Goal: Information Seeking & Learning: Learn about a topic

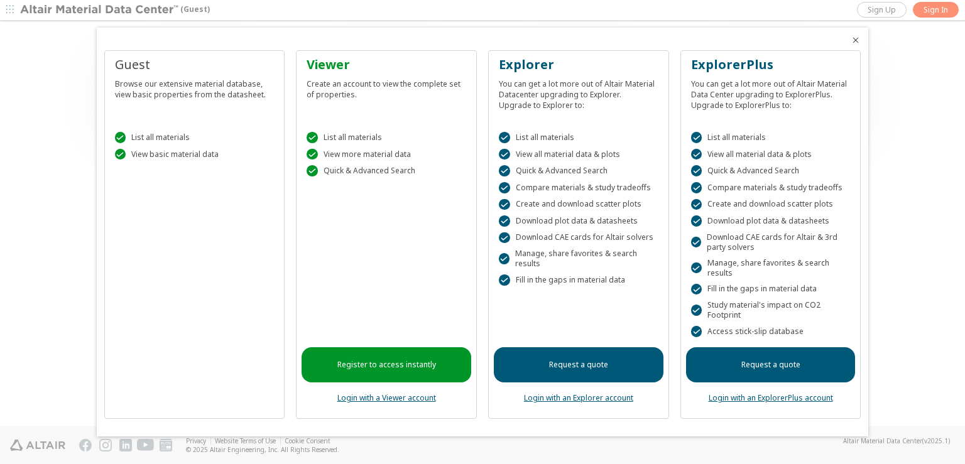
click at [855, 40] on icon "Close" at bounding box center [856, 40] width 10 height 10
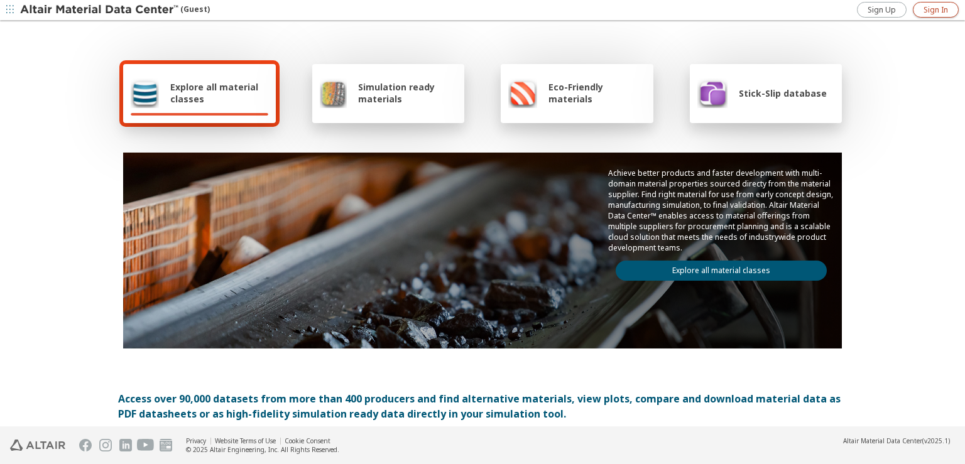
click at [929, 9] on span "Sign In" at bounding box center [936, 10] width 25 height 10
click at [687, 263] on link "Explore all material classes" at bounding box center [721, 271] width 211 height 20
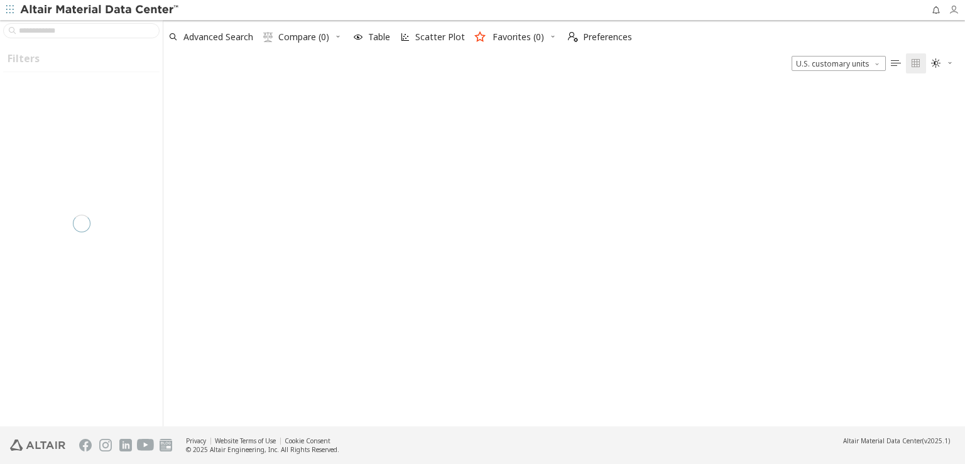
click at [955, 16] on span "button" at bounding box center [957, 10] width 16 height 20
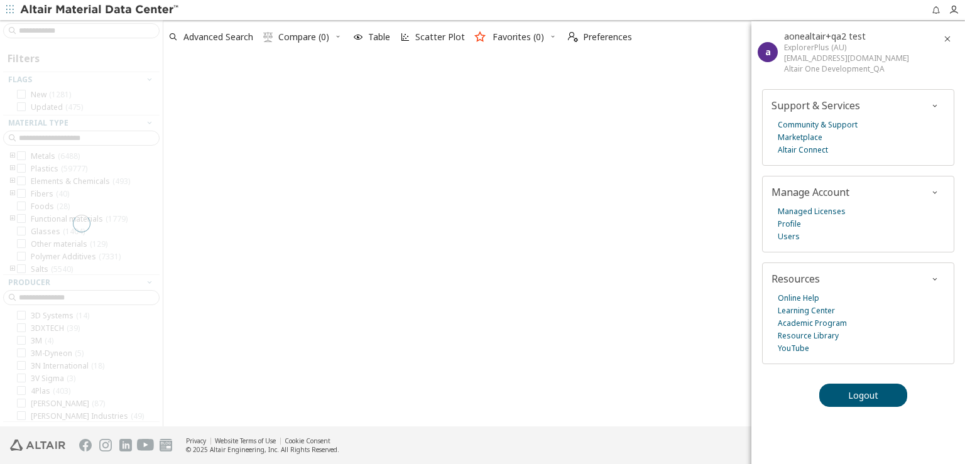
click at [690, 51] on div "Advanced Search  Compare (0) Table Scatter Plot Favorites (0)  Preferences U.…" at bounding box center [564, 46] width 802 height 53
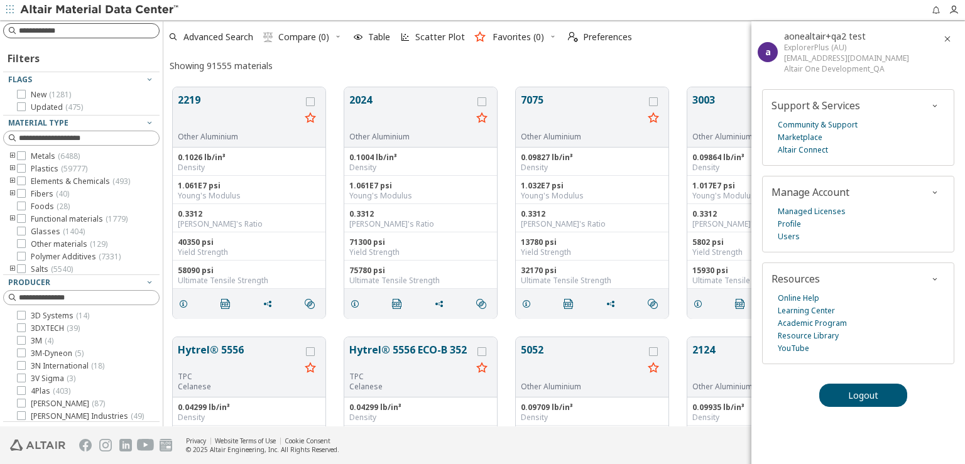
click at [70, 26] on input at bounding box center [89, 31] width 140 height 13
paste input "**********"
type input "*"
type input "****"
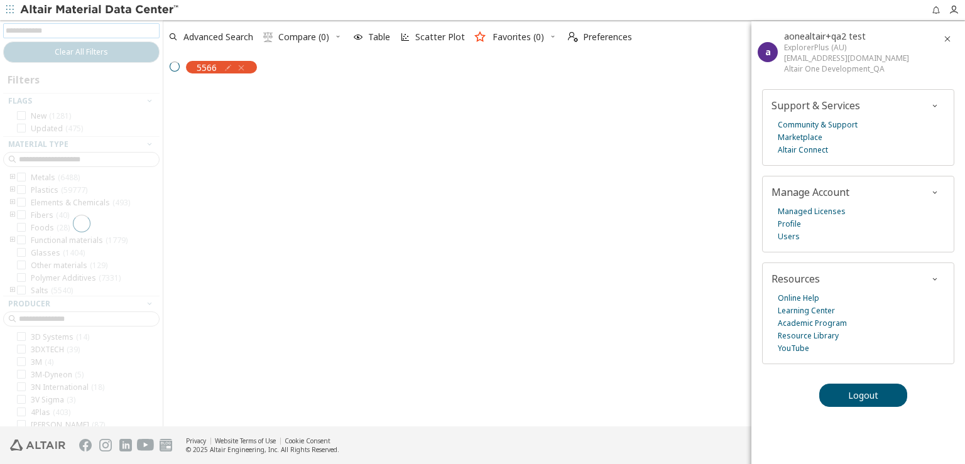
scroll to position [11, 11]
click at [948, 35] on icon "button" at bounding box center [948, 39] width 10 height 10
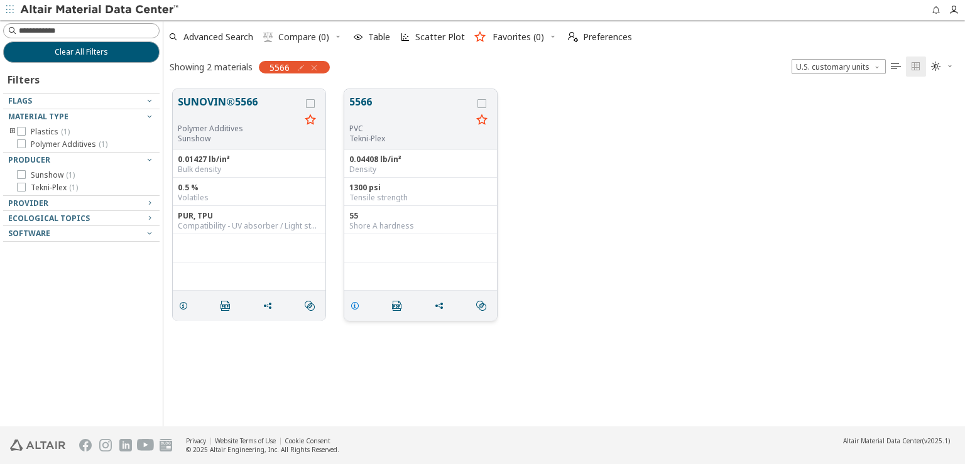
click at [356, 306] on icon "grid" at bounding box center [355, 306] width 10 height 10
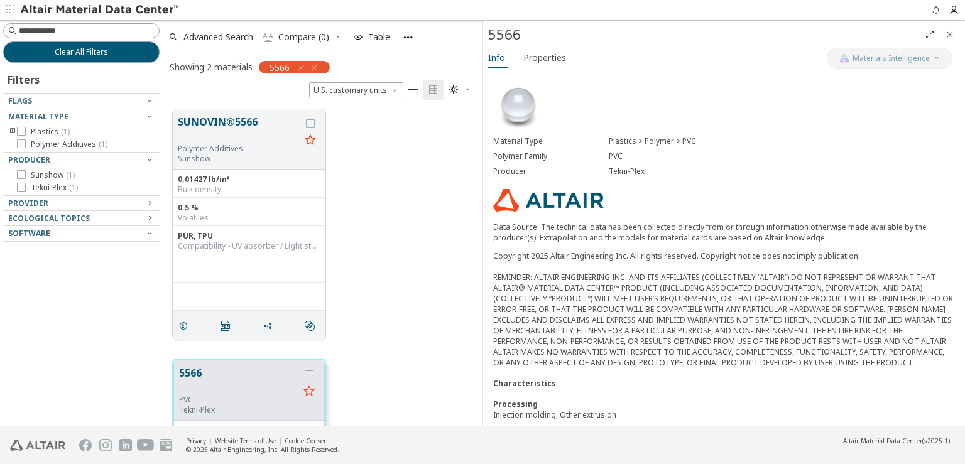
scroll to position [117, 0]
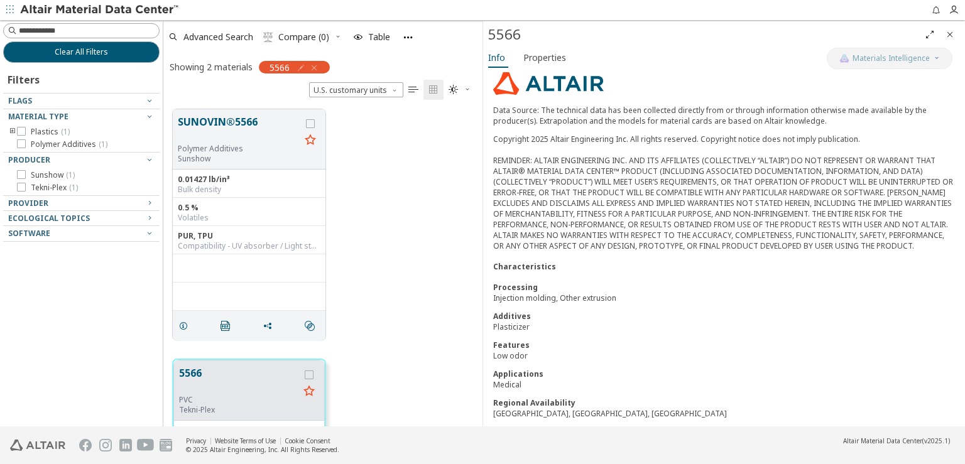
click at [507, 380] on div "Medical" at bounding box center [724, 385] width 462 height 11
copy div "Medical"
click at [57, 27] on input at bounding box center [89, 31] width 140 height 13
paste input "*******"
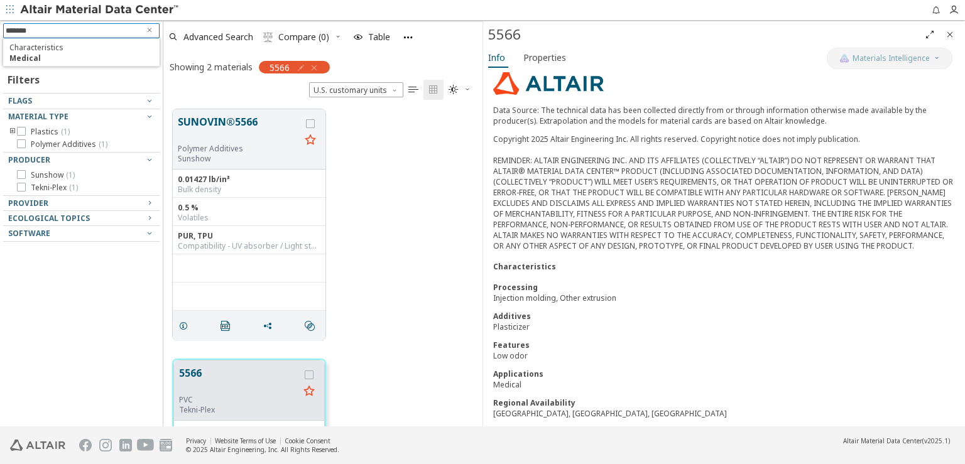
type input "*******"
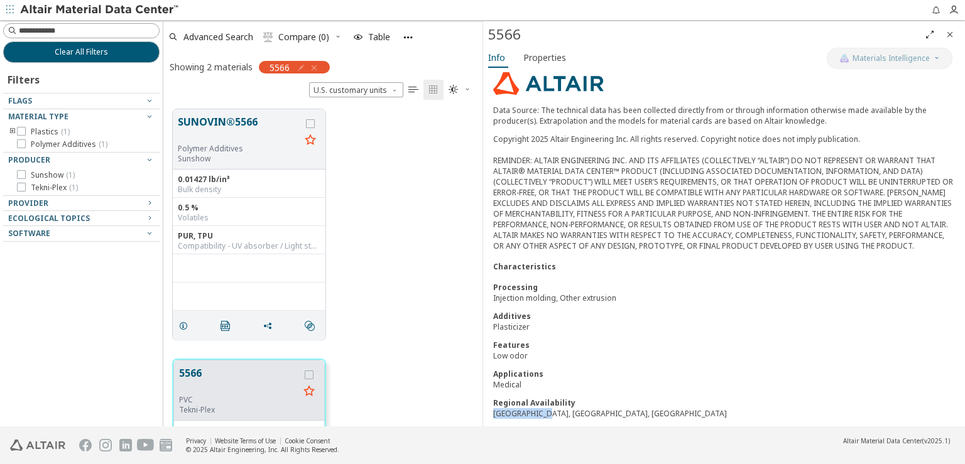
drag, startPoint x: 493, startPoint y: 404, endPoint x: 545, endPoint y: 406, distance: 51.6
click at [545, 409] on div "[GEOGRAPHIC_DATA], [GEOGRAPHIC_DATA], [GEOGRAPHIC_DATA]" at bounding box center [724, 414] width 462 height 11
copy div "[GEOGRAPHIC_DATA]"
click at [101, 28] on input at bounding box center [83, 31] width 154 height 14
paste input "**********"
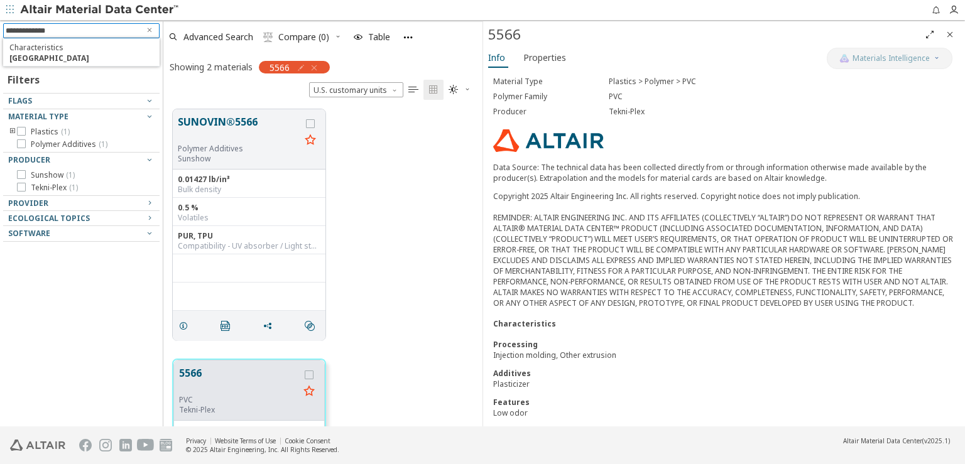
scroll to position [0, 0]
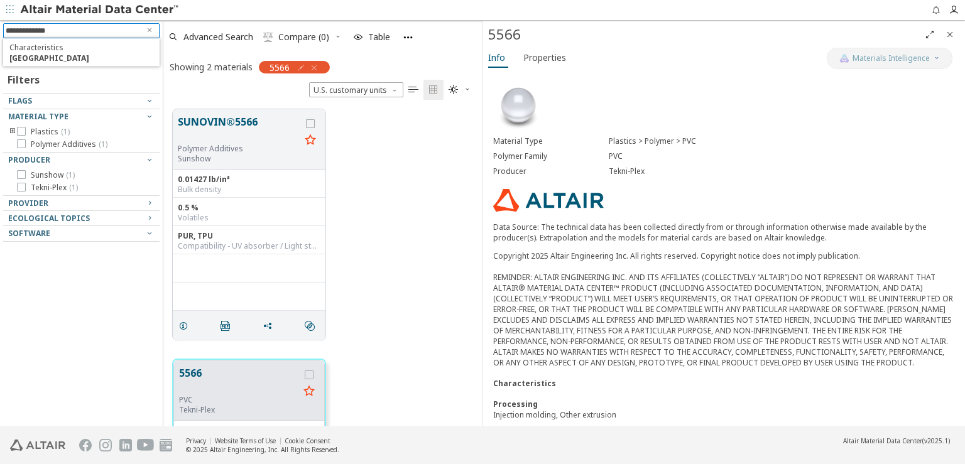
type input "**********"
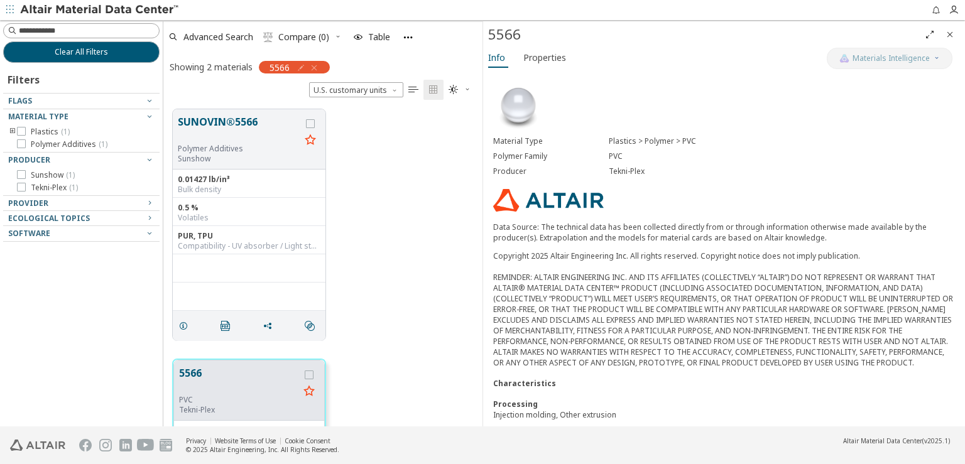
click at [950, 33] on icon "Close" at bounding box center [950, 35] width 10 height 10
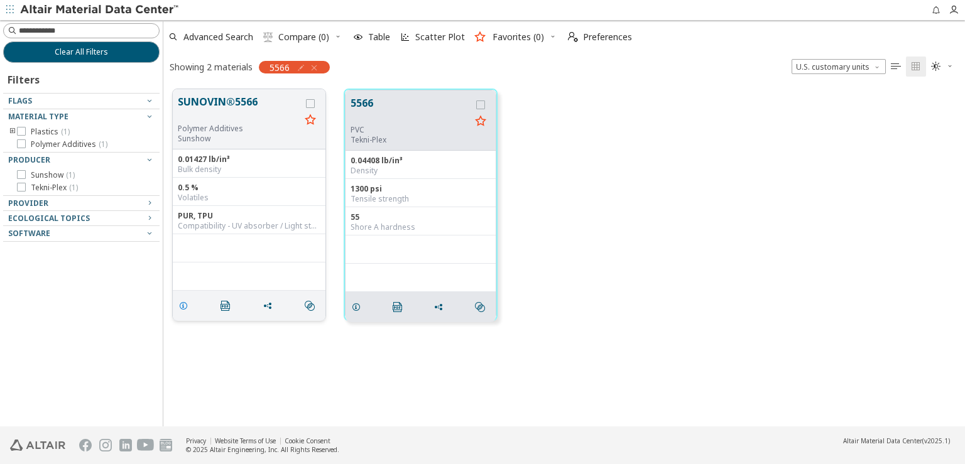
click at [188, 306] on icon "grid" at bounding box center [183, 306] width 10 height 10
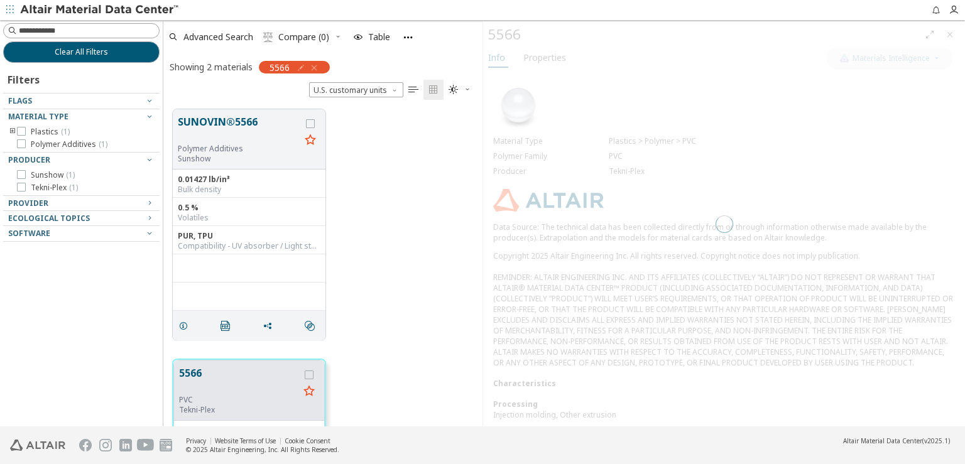
scroll to position [317, 309]
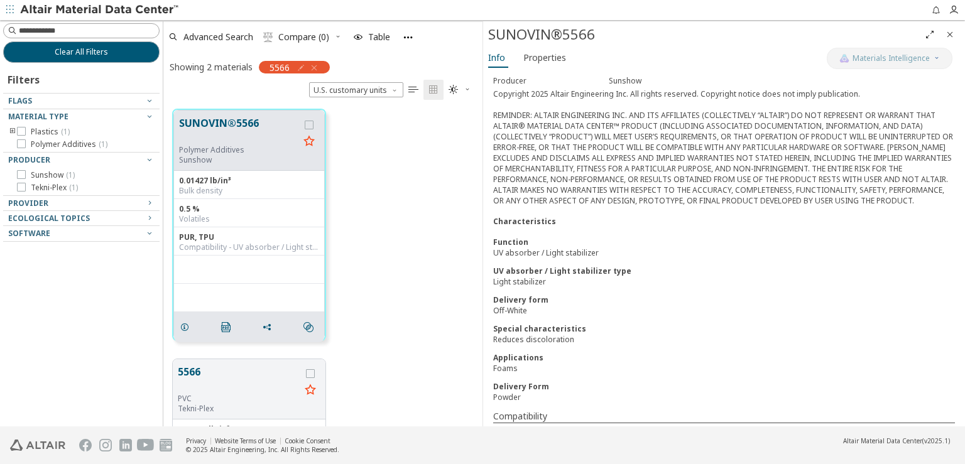
scroll to position [36, 0]
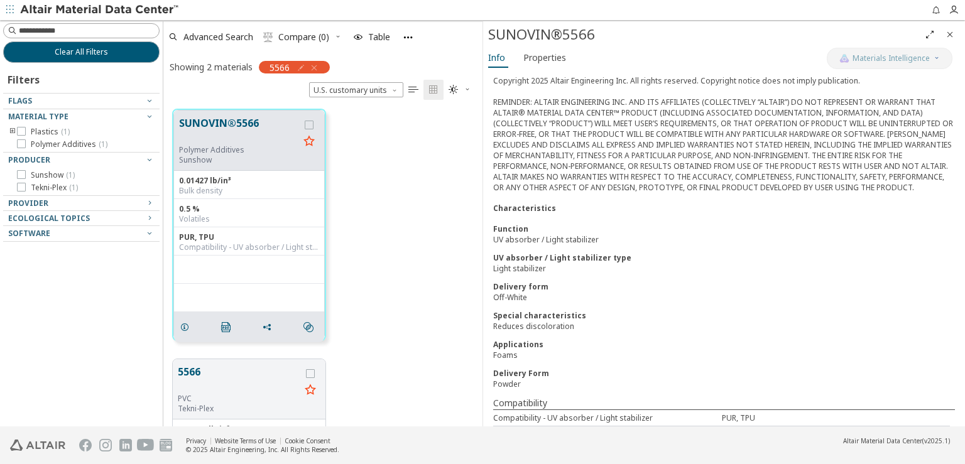
click at [497, 351] on div "Foams" at bounding box center [724, 355] width 462 height 11
copy div "Foams"
click at [64, 25] on input at bounding box center [89, 31] width 140 height 13
paste input "*****"
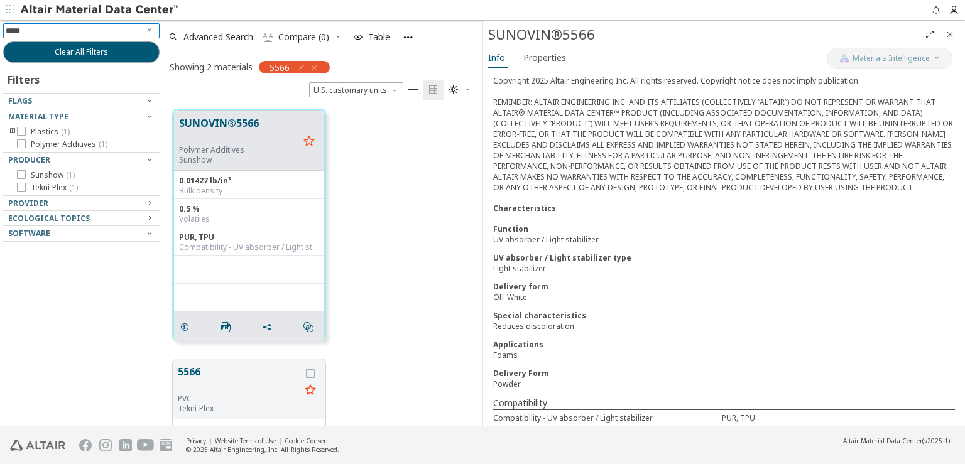
type input "*****"
click at [505, 350] on div "Foams" at bounding box center [724, 355] width 462 height 11
click at [69, 35] on input at bounding box center [83, 31] width 154 height 14
paste input "*****"
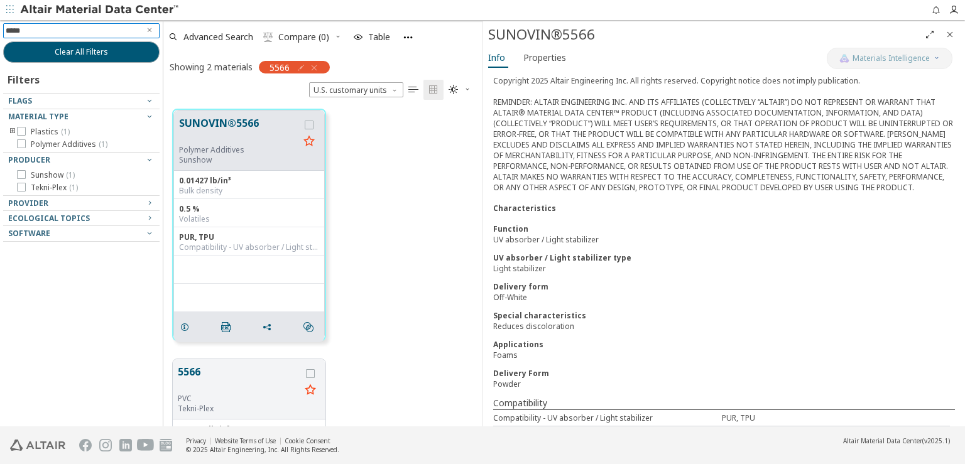
type input "*****"
drag, startPoint x: 493, startPoint y: 238, endPoint x: 537, endPoint y: 238, distance: 43.4
click at [537, 238] on div "UV absorber / Light stabilizer" at bounding box center [724, 239] width 462 height 11
copy div "UV absorber"
click at [51, 35] on input at bounding box center [89, 31] width 140 height 13
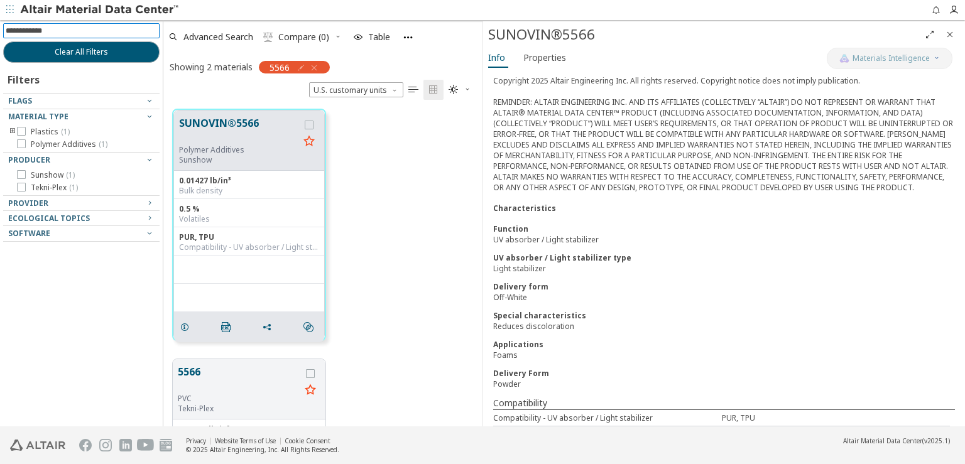
paste input "**********"
type input "**********"
drag, startPoint x: 494, startPoint y: 263, endPoint x: 547, endPoint y: 266, distance: 52.9
click at [547, 266] on div "Light stabilizer" at bounding box center [724, 268] width 462 height 11
copy div "Light stabilizer"
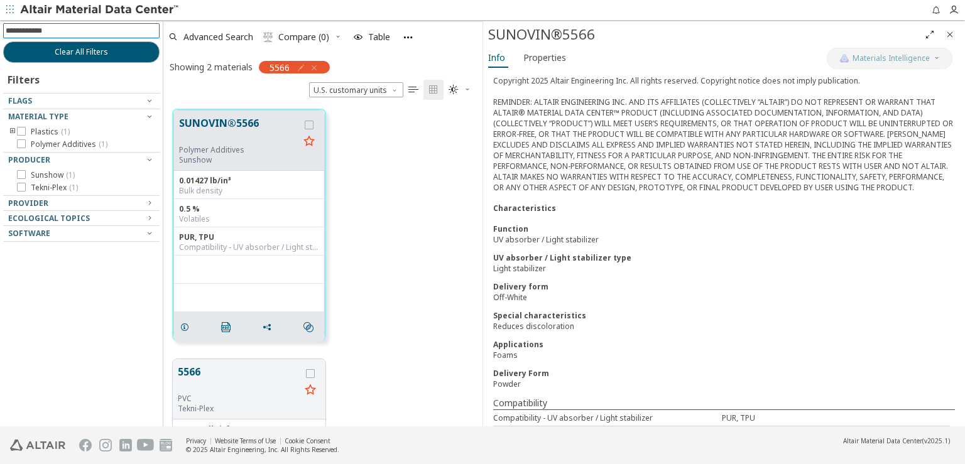
click at [111, 33] on input at bounding box center [83, 31] width 154 height 14
paste input "**********"
type input "**********"
click at [510, 294] on div "Off-White" at bounding box center [724, 297] width 462 height 11
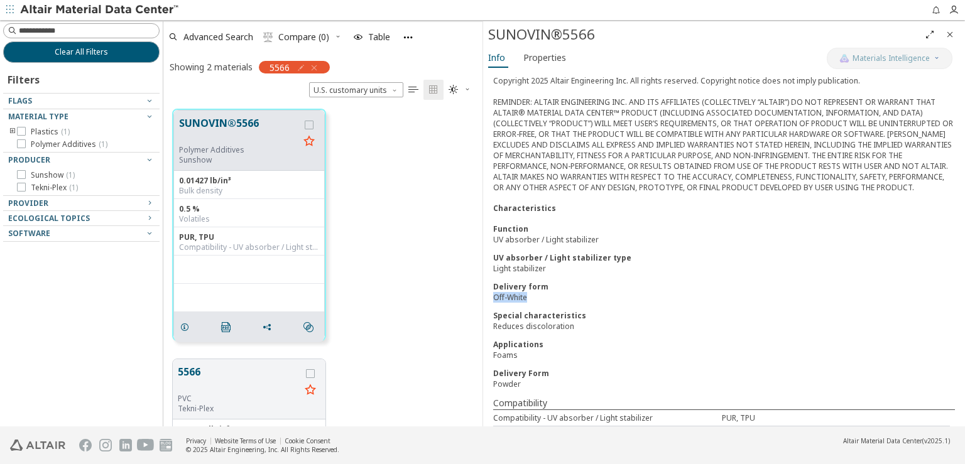
drag, startPoint x: 488, startPoint y: 289, endPoint x: 533, endPoint y: 296, distance: 45.8
click at [533, 296] on div "Material Type Polymer Additives Producer Sunshow Copyright 2025 Altair Engineer…" at bounding box center [724, 236] width 482 height 402
copy div "Off-White"
click at [64, 26] on input at bounding box center [83, 31] width 154 height 14
paste input "*********"
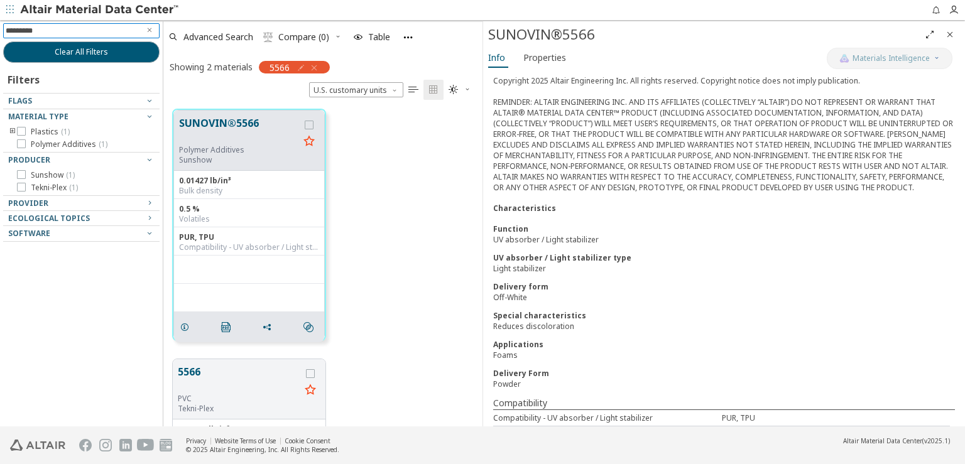
type input "*********"
click at [498, 379] on div "Powder" at bounding box center [724, 384] width 462 height 11
copy div "Powder"
click at [102, 25] on input at bounding box center [83, 31] width 154 height 14
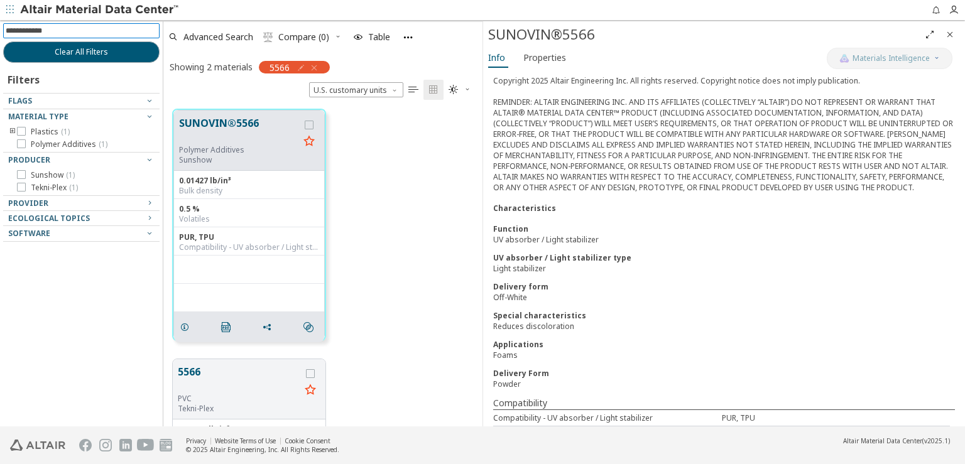
paste input "******"
type input "******"
click at [656, 387] on div "Material Type Polymer Additives Producer Sunshow Copyright 2025 Altair Engineer…" at bounding box center [724, 236] width 482 height 402
drag, startPoint x: 491, startPoint y: 410, endPoint x: 657, endPoint y: 414, distance: 165.4
click at [657, 414] on div "Material Type Polymer Additives Producer Sunshow Copyright 2025 Altair Engineer…" at bounding box center [724, 236] width 482 height 402
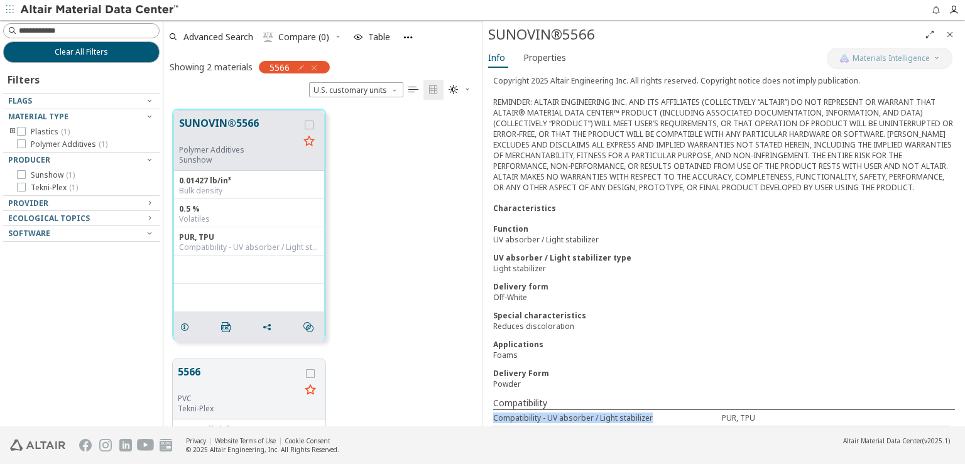
copy div "Compatibility - UV absorber / Light stabilizer"
click at [104, 25] on input at bounding box center [83, 31] width 154 height 14
paste input "**********"
type input "**********"
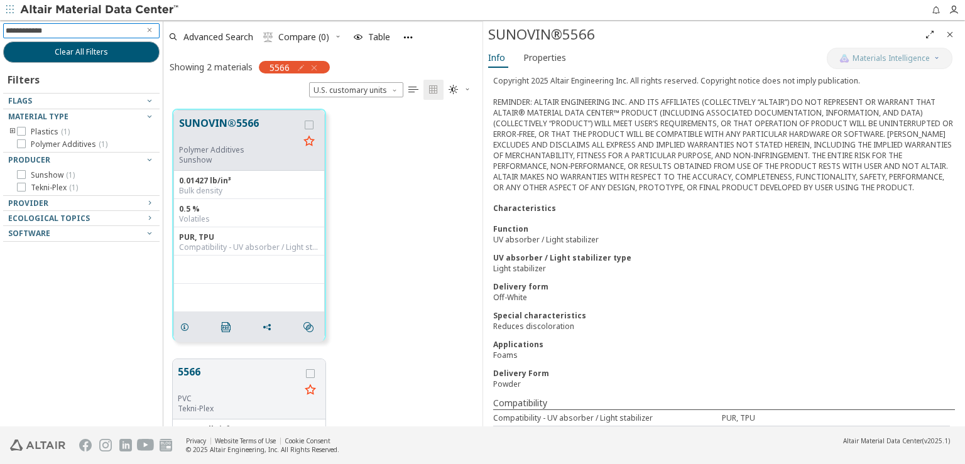
scroll to position [0, 0]
click at [314, 62] on button "button" at bounding box center [312, 68] width 13 height 13
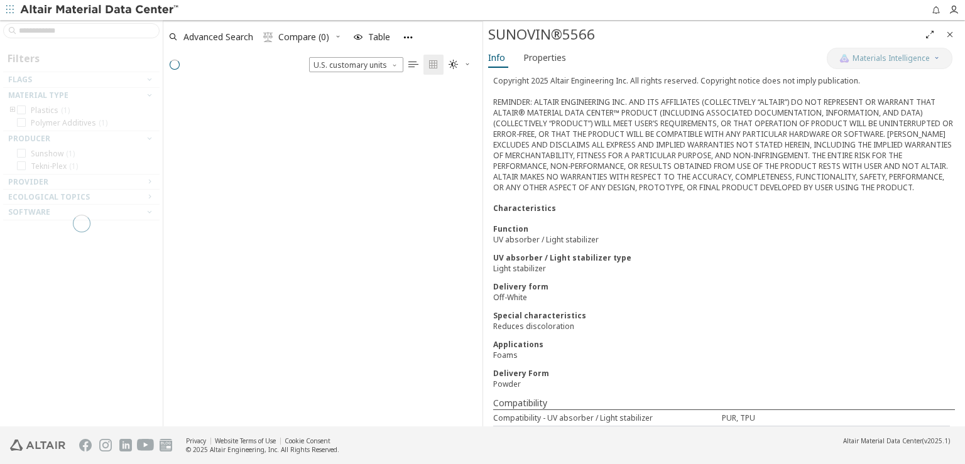
click at [948, 36] on icon "Close" at bounding box center [950, 35] width 10 height 10
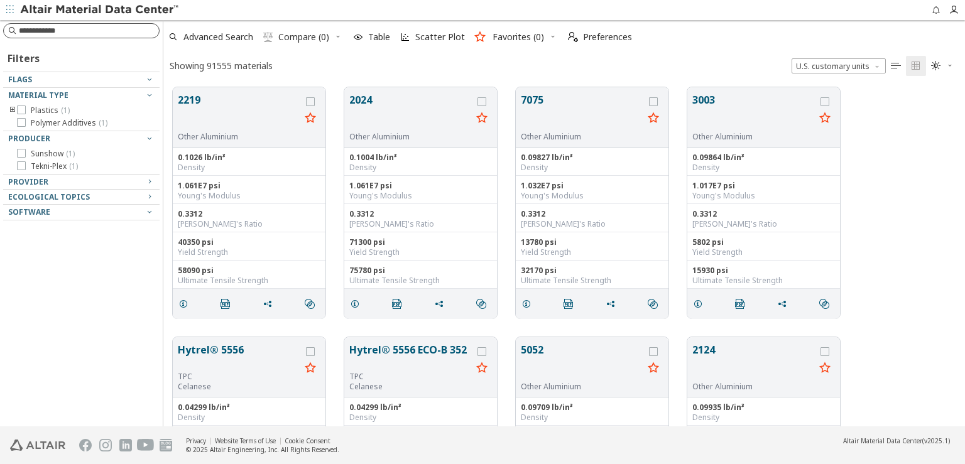
scroll to position [339, 791]
click at [90, 35] on input at bounding box center [89, 31] width 141 height 13
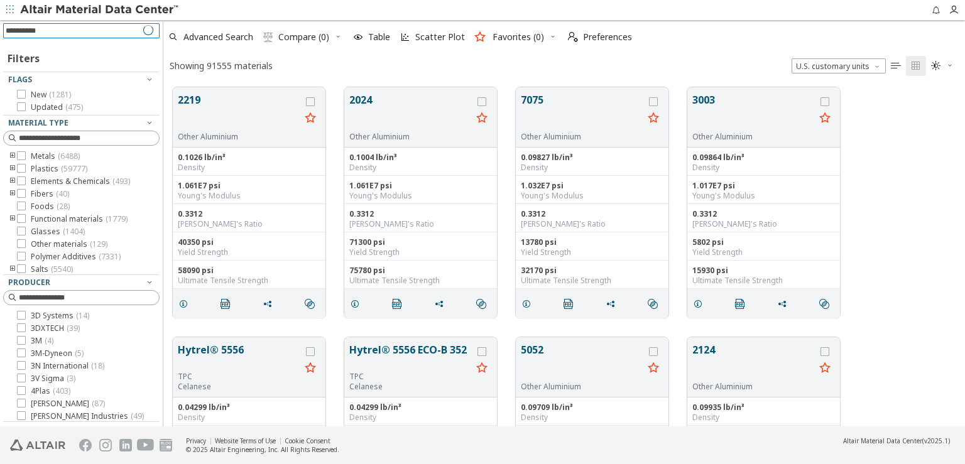
type input "**********"
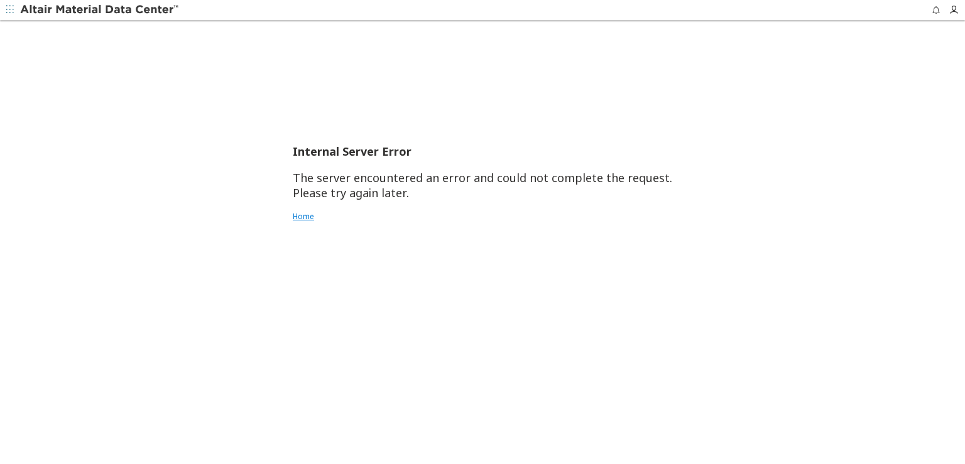
click at [309, 218] on link "Home" at bounding box center [483, 217] width 380 height 10
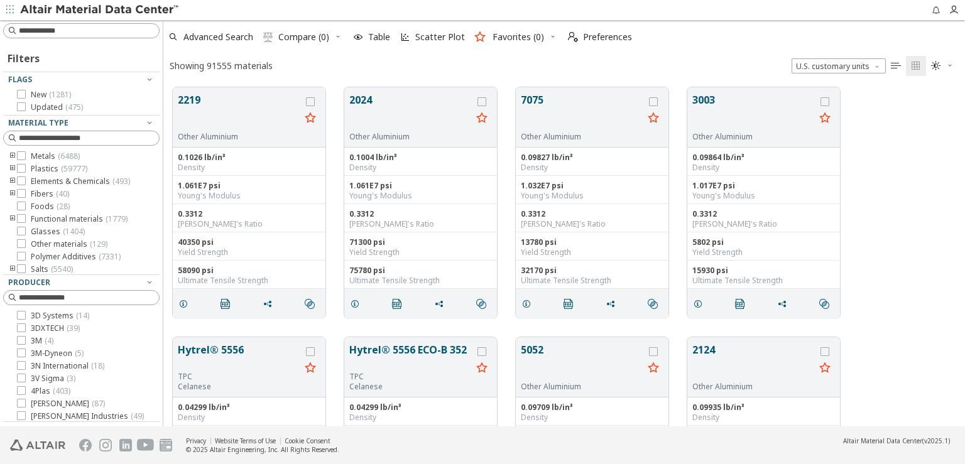
click at [50, 18] on div at bounding box center [90, 10] width 180 height 20
click at [53, 27] on input at bounding box center [83, 31] width 154 height 14
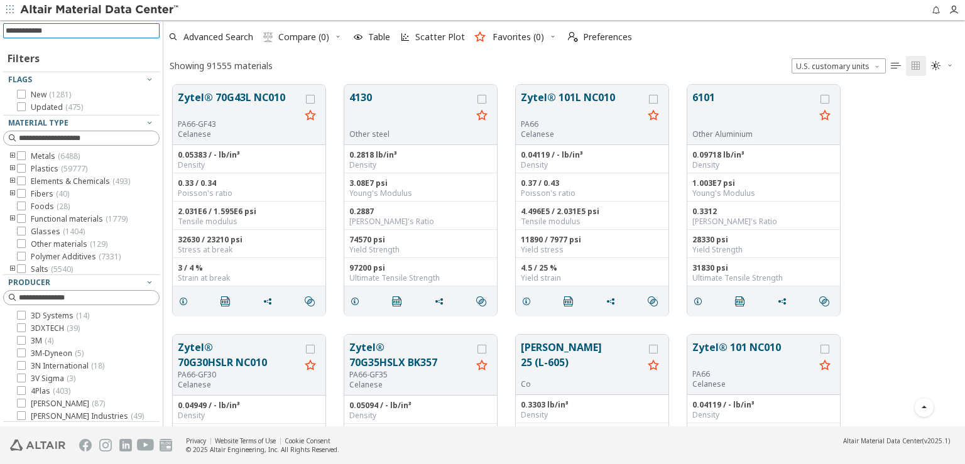
scroll to position [817, 0]
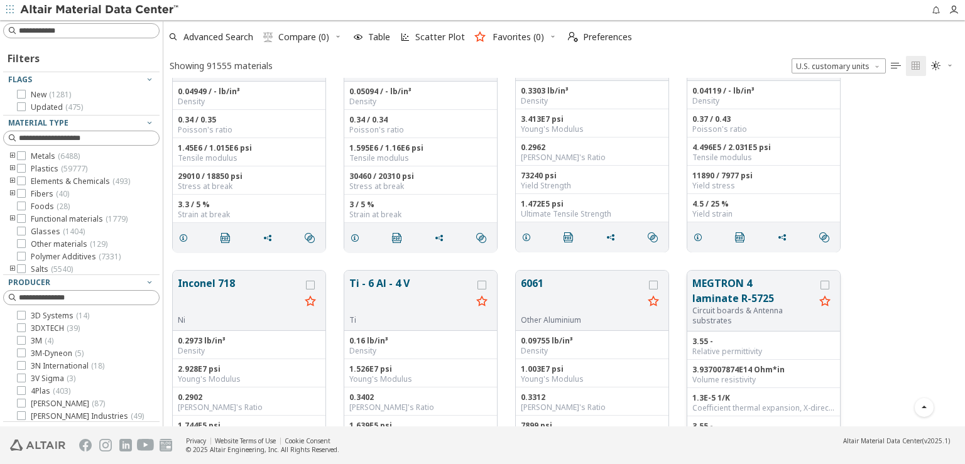
click at [710, 283] on button "MEGTRON 4 laminate R-5725" at bounding box center [754, 291] width 123 height 30
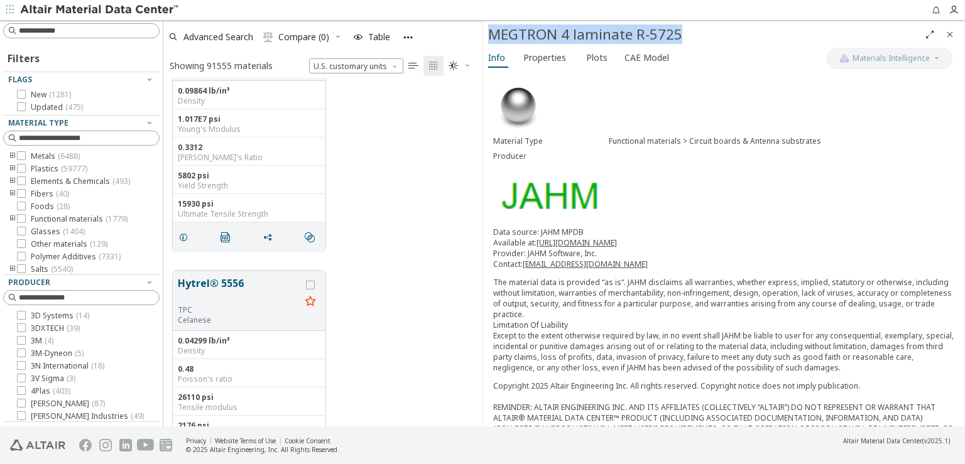
drag, startPoint x: 488, startPoint y: 32, endPoint x: 681, endPoint y: 33, distance: 192.9
click at [681, 33] on div "MEGTRON 4 laminate R-5725" at bounding box center [704, 35] width 432 height 20
copy div "MEGTRON 4 laminate R-5725"
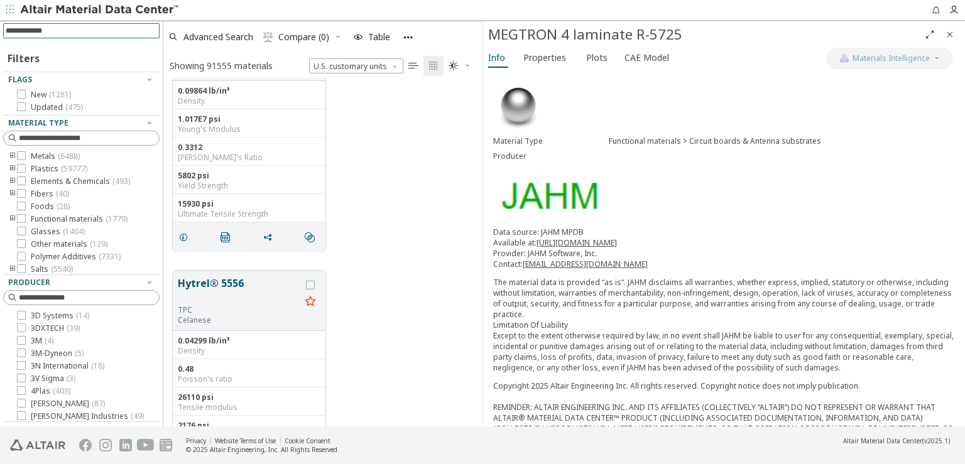
click at [85, 26] on input at bounding box center [83, 31] width 154 height 14
paste input "**********"
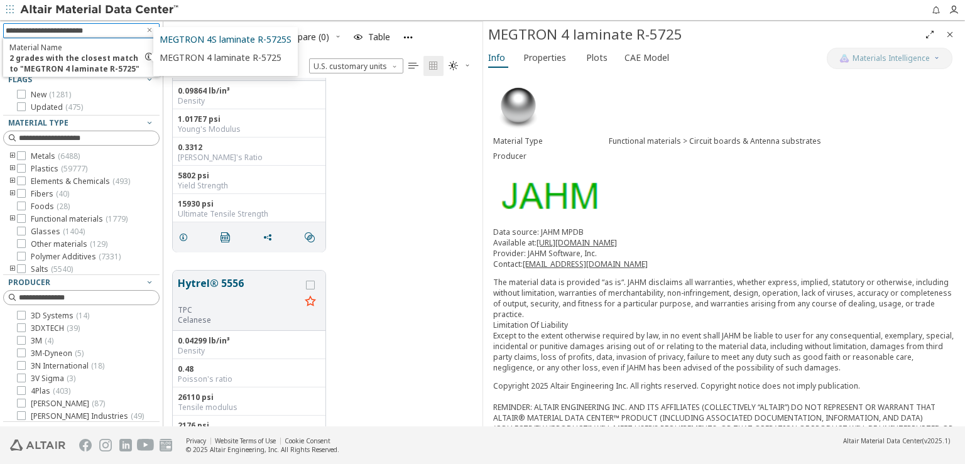
type input "**********"
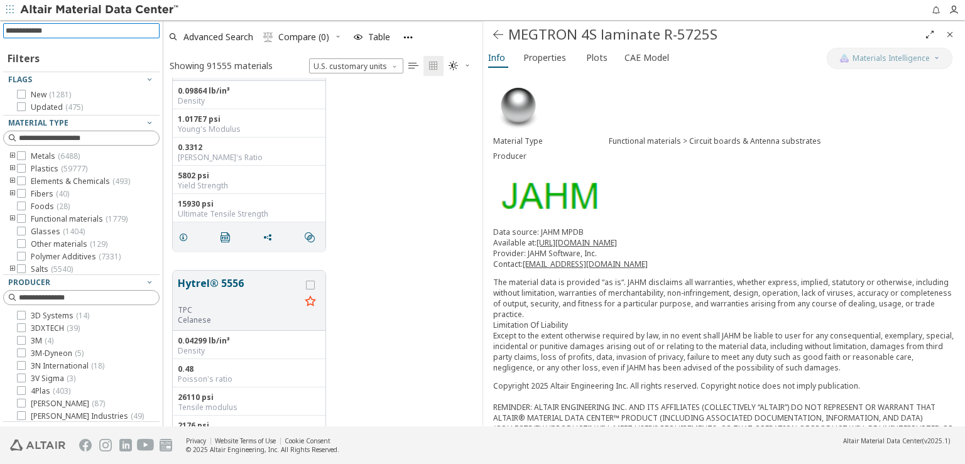
click at [69, 33] on input at bounding box center [83, 31] width 154 height 14
paste input "**********"
type input "**********"
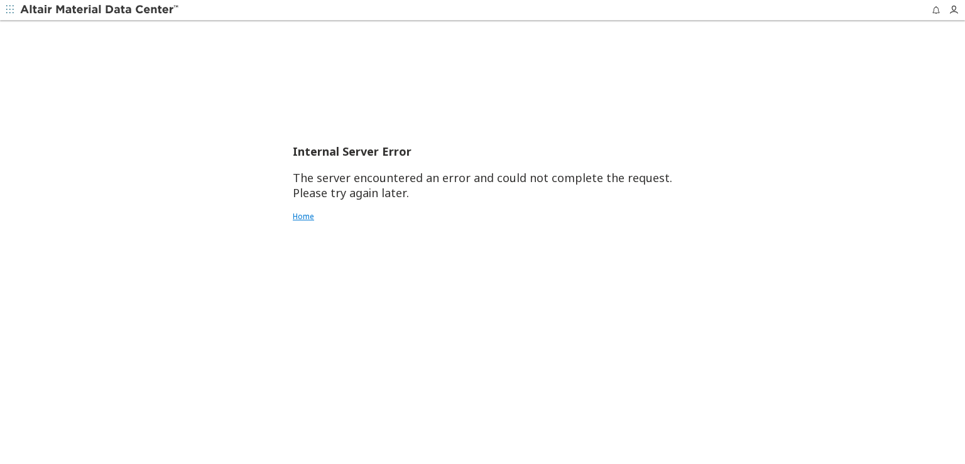
click at [304, 214] on link "Home" at bounding box center [483, 217] width 380 height 10
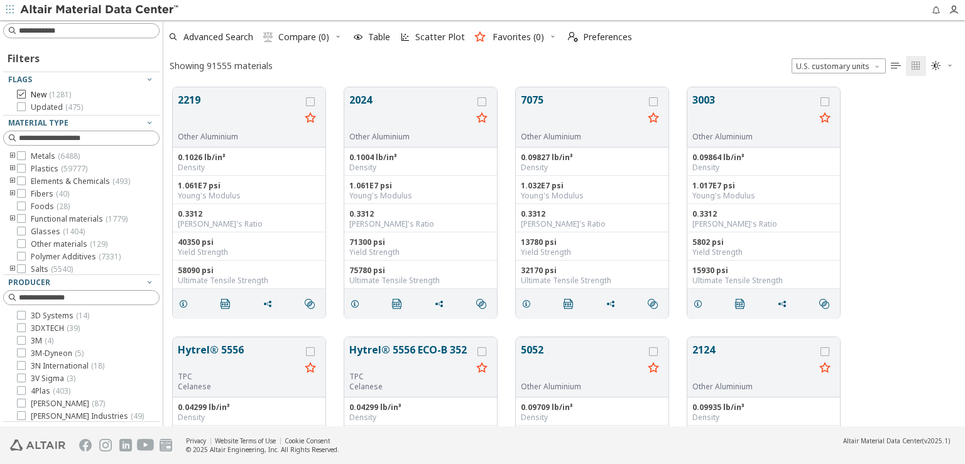
scroll to position [11, 11]
click at [83, 30] on input at bounding box center [89, 31] width 140 height 13
paste input "**********"
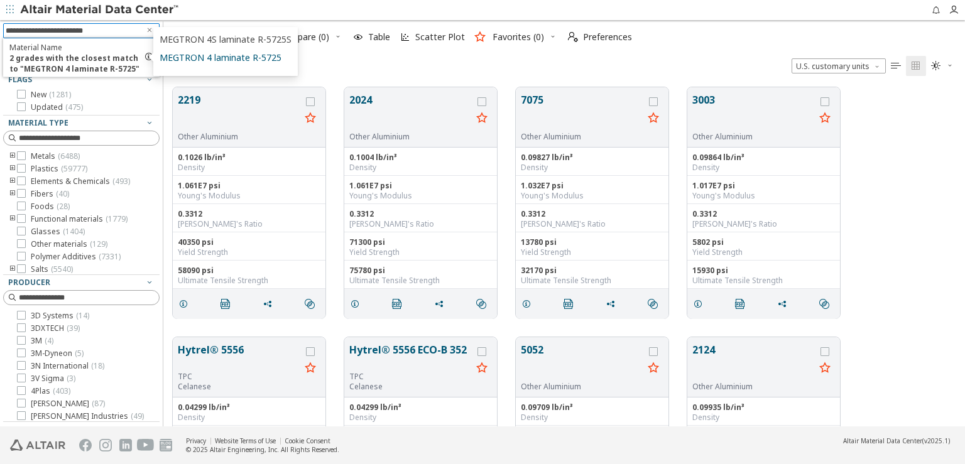
type input "**********"
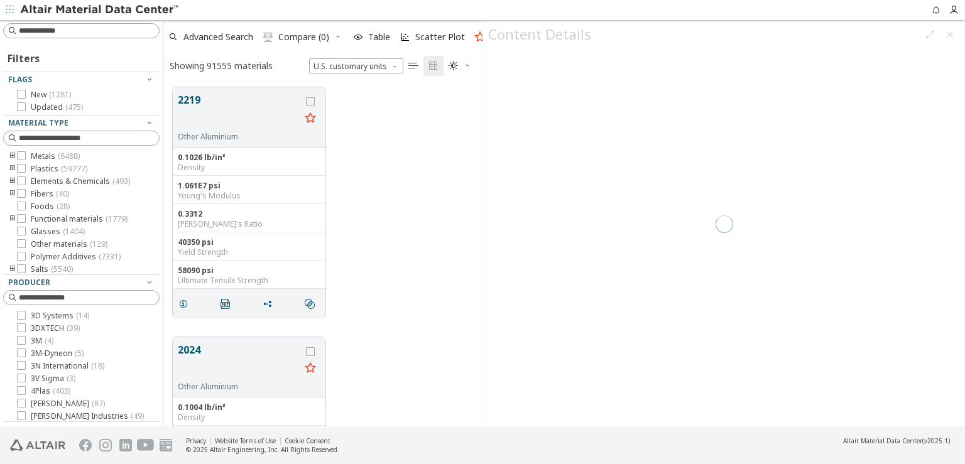
scroll to position [339, 309]
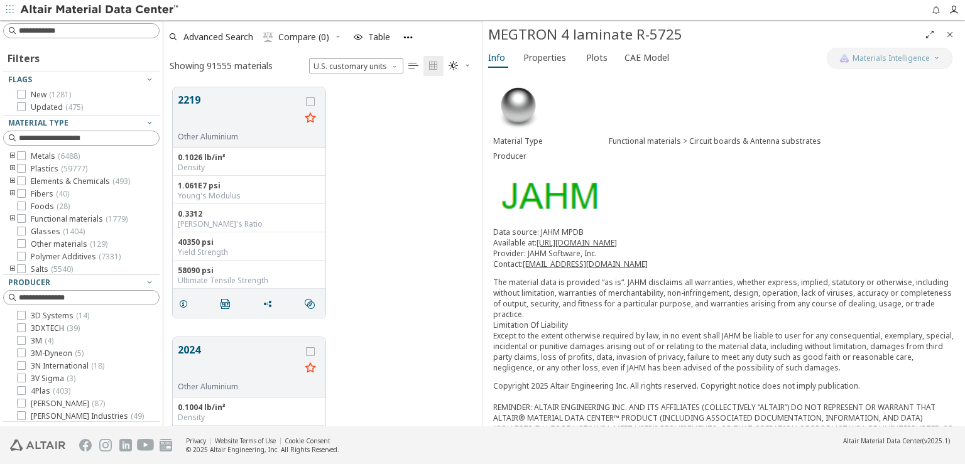
scroll to position [106, 0]
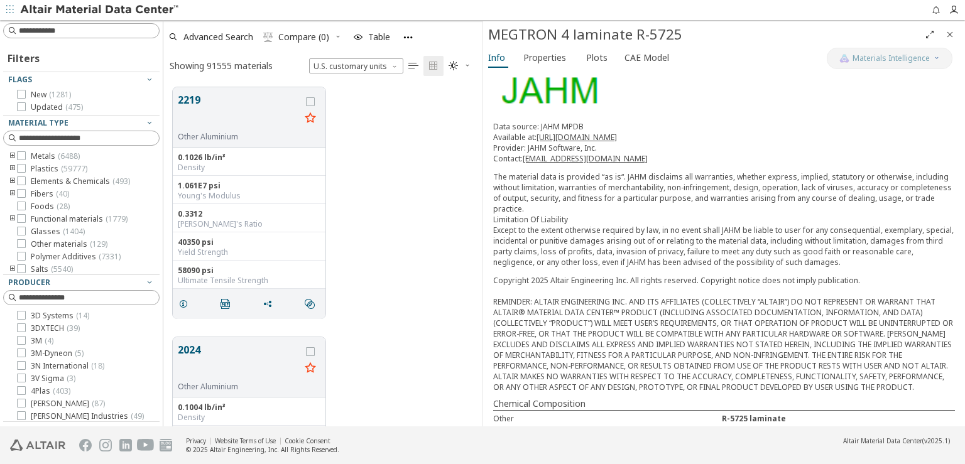
click at [950, 30] on icon "Close" at bounding box center [950, 35] width 10 height 10
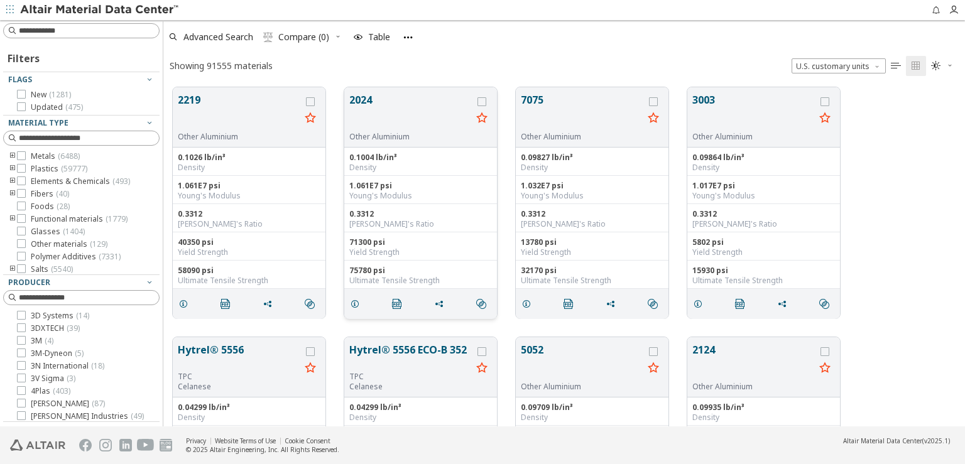
scroll to position [339, 791]
click at [91, 30] on input at bounding box center [89, 31] width 140 height 13
paste input "******"
type input "******"
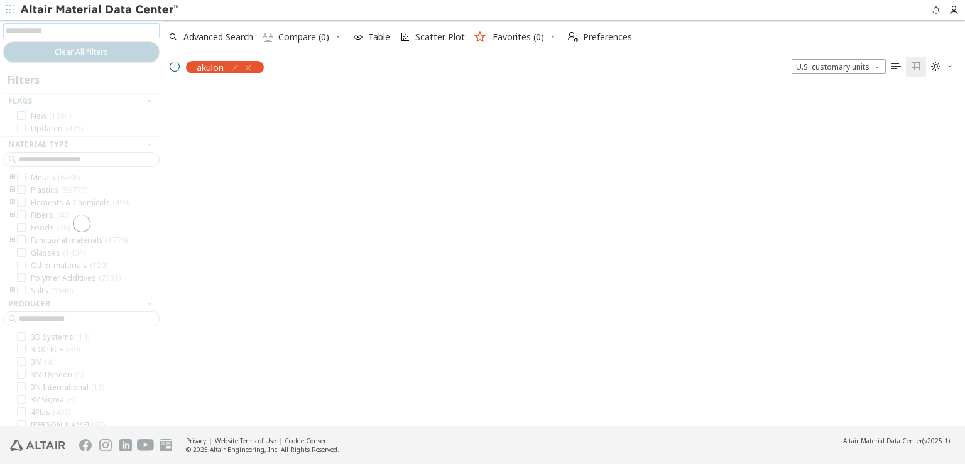
scroll to position [11, 11]
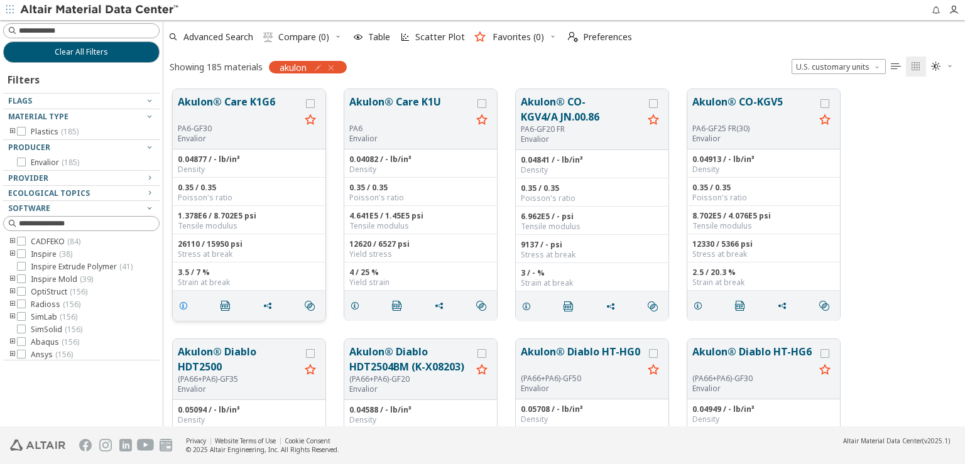
click at [185, 295] on span "grid" at bounding box center [186, 306] width 20 height 24
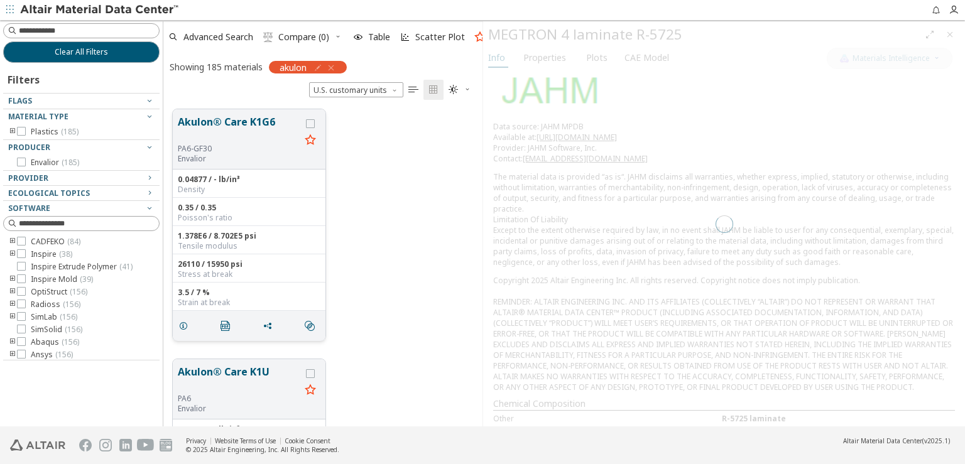
scroll to position [317, 309]
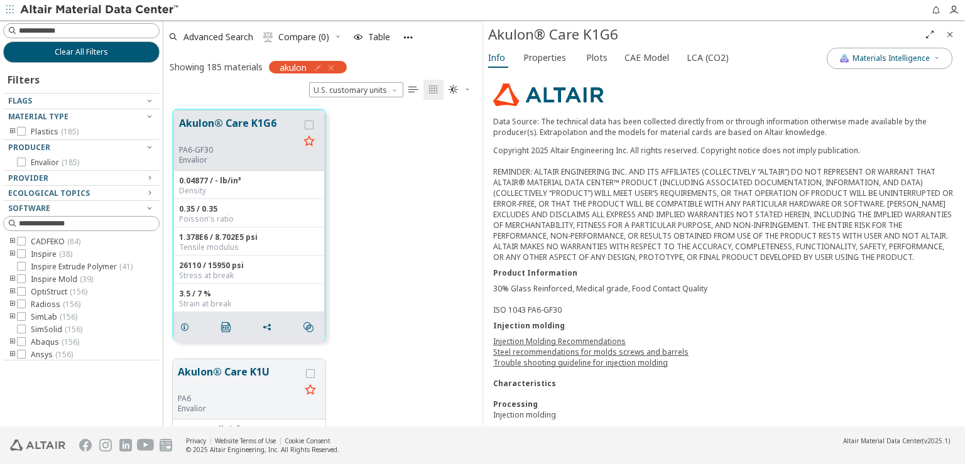
scroll to position [121, 0]
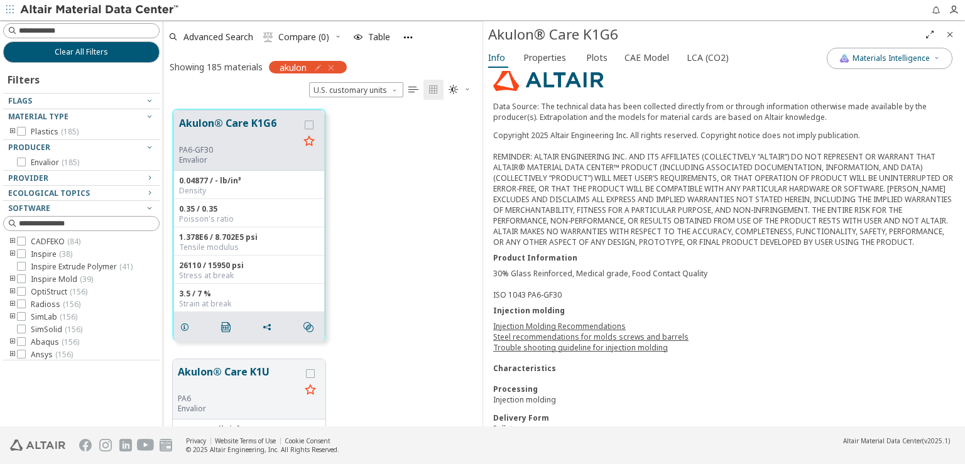
click at [537, 332] on link "Steel recommendations for molds screws and barrels" at bounding box center [590, 337] width 195 height 11
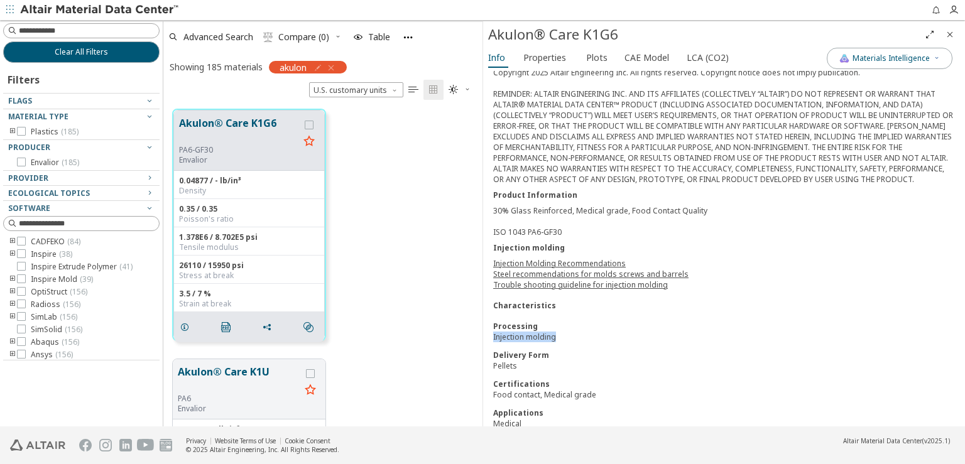
drag, startPoint x: 491, startPoint y: 327, endPoint x: 582, endPoint y: 329, distance: 90.5
click at [582, 329] on div "Material Type Plastics > Polymer > PA6 Polymer Family PA6-GF30 Producer Envalio…" at bounding box center [724, 281] width 482 height 786
copy div "Injection molding"
click at [42, 33] on input at bounding box center [83, 31] width 154 height 14
paste input "**********"
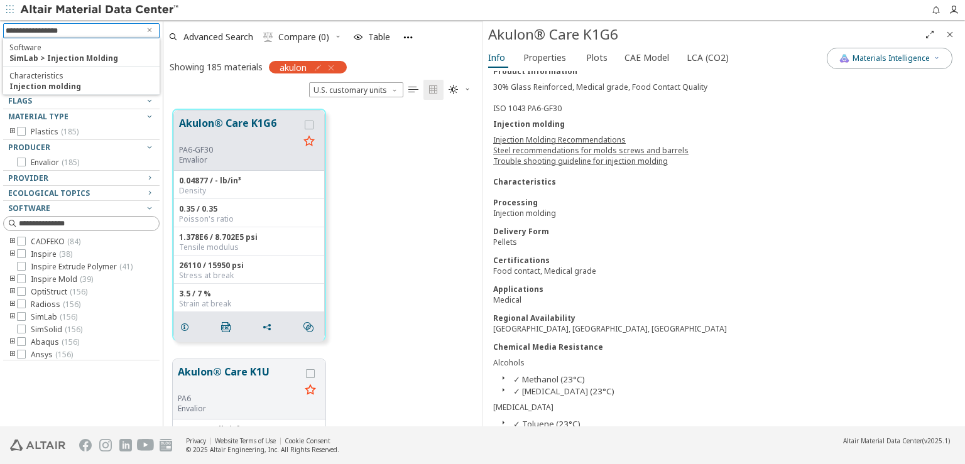
scroll to position [309, 0]
type input "**********"
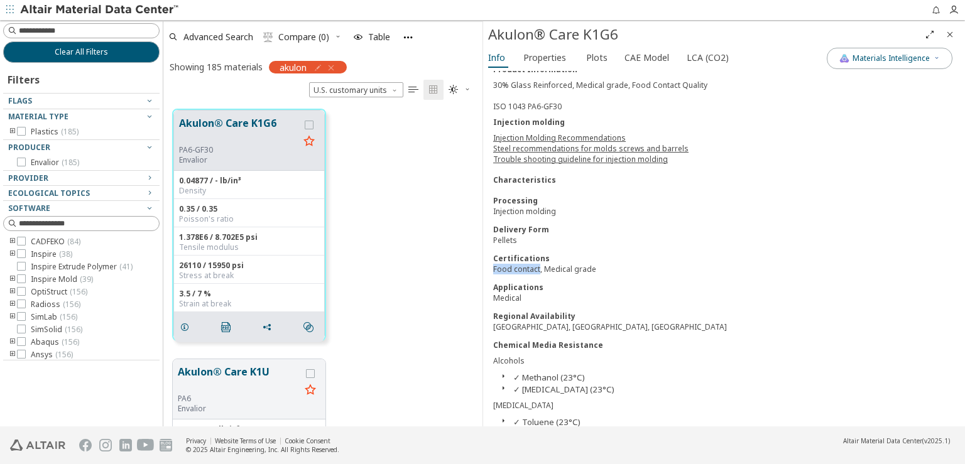
drag, startPoint x: 495, startPoint y: 258, endPoint x: 539, endPoint y: 256, distance: 44.0
click at [539, 264] on div "Food contact, Medical grade" at bounding box center [724, 269] width 462 height 11
copy div "Food contact"
click at [101, 31] on input at bounding box center [83, 31] width 154 height 14
paste input "**********"
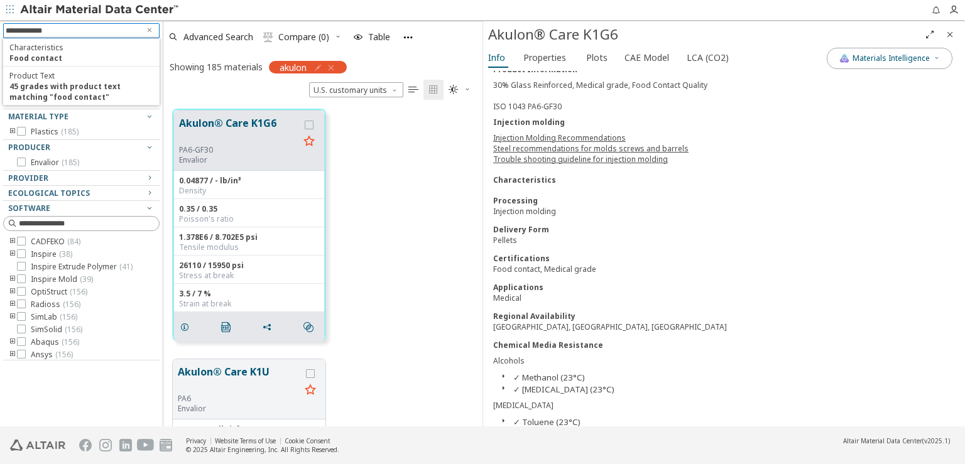
type input "**********"
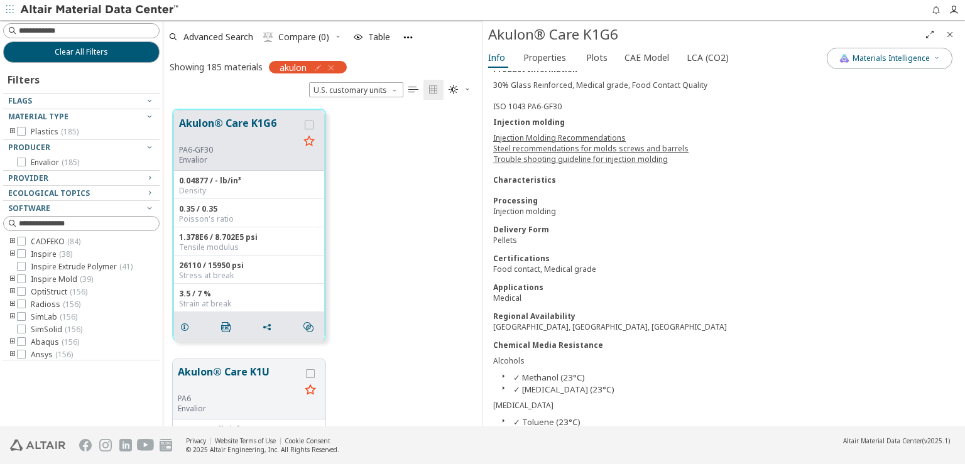
click at [646, 282] on div "Applications" at bounding box center [724, 287] width 462 height 11
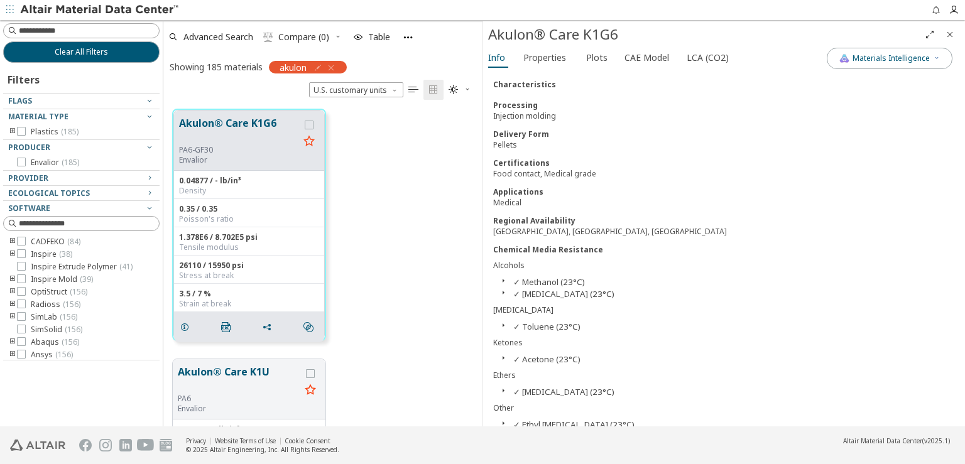
scroll to position [412, 0]
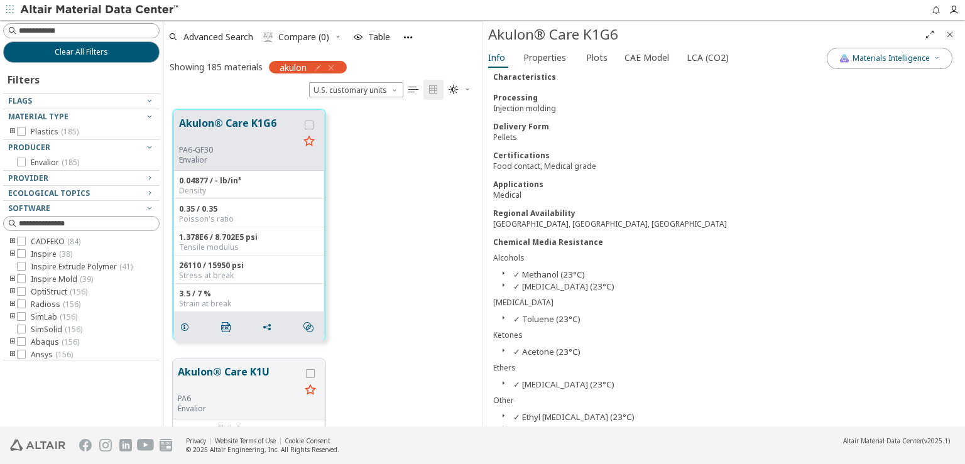
drag, startPoint x: 522, startPoint y: 334, endPoint x: 552, endPoint y: 336, distance: 30.3
click at [552, 346] on button "✓ Acetone (23°C)" at bounding box center [546, 351] width 67 height 11
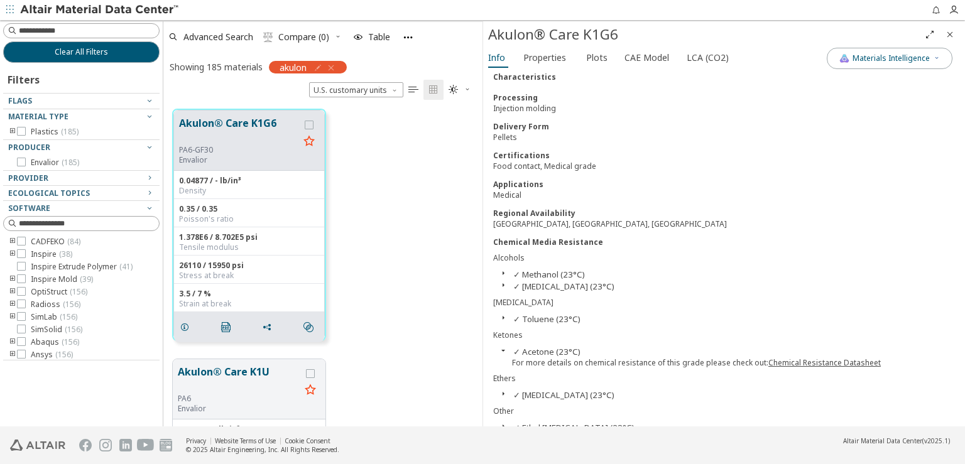
click at [804, 313] on div "✓ Toluene (23°C)" at bounding box center [724, 319] width 462 height 12
click at [503, 313] on icon "button" at bounding box center [503, 318] width 10 height 10
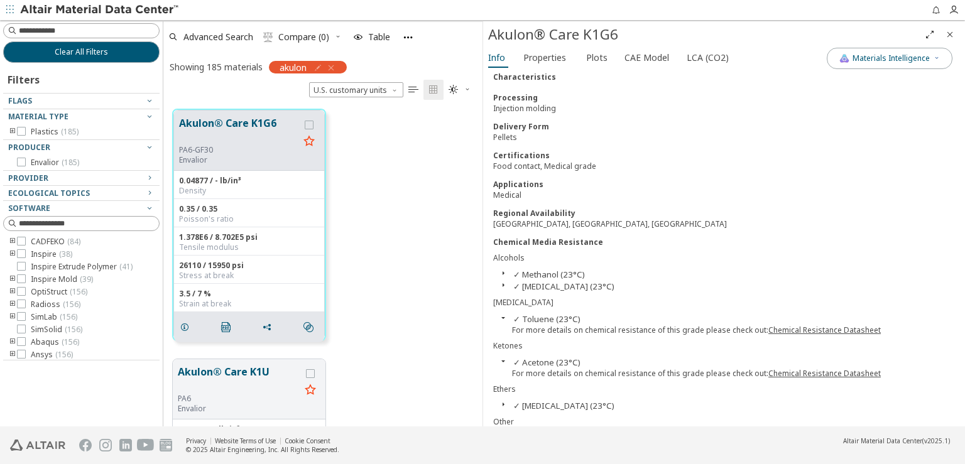
click at [531, 314] on button "✓ Toluene (23°C)" at bounding box center [546, 319] width 67 height 11
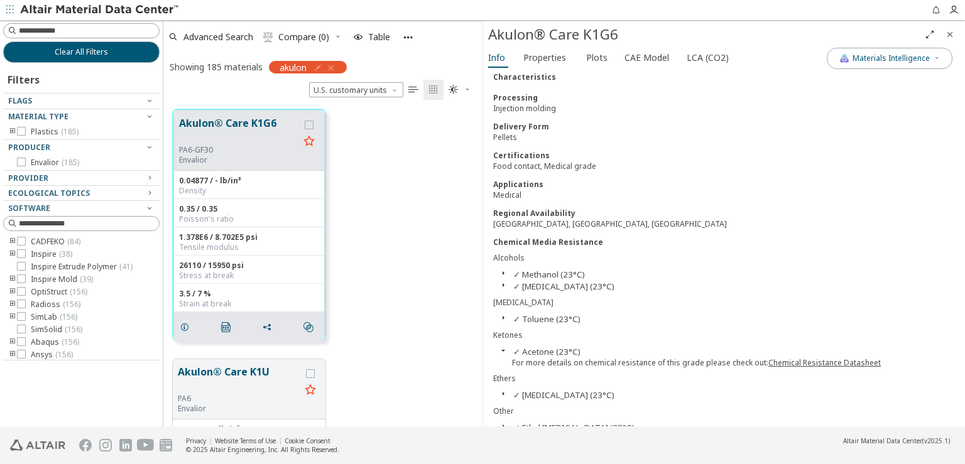
click at [531, 314] on button "✓ Toluene (23°C)" at bounding box center [546, 319] width 67 height 11
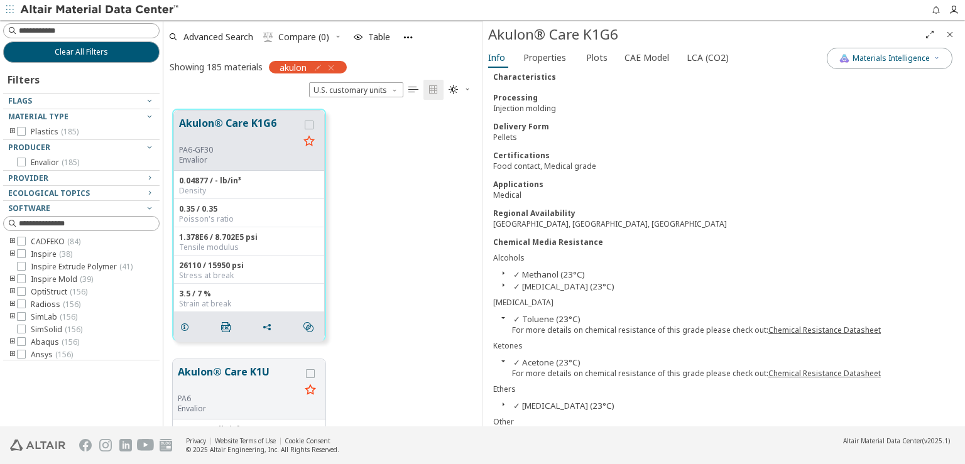
click at [531, 314] on button "✓ Toluene (23°C)" at bounding box center [546, 319] width 67 height 11
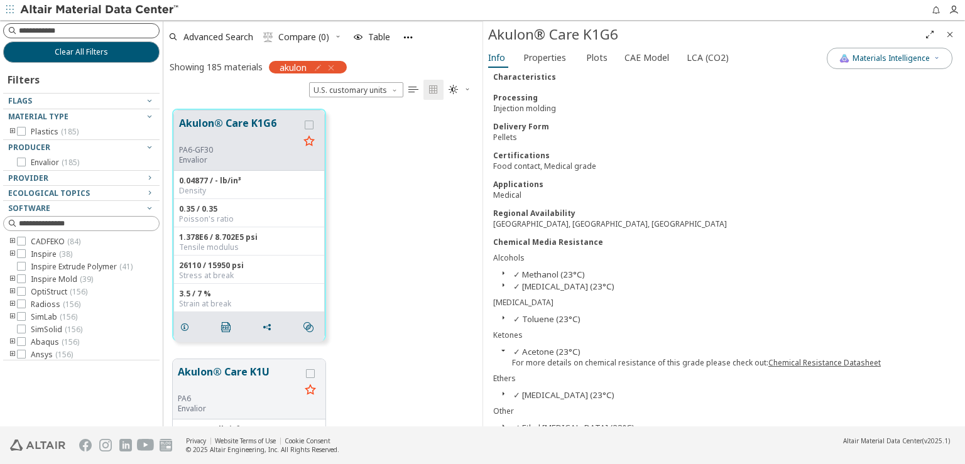
click at [60, 25] on input at bounding box center [89, 31] width 140 height 13
type input "*"
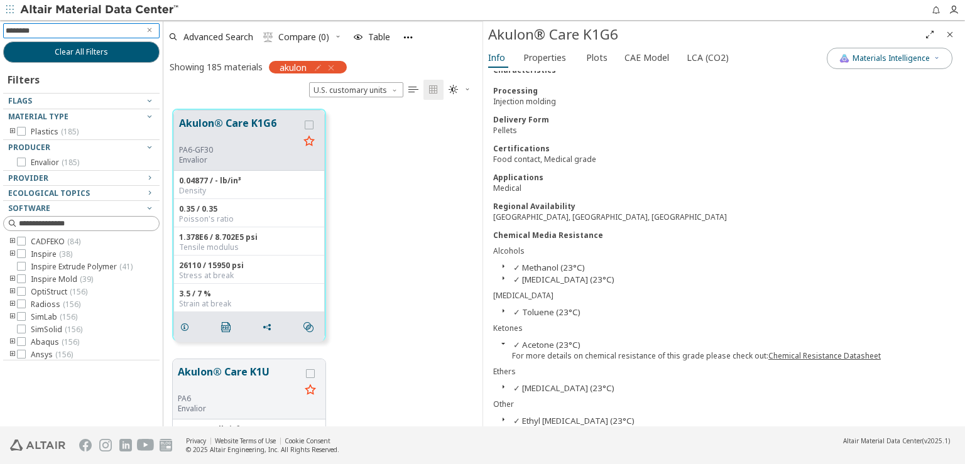
scroll to position [422, 0]
type input "********"
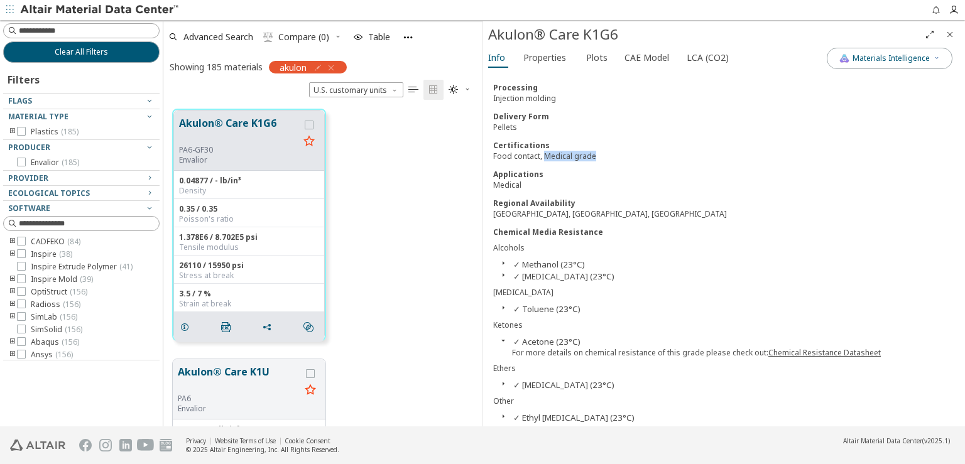
drag, startPoint x: 544, startPoint y: 141, endPoint x: 601, endPoint y: 142, distance: 57.2
click at [601, 151] on div "Food contact, Medical grade" at bounding box center [724, 156] width 462 height 11
copy div "Medical grade"
click at [62, 27] on input at bounding box center [89, 31] width 140 height 13
paste input "**********"
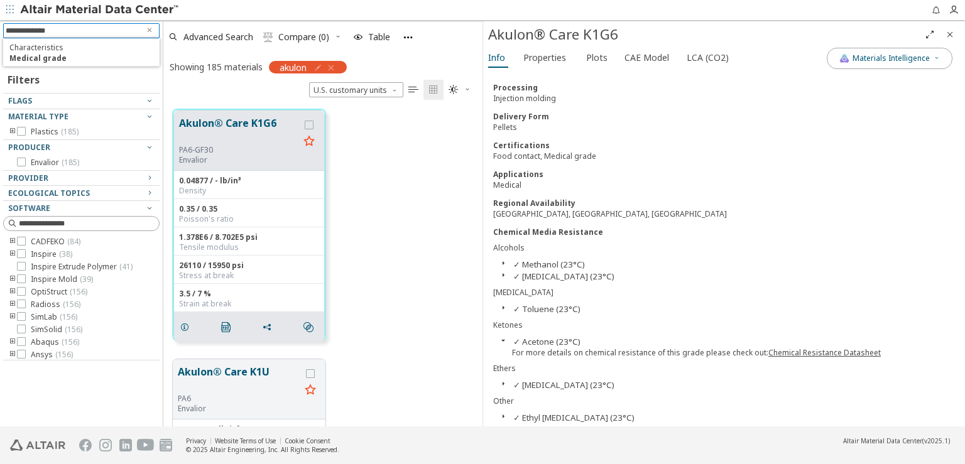
type input "**********"
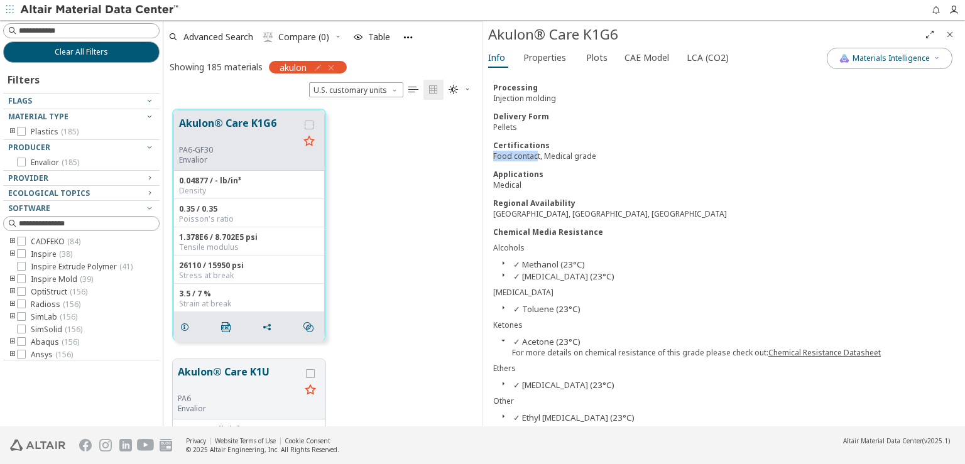
drag, startPoint x: 493, startPoint y: 143, endPoint x: 537, endPoint y: 143, distance: 44.0
click at [537, 151] on div "Food contact, Medical grade" at bounding box center [724, 156] width 462 height 11
drag, startPoint x: 523, startPoint y: 365, endPoint x: 565, endPoint y: 364, distance: 42.1
click at [565, 380] on button "✓ [MEDICAL_DATA] (23°C)" at bounding box center [563, 385] width 101 height 11
click at [751, 151] on div "Food contact, Medical grade" at bounding box center [724, 156] width 462 height 11
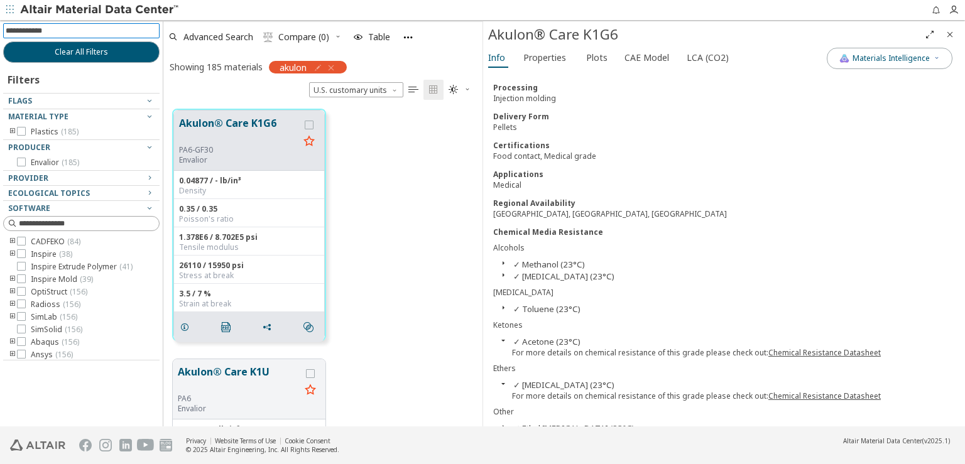
click at [68, 29] on input at bounding box center [83, 31] width 154 height 14
type input "*****"
click at [334, 69] on icon "button" at bounding box center [331, 68] width 10 height 10
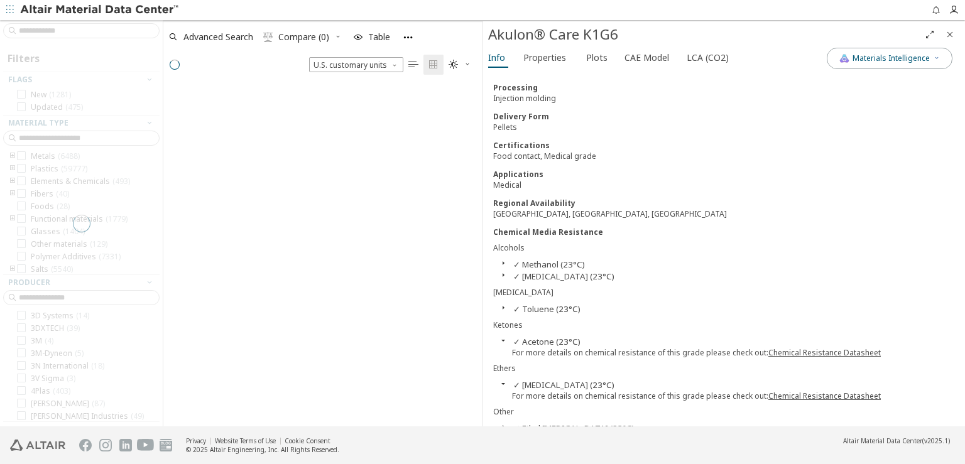
click at [953, 38] on icon "Close" at bounding box center [950, 35] width 10 height 10
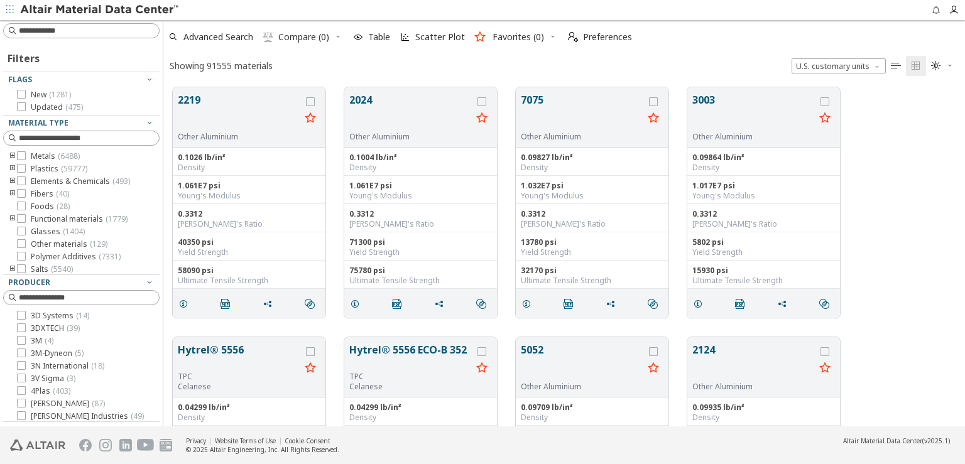
scroll to position [339, 791]
click at [119, 27] on input at bounding box center [83, 31] width 154 height 14
paste input "*****"
type input "*****"
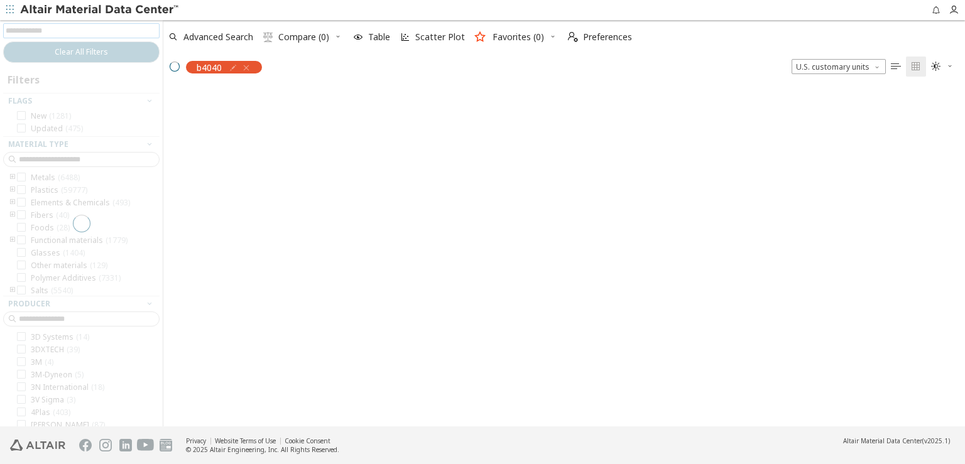
scroll to position [11, 11]
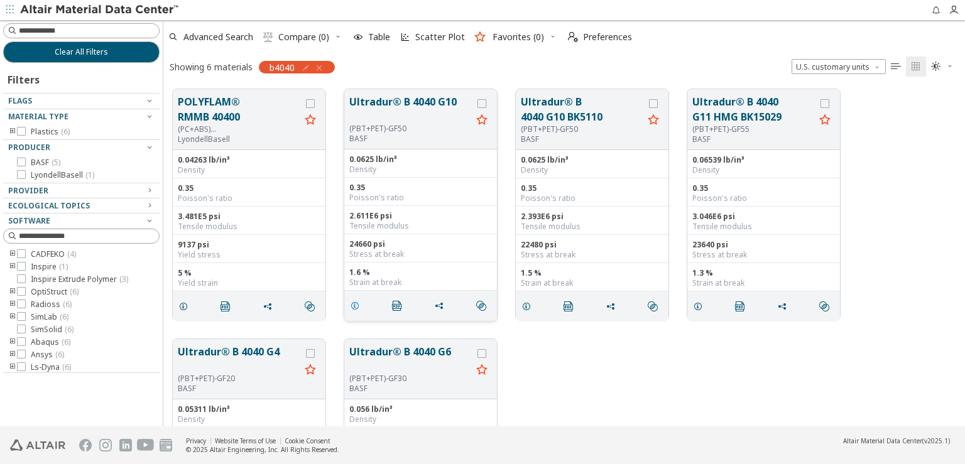
click at [356, 304] on icon "grid" at bounding box center [355, 306] width 10 height 10
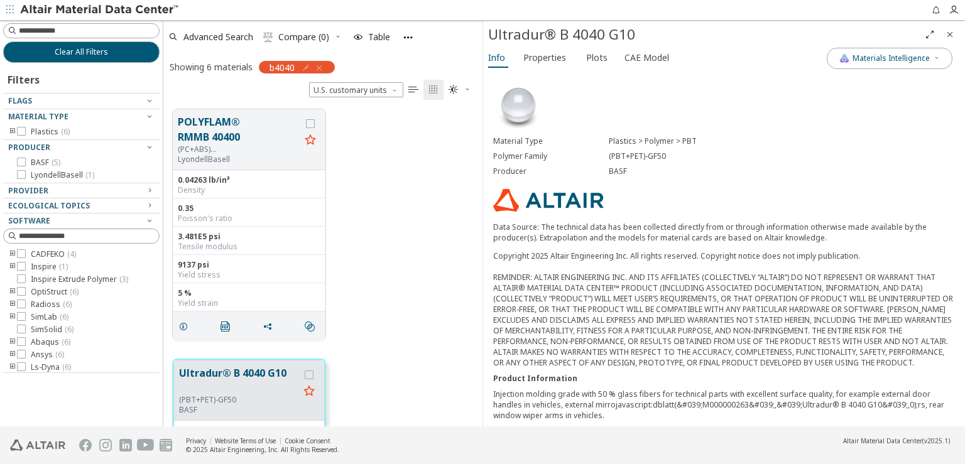
scroll to position [189, 0]
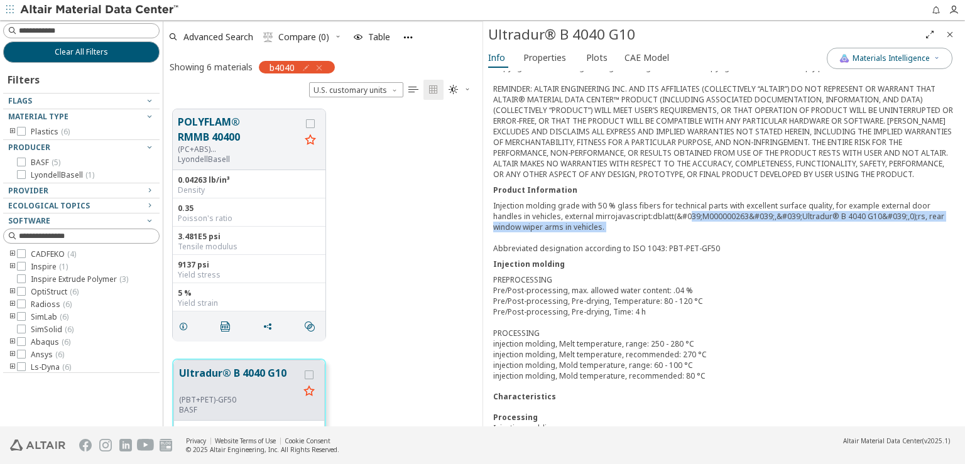
drag, startPoint x: 691, startPoint y: 214, endPoint x: 699, endPoint y: 233, distance: 20.3
click at [699, 233] on div "Injection molding grade with 50 % glass fibers for technical parts with excelle…" at bounding box center [724, 226] width 462 height 53
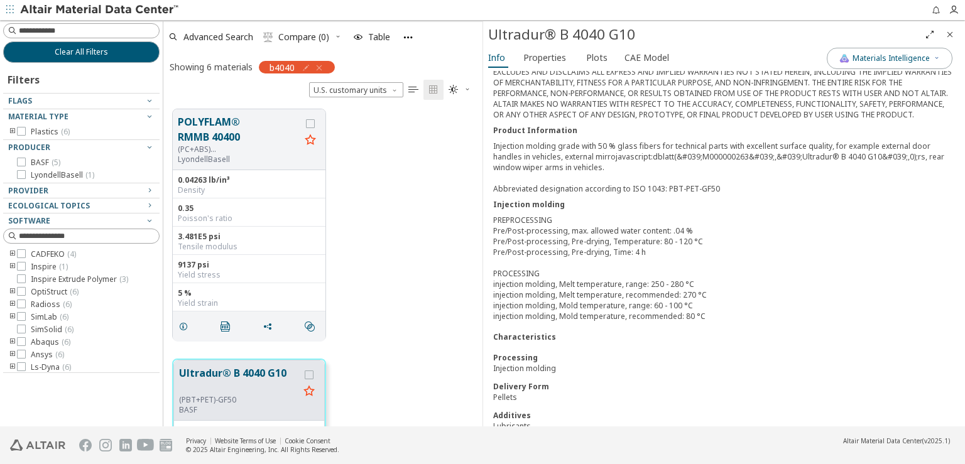
scroll to position [314, 0]
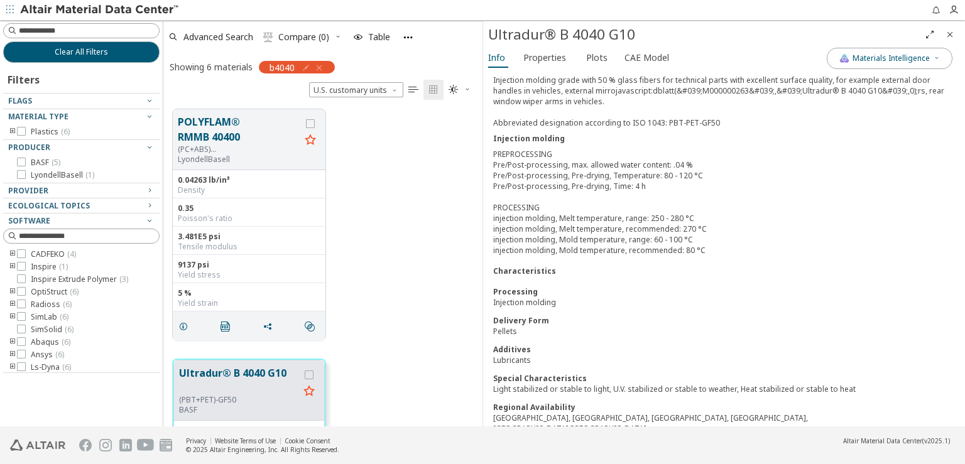
click at [542, 238] on div "PREPROCESSING Pre/Post-processing, max. allowed water content: .04 % Pre/Post-p…" at bounding box center [724, 202] width 462 height 107
click at [583, 236] on div "PREPROCESSING Pre/Post-processing, max. allowed water content: .04 % Pre/Post-p…" at bounding box center [724, 202] width 462 height 107
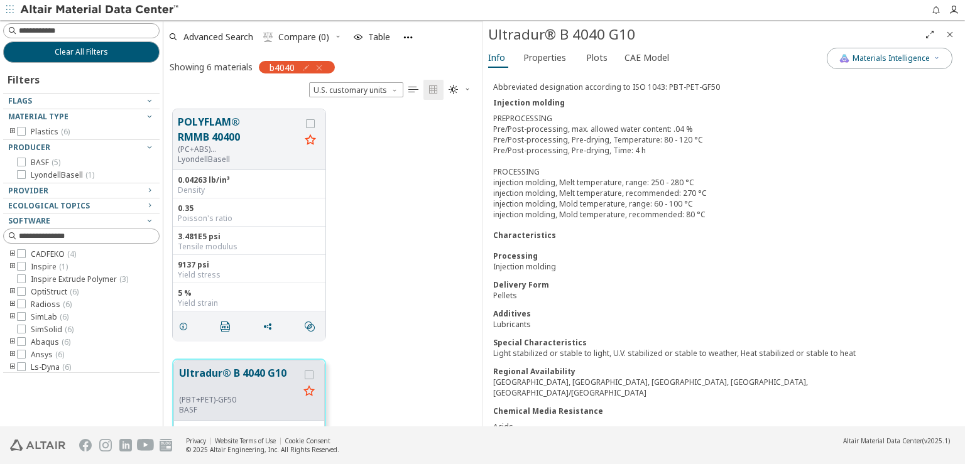
click at [507, 319] on div "Lubricants" at bounding box center [724, 324] width 462 height 11
click at [508, 319] on div "Lubricants" at bounding box center [724, 324] width 462 height 11
copy div "Lubricants"
click at [45, 35] on input at bounding box center [89, 31] width 140 height 13
paste input "**********"
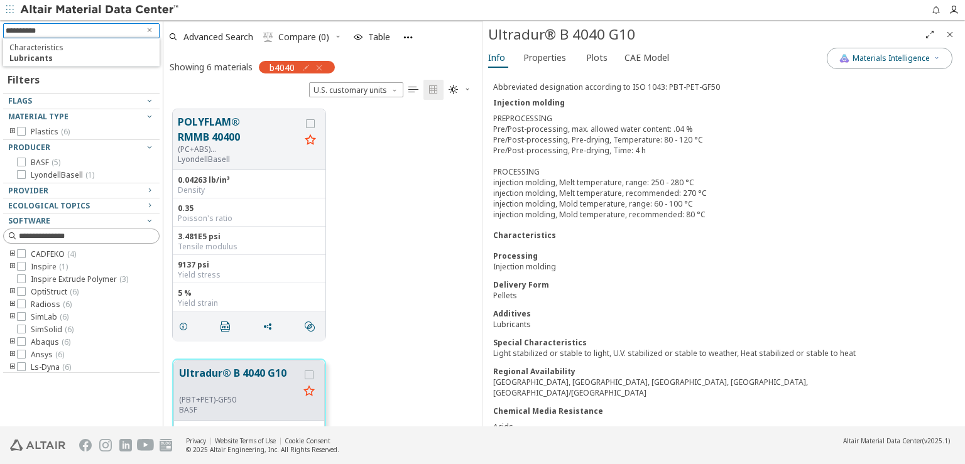
type input "**********"
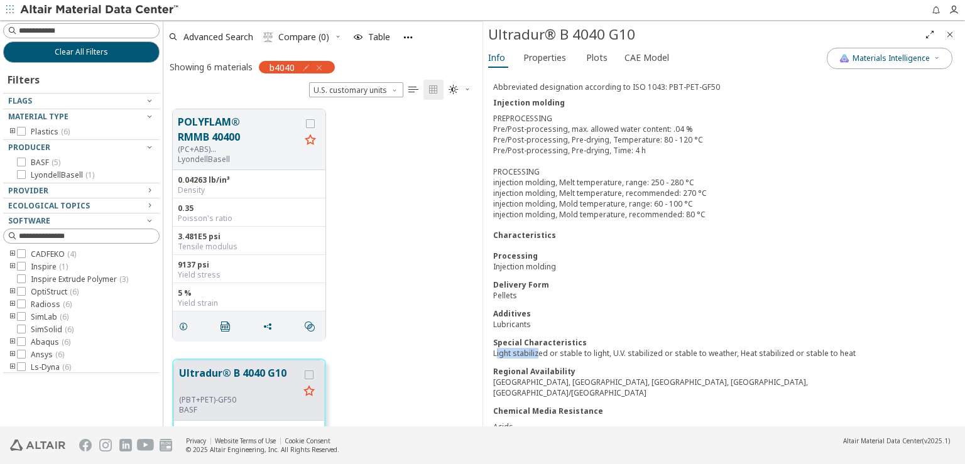
drag, startPoint x: 495, startPoint y: 336, endPoint x: 535, endPoint y: 336, distance: 40.2
click at [535, 348] on div "Light stabilized or stable to light, U.V. stabilized or stable to weather, Heat…" at bounding box center [724, 353] width 462 height 11
click at [616, 288] on div "Processing Injection molding Delivery Form Pellets Additives Lubricants Special…" at bounding box center [724, 325] width 462 height 148
drag, startPoint x: 490, startPoint y: 334, endPoint x: 548, endPoint y: 334, distance: 58.4
click at [548, 334] on div "Material Type Plastics > Polymer > PBT Polymer Family (PBT+PET)-GF50 Producer B…" at bounding box center [724, 90] width 482 height 738
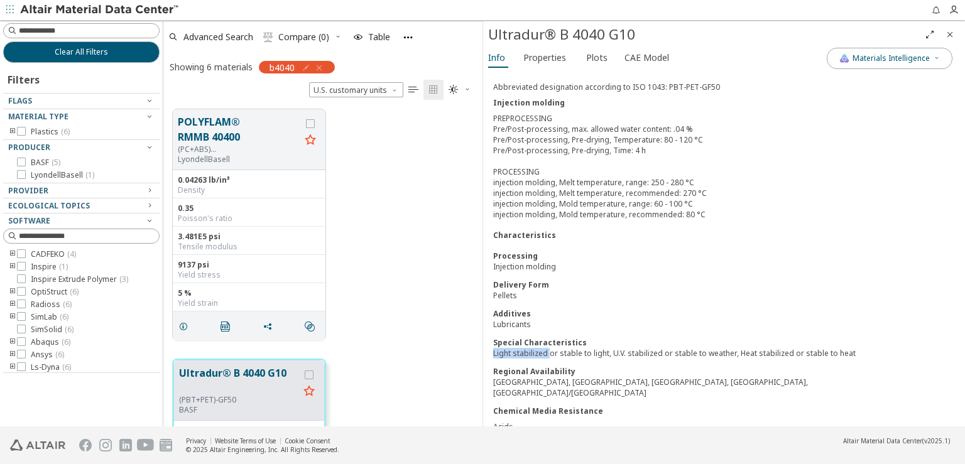
copy div "Light stabilized"
click at [53, 25] on input at bounding box center [89, 31] width 140 height 13
paste input "**********"
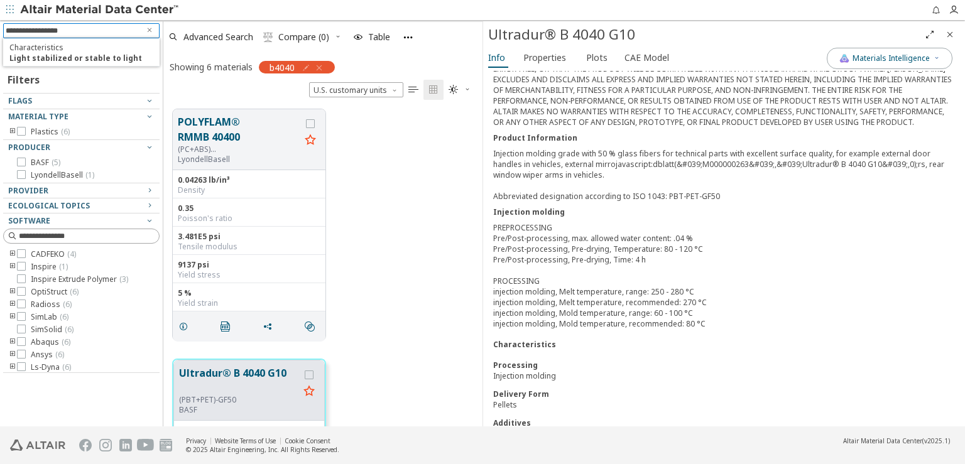
scroll to position [99, 0]
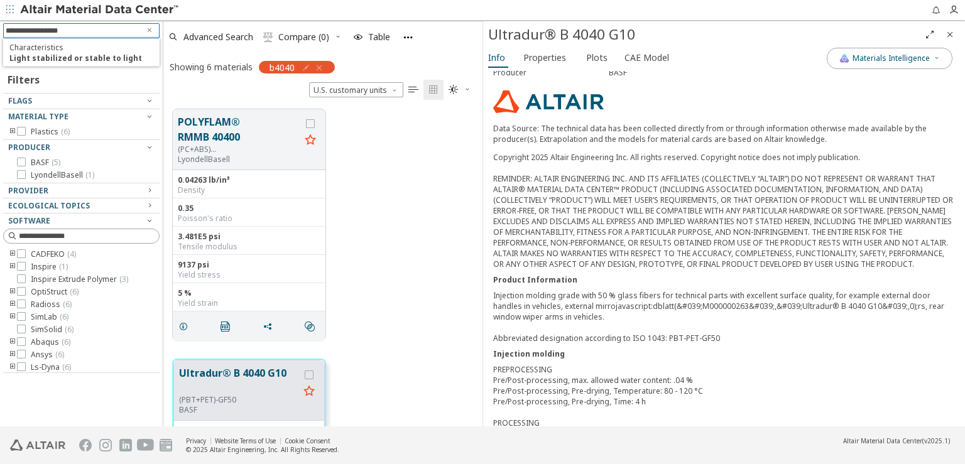
type input "**********"
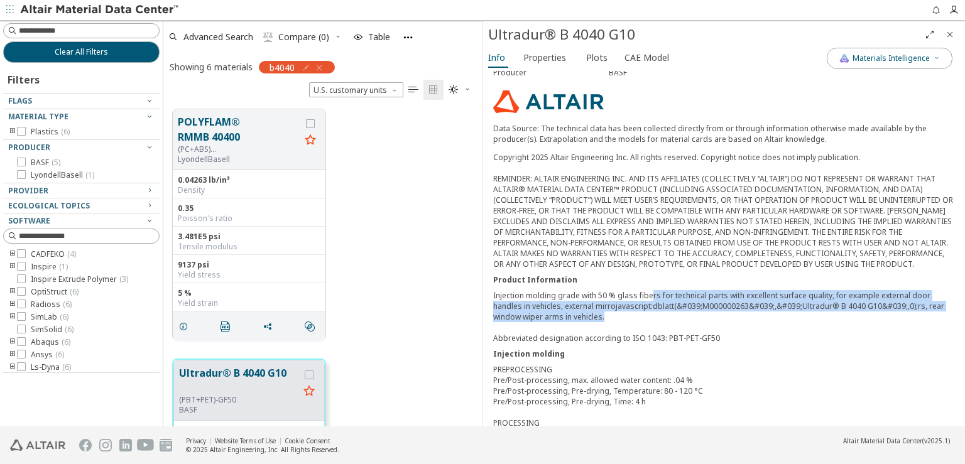
drag, startPoint x: 647, startPoint y: 294, endPoint x: 754, endPoint y: 308, distance: 107.2
click at [754, 308] on div "Injection molding grade with 50 % glass fibers for technical parts with excelle…" at bounding box center [724, 316] width 462 height 53
click at [754, 312] on div "Injection molding grade with 50 % glass fibers for technical parts with excelle…" at bounding box center [724, 316] width 462 height 53
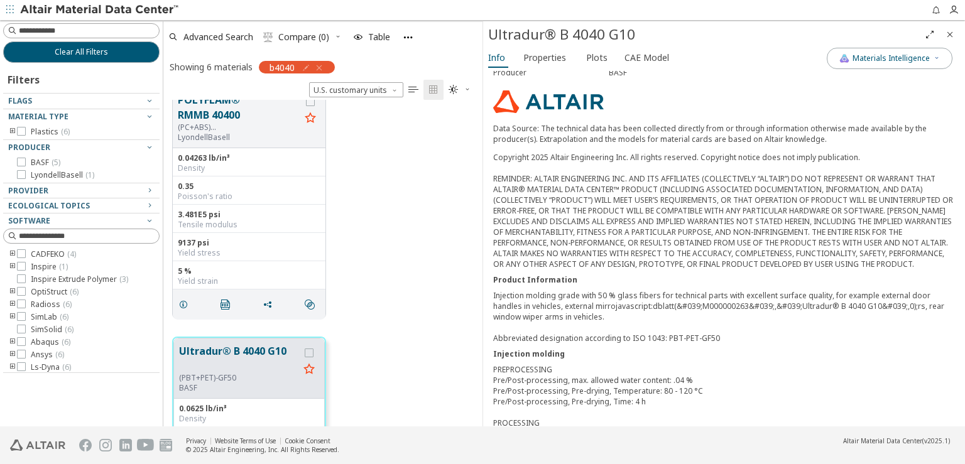
scroll to position [0, 0]
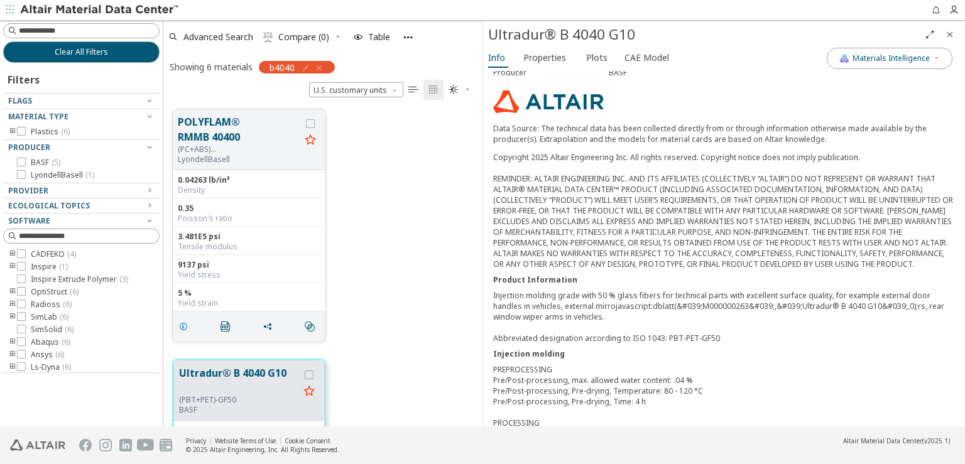
click at [187, 324] on icon "grid" at bounding box center [183, 327] width 10 height 10
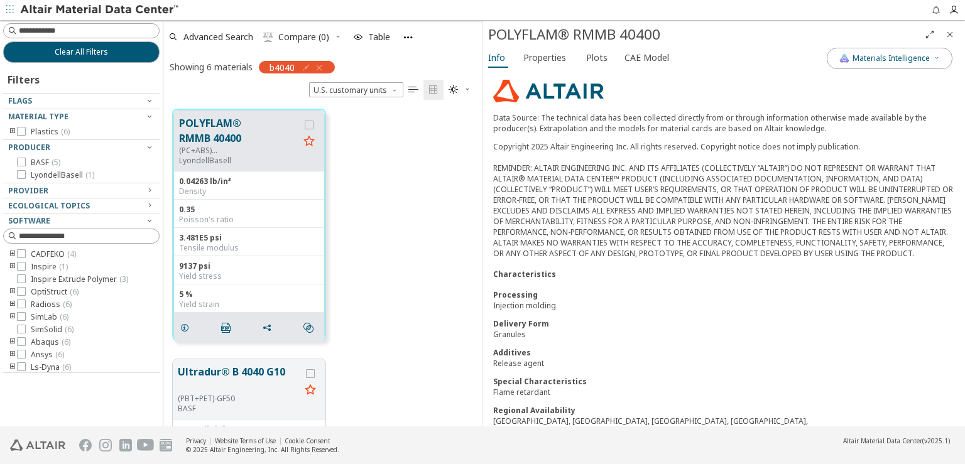
scroll to position [117, 0]
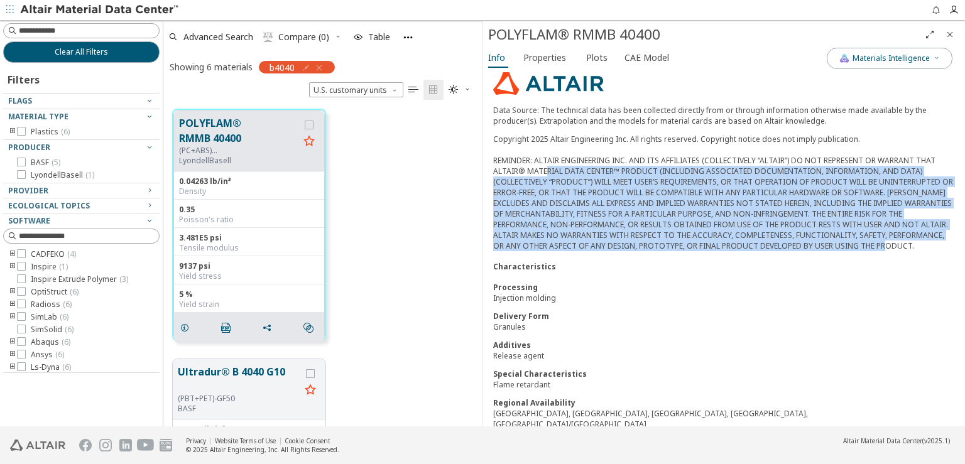
drag, startPoint x: 546, startPoint y: 167, endPoint x: 792, endPoint y: 243, distance: 257.8
click at [792, 243] on div "Copyright 2025 Altair Engineering Inc. All rights reserved. Copyright notice do…" at bounding box center [724, 193] width 462 height 118
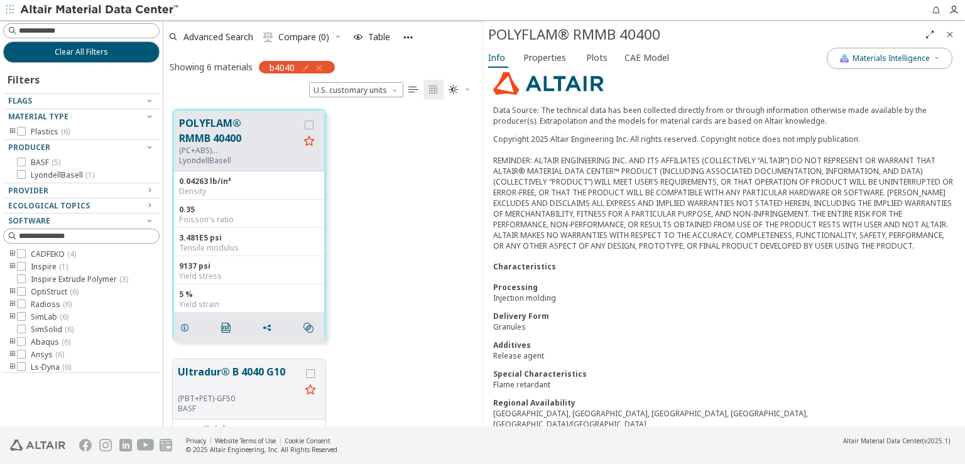
click at [698, 266] on div "Characteristics" at bounding box center [724, 266] width 462 height 11
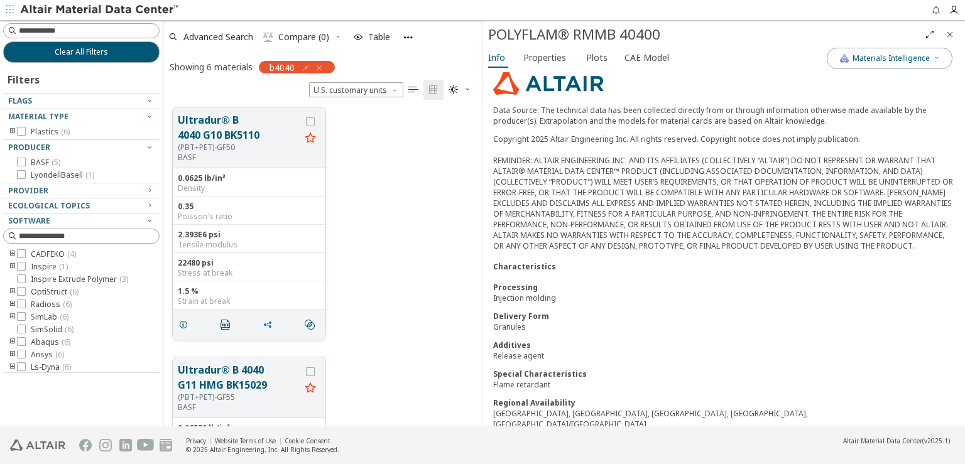
scroll to position [503, 0]
drag, startPoint x: 181, startPoint y: 325, endPoint x: 191, endPoint y: 321, distance: 10.7
click at [181, 325] on icon "grid" at bounding box center [183, 324] width 10 height 10
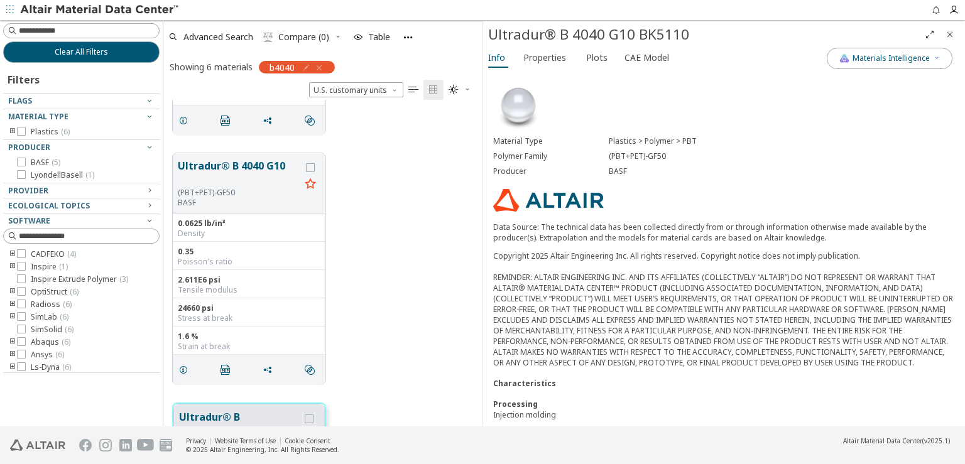
scroll to position [189, 0]
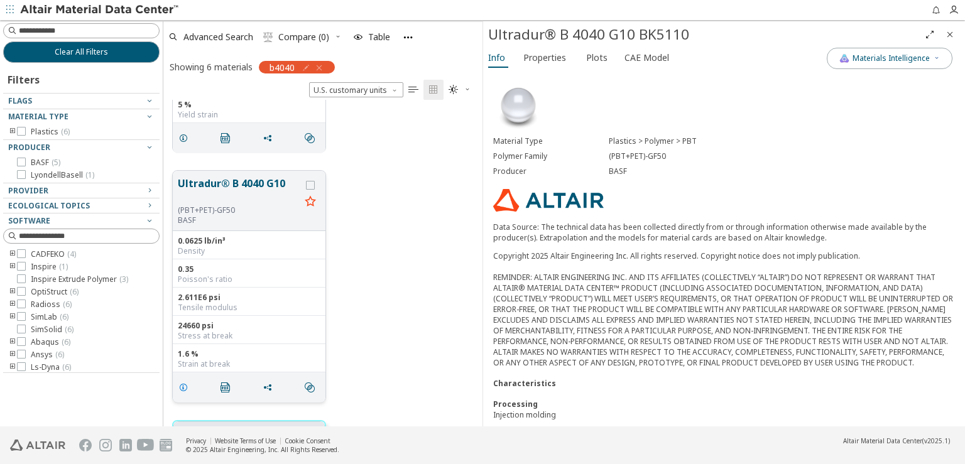
click at [183, 387] on icon "grid" at bounding box center [183, 388] width 10 height 10
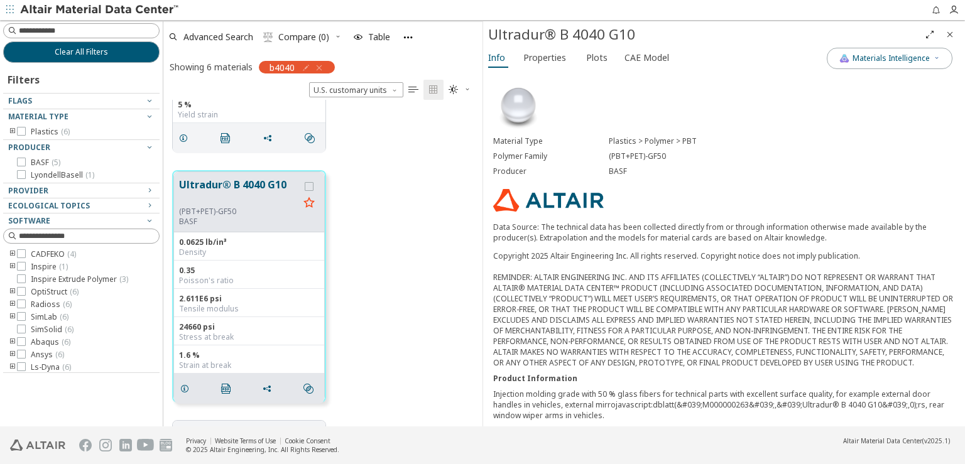
scroll to position [126, 0]
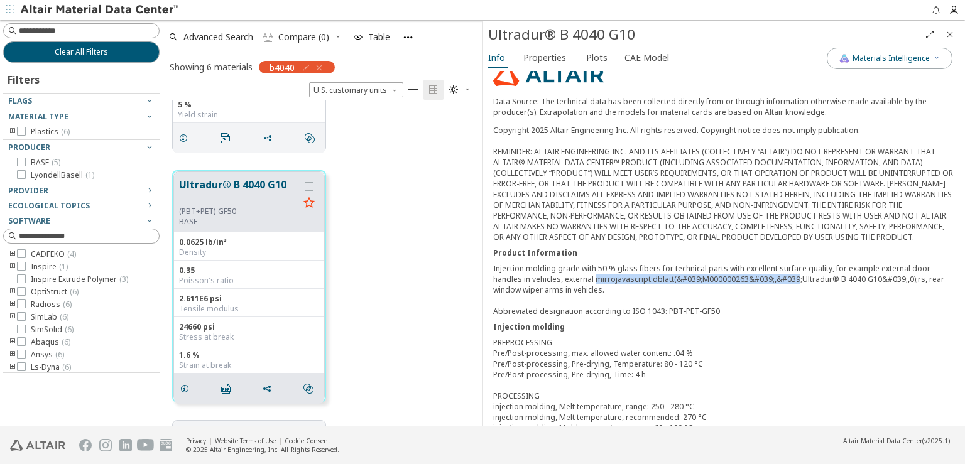
drag, startPoint x: 597, startPoint y: 273, endPoint x: 794, endPoint y: 278, distance: 196.8
click at [794, 278] on div "Injection molding grade with 50 % glass fibers for technical parts with excelle…" at bounding box center [724, 289] width 462 height 53
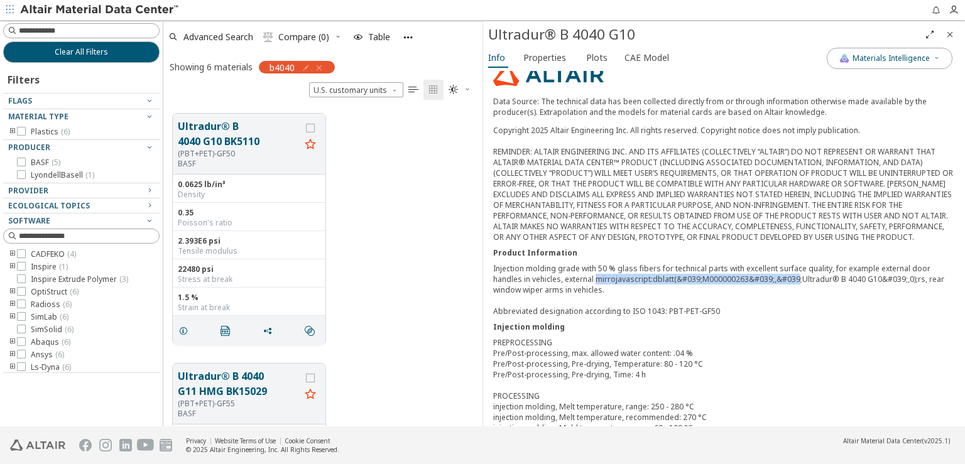
scroll to position [503, 0]
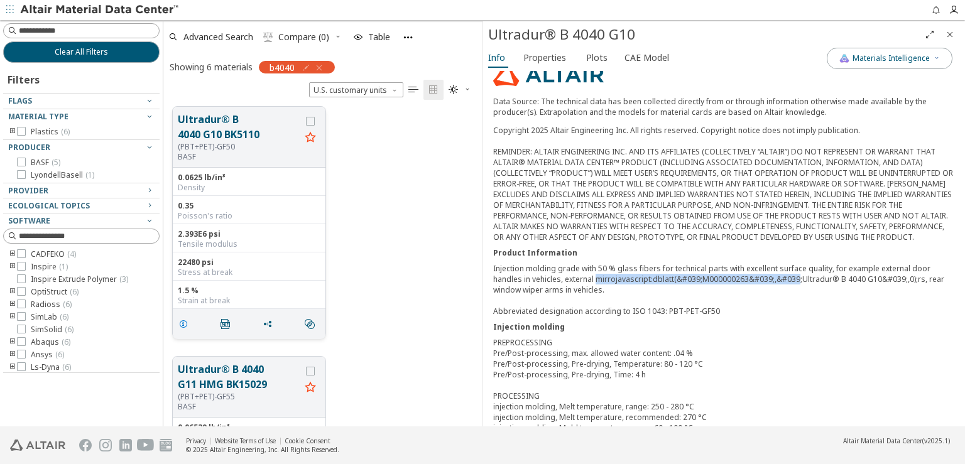
click at [185, 324] on icon "grid" at bounding box center [183, 324] width 10 height 10
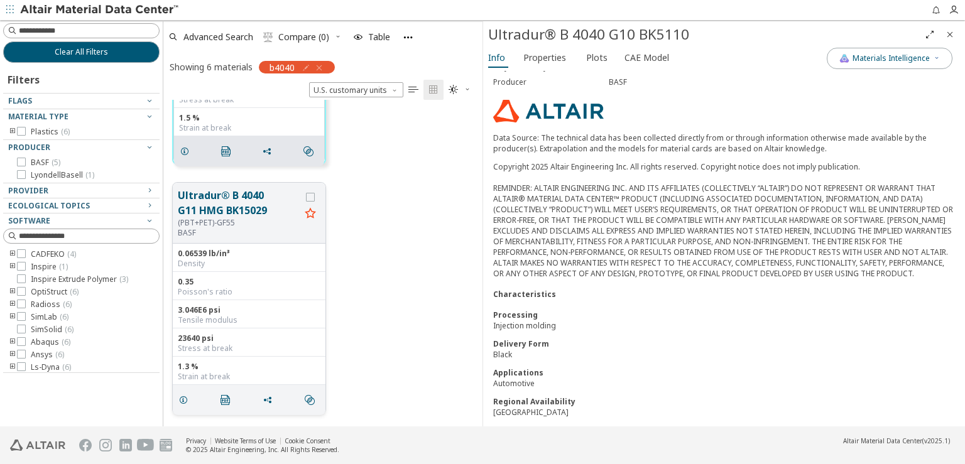
scroll to position [691, 0]
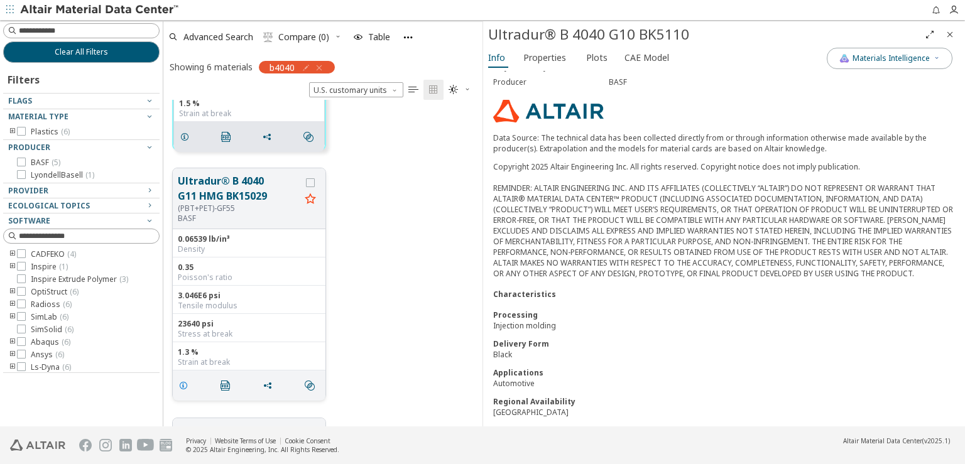
click at [185, 384] on icon "grid" at bounding box center [183, 386] width 10 height 10
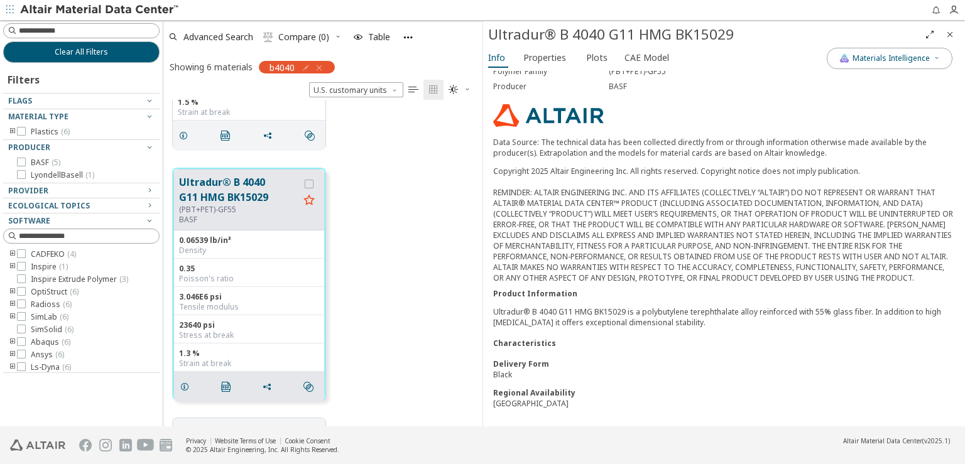
scroll to position [690, 0]
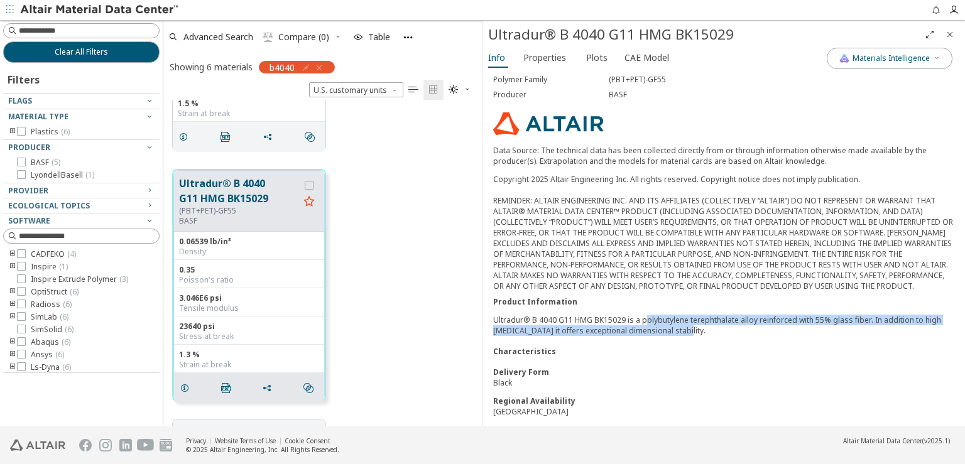
drag, startPoint x: 644, startPoint y: 321, endPoint x: 793, endPoint y: 330, distance: 149.8
click at [793, 330] on p "Ultradur® B 4040 G11 HMG BK15029 is a polybutylene terephthalate alloy reinforc…" at bounding box center [724, 325] width 462 height 21
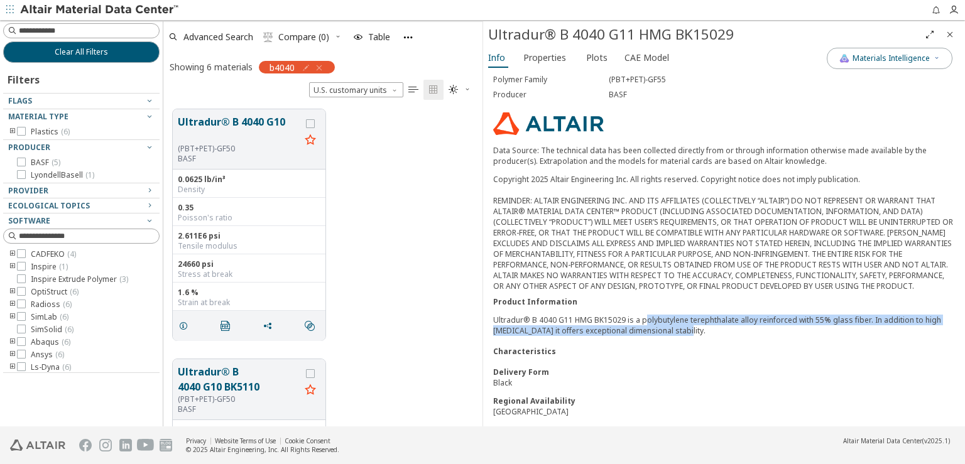
scroll to position [251, 0]
click at [182, 323] on icon "grid" at bounding box center [183, 325] width 10 height 10
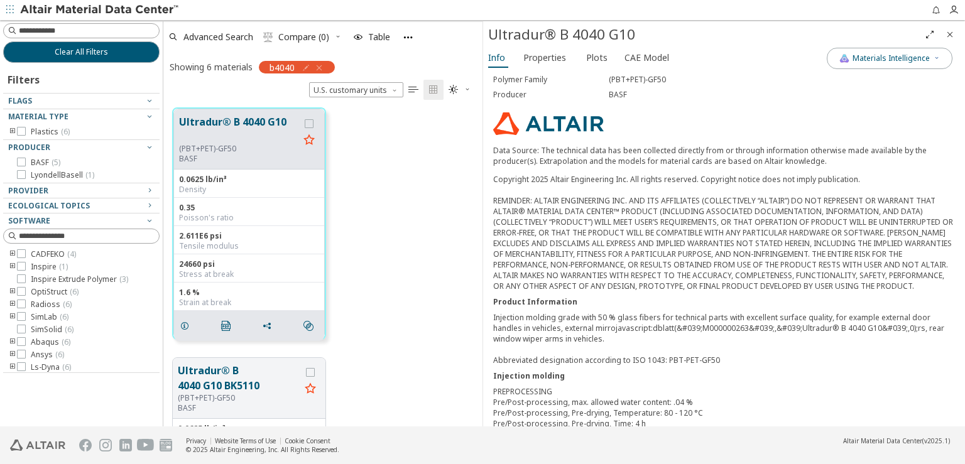
scroll to position [126, 0]
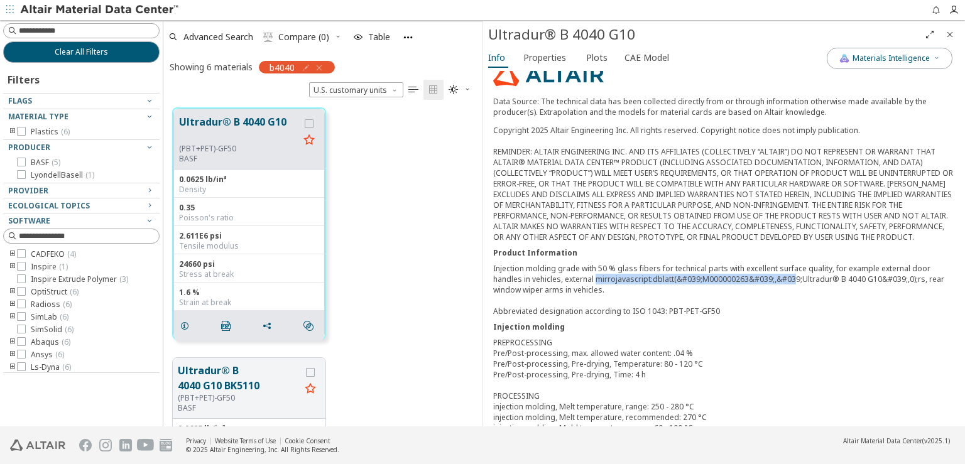
drag, startPoint x: 793, startPoint y: 276, endPoint x: 596, endPoint y: 280, distance: 196.1
click at [596, 280] on div "Injection molding grade with 50 % glass fibers for technical parts with excelle…" at bounding box center [724, 289] width 462 height 53
click at [740, 351] on div "PREPROCESSING Pre/Post-processing, max. allowed water content: .04 % Pre/Post-p…" at bounding box center [724, 390] width 462 height 107
drag, startPoint x: 595, startPoint y: 276, endPoint x: 794, endPoint y: 275, distance: 199.9
click at [794, 275] on div "Injection molding grade with 50 % glass fibers for technical parts with excelle…" at bounding box center [724, 289] width 462 height 53
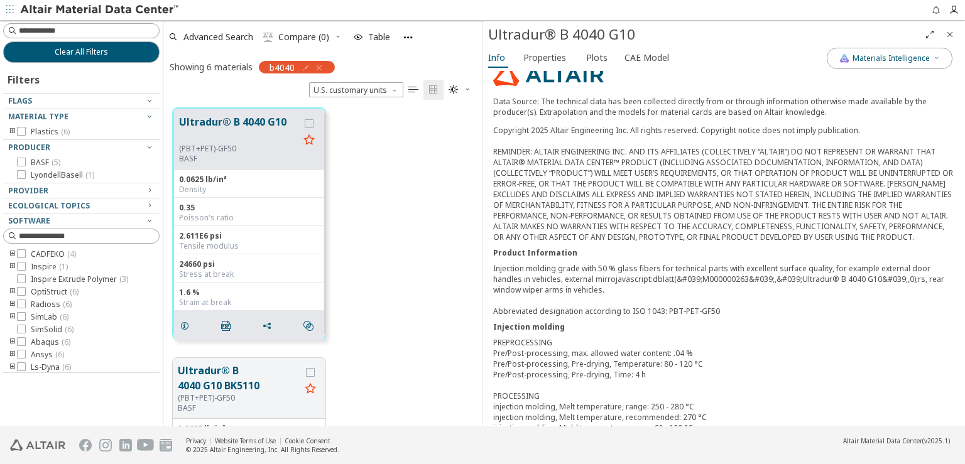
click at [792, 323] on div "Injection molding" at bounding box center [724, 327] width 462 height 11
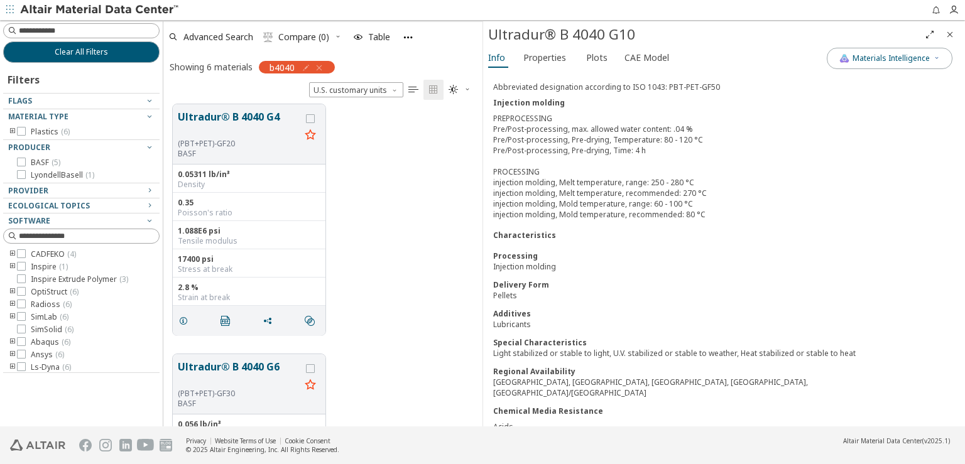
scroll to position [1173, 0]
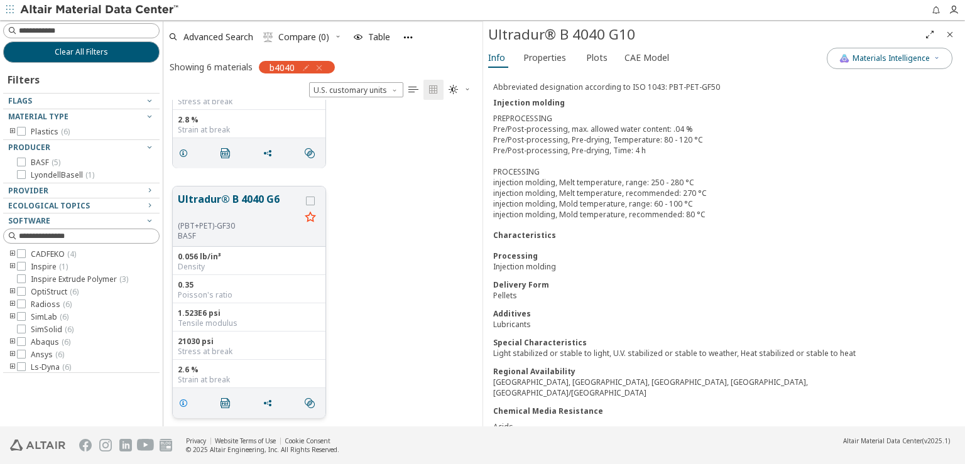
click at [186, 402] on icon "grid" at bounding box center [183, 403] width 10 height 10
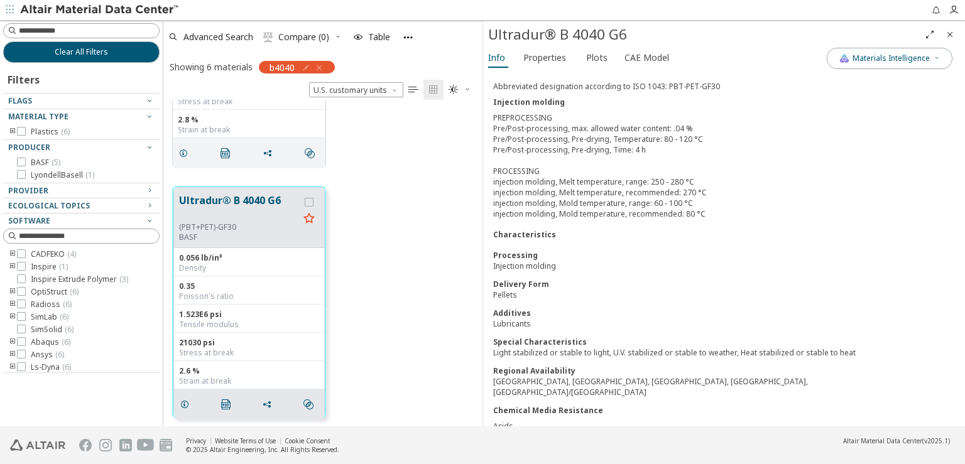
scroll to position [922, 0]
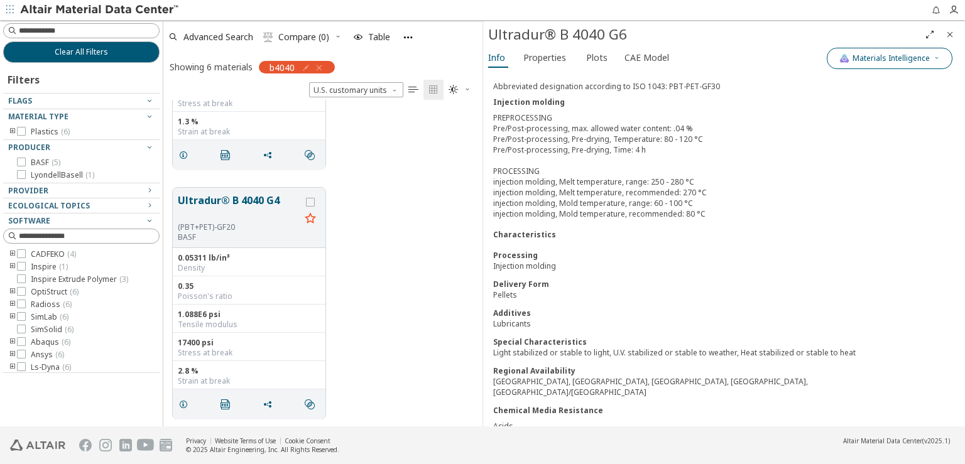
click at [933, 59] on icon "button" at bounding box center [937, 58] width 8 height 8
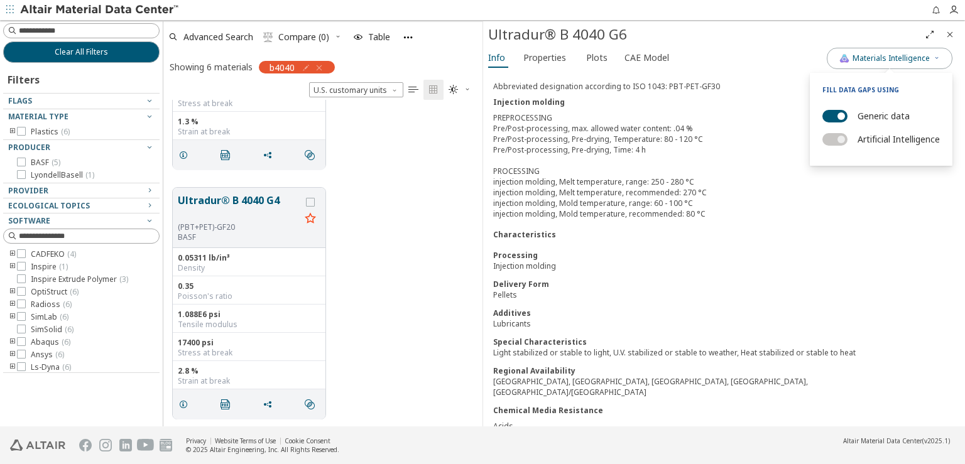
drag, startPoint x: 785, startPoint y: 180, endPoint x: 769, endPoint y: 164, distance: 22.2
click at [785, 180] on div "PREPROCESSING Pre/Post-processing, max. allowed water content: .04 % Pre/Post-p…" at bounding box center [724, 165] width 462 height 107
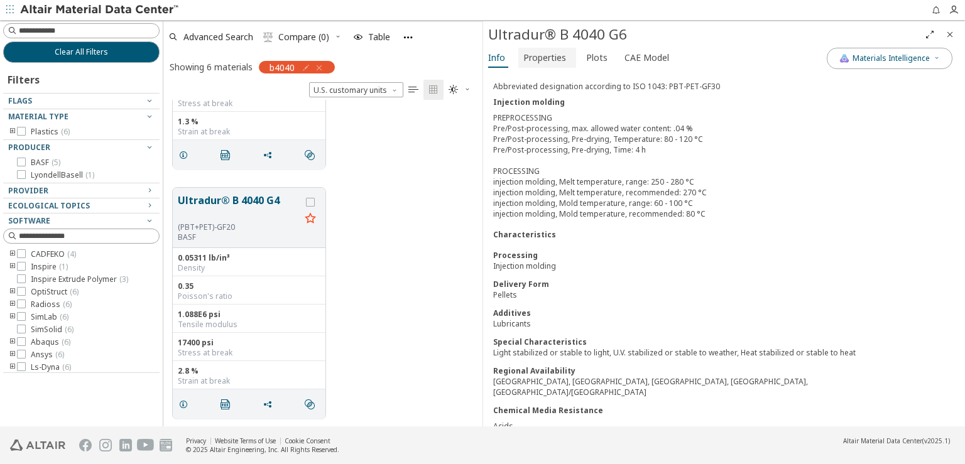
click at [553, 58] on span "Properties" at bounding box center [545, 58] width 43 height 20
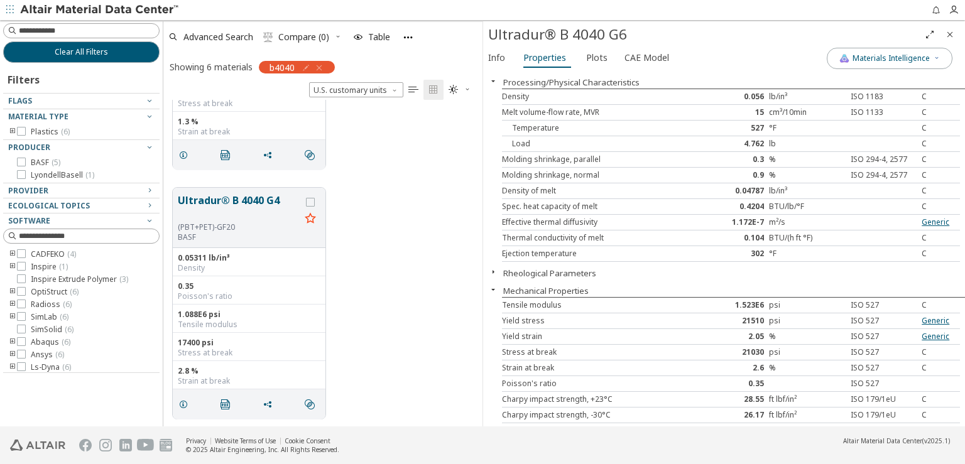
scroll to position [0, 0]
click at [601, 55] on span "Plots" at bounding box center [596, 58] width 21 height 20
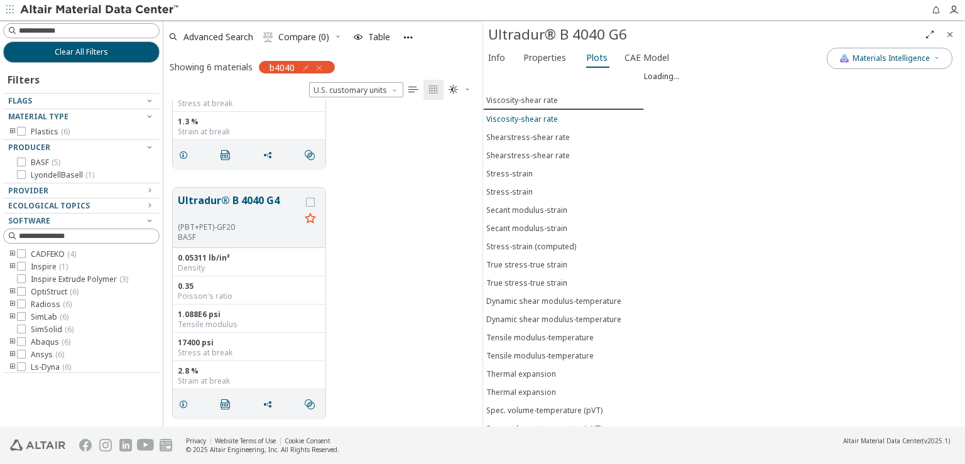
click at [539, 115] on div "Viscosity-shear rate" at bounding box center [522, 119] width 72 height 11
click at [541, 133] on div "Shearstress-shear rate" at bounding box center [528, 137] width 84 height 11
click at [541, 150] on div "Shearstress-shear rate" at bounding box center [528, 155] width 84 height 11
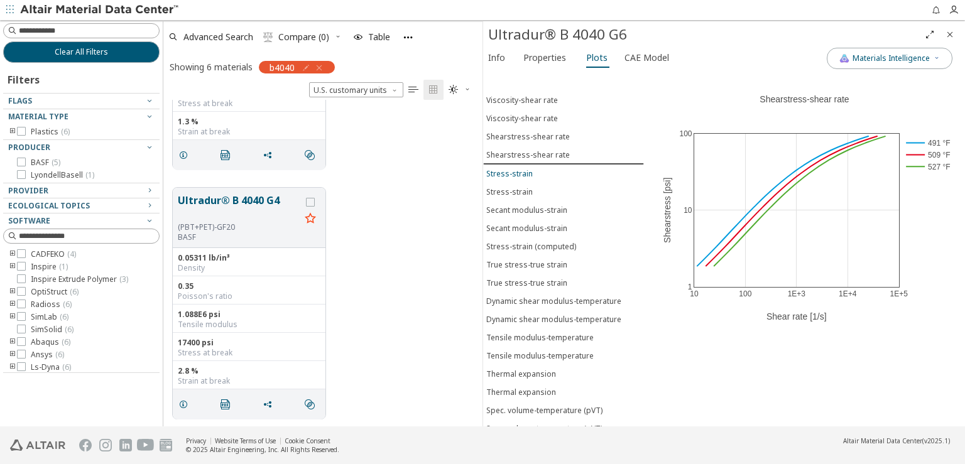
click at [524, 168] on div "Stress-strain" at bounding box center [509, 173] width 47 height 11
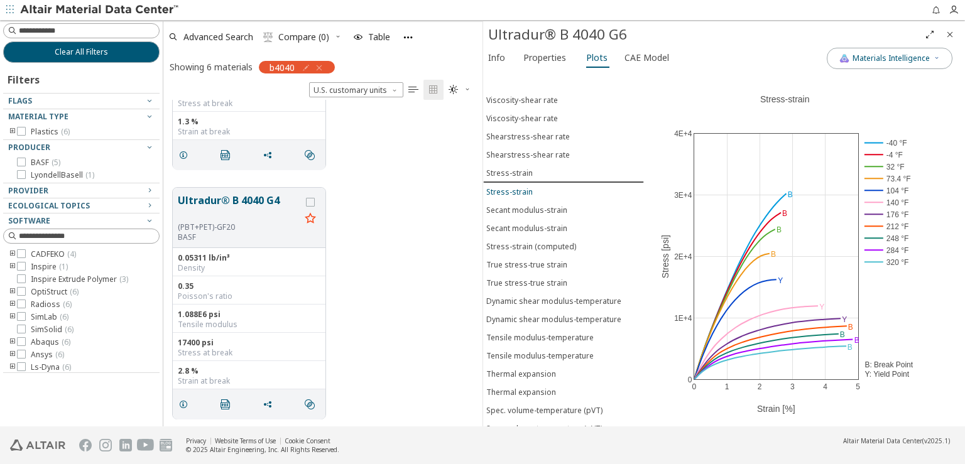
click at [525, 187] on div "Stress-strain" at bounding box center [509, 192] width 47 height 11
click at [885, 52] on button "Materials Intelligence" at bounding box center [890, 58] width 126 height 21
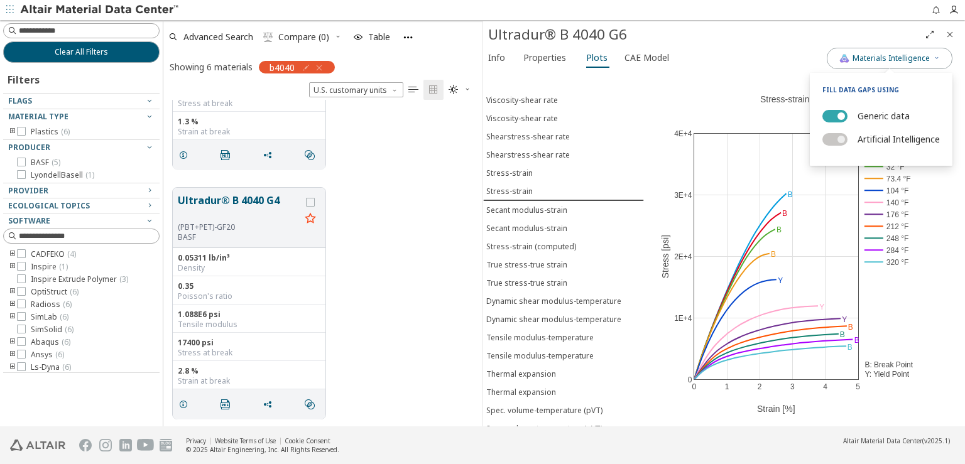
click at [829, 115] on button "Generic data" at bounding box center [835, 116] width 25 height 13
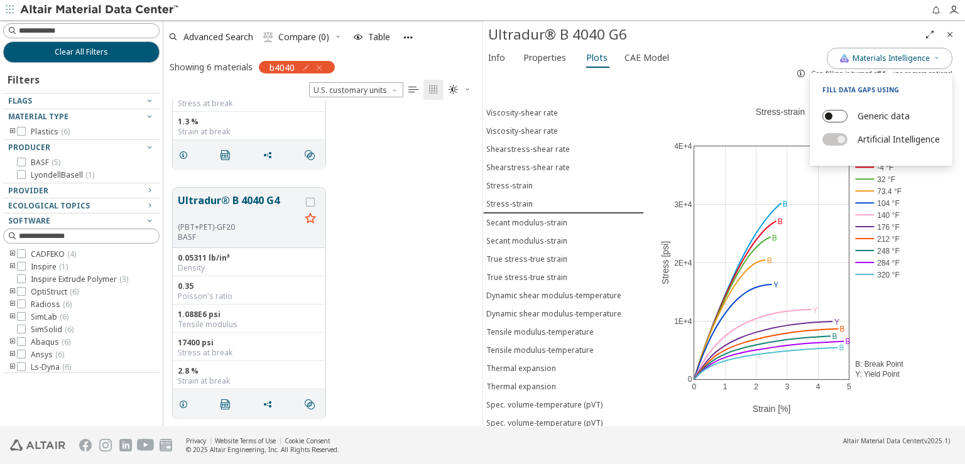
click at [838, 112] on button "Generic data" at bounding box center [835, 116] width 25 height 13
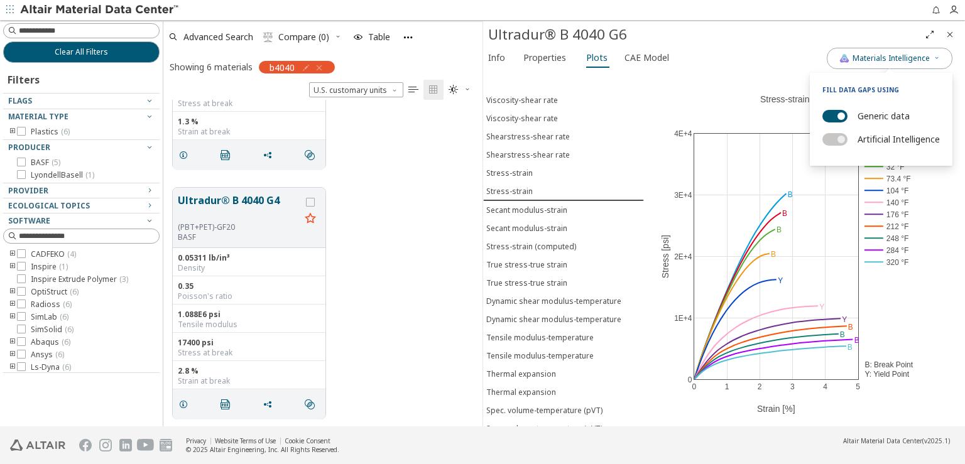
click at [943, 304] on div "0 1 2 3 4 5 0 1E+4 2E+4 3E+4 4E+4 -40 °F -4 °F 32 °F 73.4 °F 104 °F 140 °F 176 …" at bounding box center [804, 250] width 321 height 359
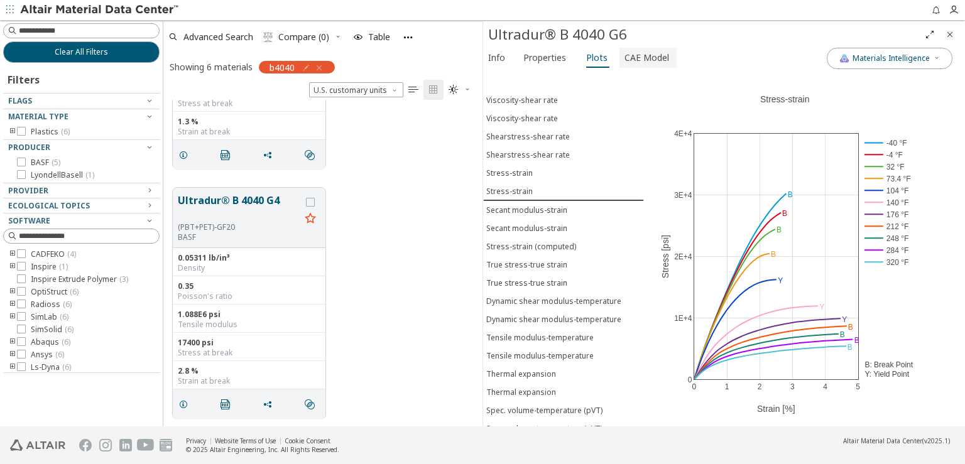
click at [641, 57] on span "CAE Model" at bounding box center [647, 58] width 45 height 20
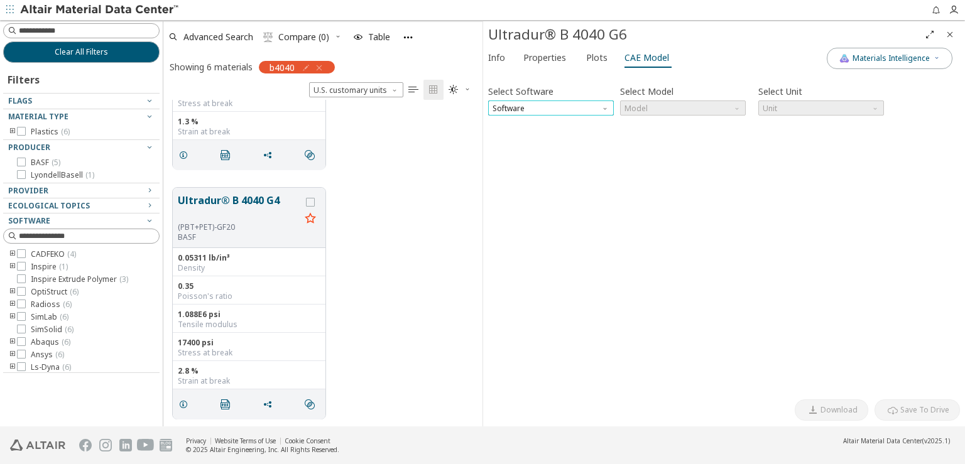
click at [596, 105] on span "Software" at bounding box center [551, 108] width 126 height 15
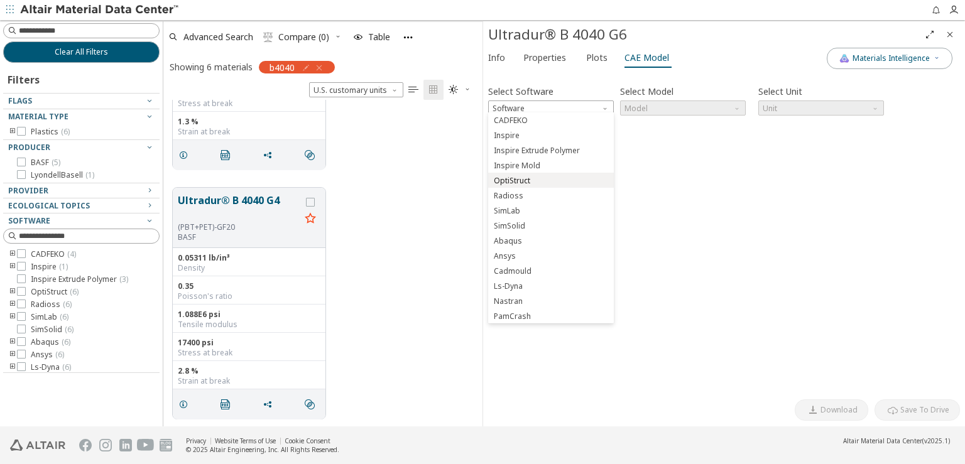
click at [525, 176] on span "OptiStruct" at bounding box center [512, 181] width 36 height 10
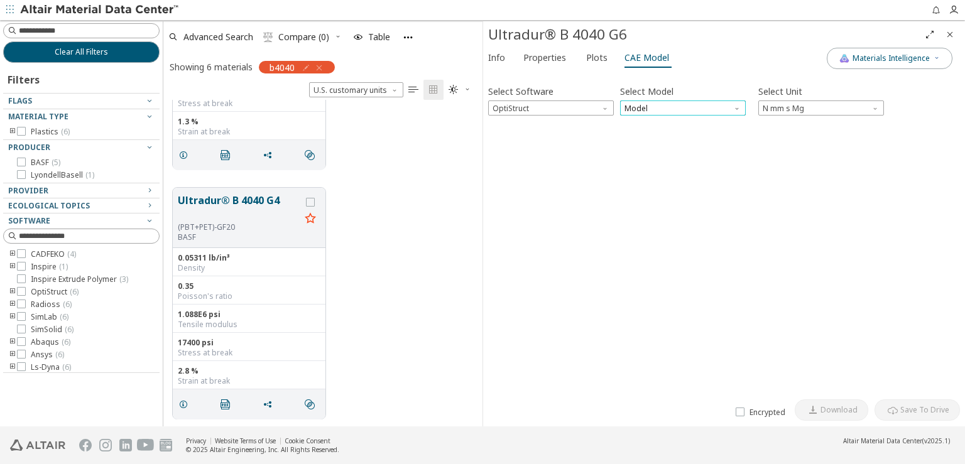
click at [653, 101] on span "Model" at bounding box center [683, 108] width 126 height 15
click at [661, 138] on span "MatS1" at bounding box center [683, 135] width 116 height 9
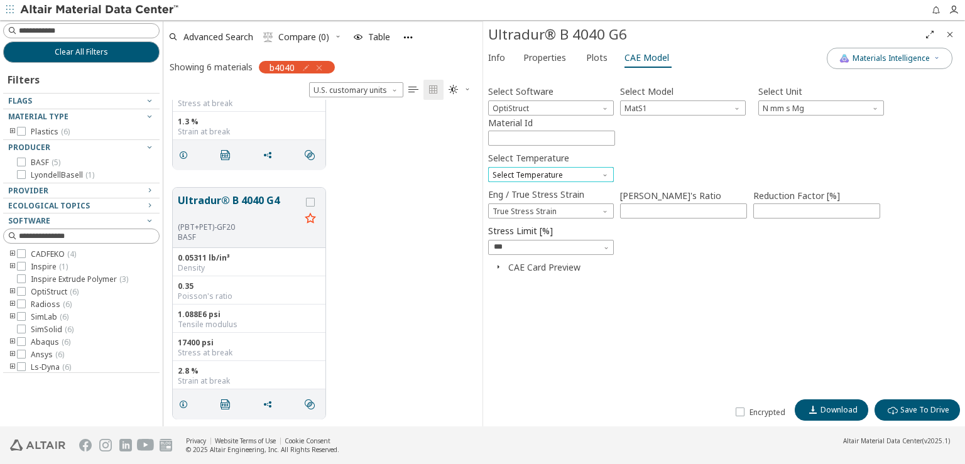
click at [595, 170] on span "Select Temperature" at bounding box center [551, 174] width 126 height 15
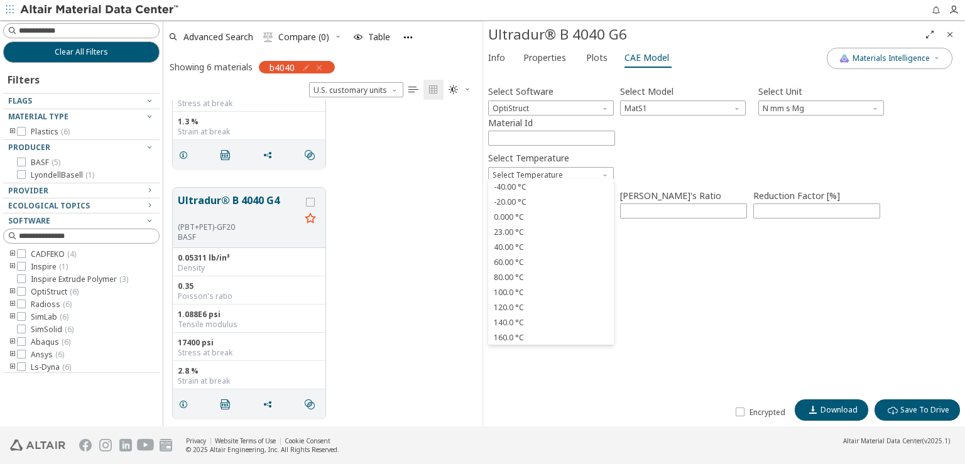
click at [548, 394] on div "Encrypted Download  Save To Drive" at bounding box center [724, 407] width 472 height 28
click at [809, 270] on div "CAE Card Preview" at bounding box center [724, 267] width 472 height 12
click at [935, 58] on icon "button" at bounding box center [937, 58] width 8 height 8
click at [583, 67] on button "Plots" at bounding box center [597, 58] width 33 height 20
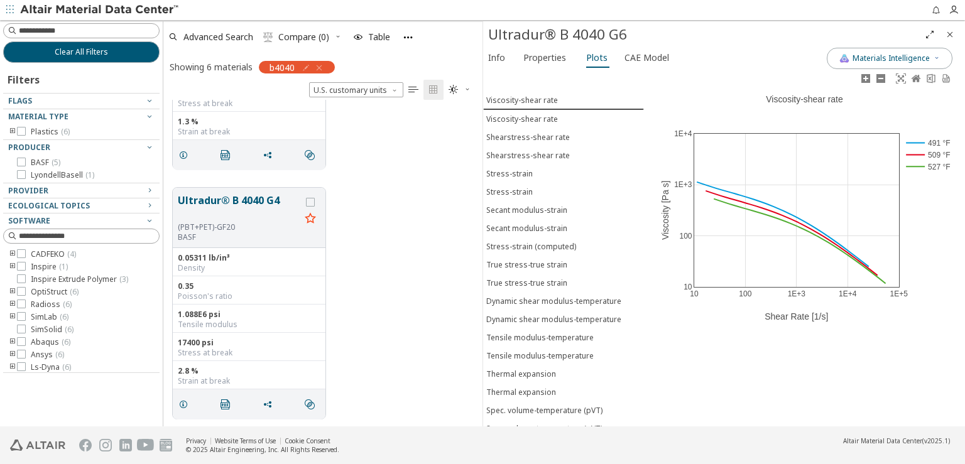
click at [935, 138] on rect at bounding box center [928, 143] width 51 height 12
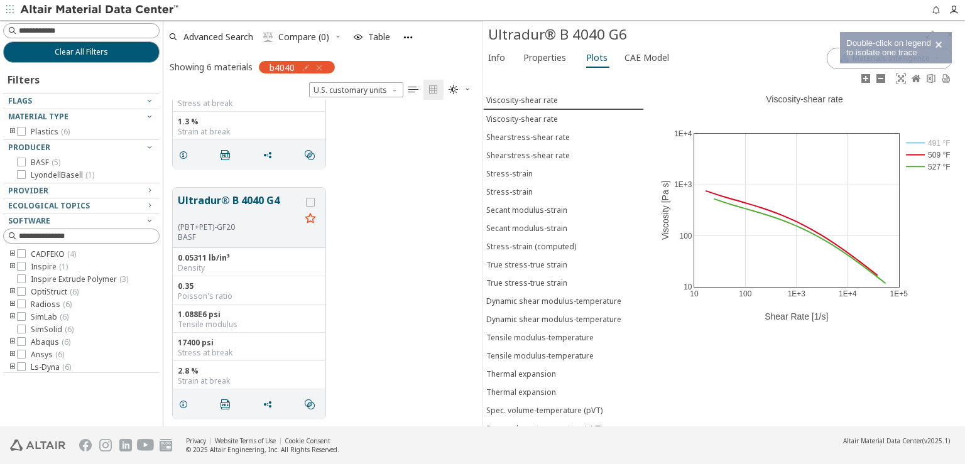
click at [935, 138] on rect at bounding box center [928, 143] width 51 height 12
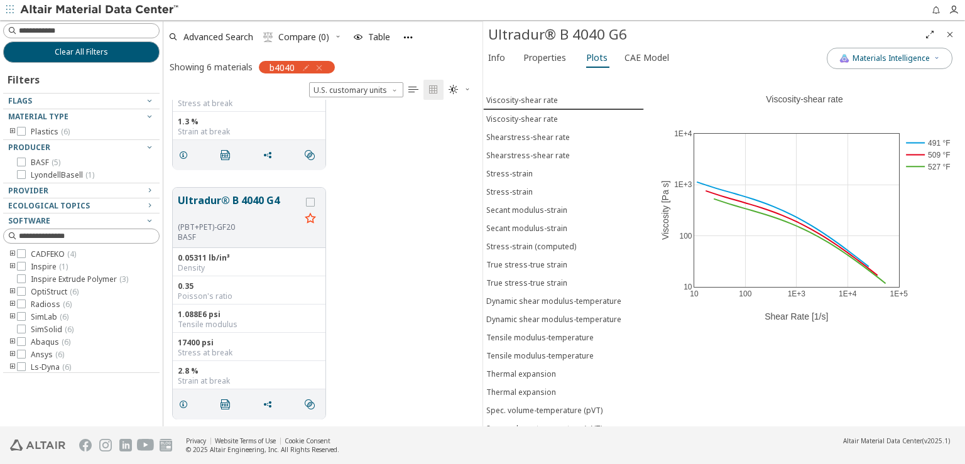
click at [948, 33] on icon "Close" at bounding box center [950, 35] width 10 height 10
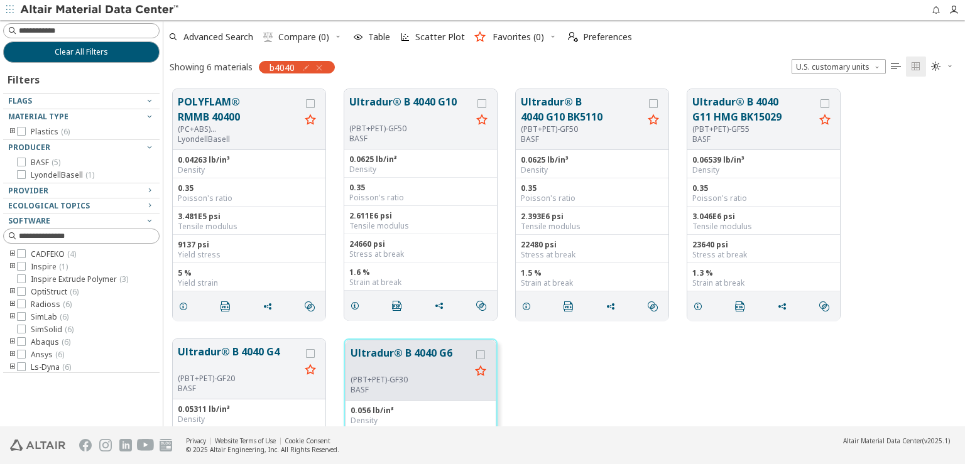
click at [320, 65] on icon "button" at bounding box center [319, 68] width 10 height 10
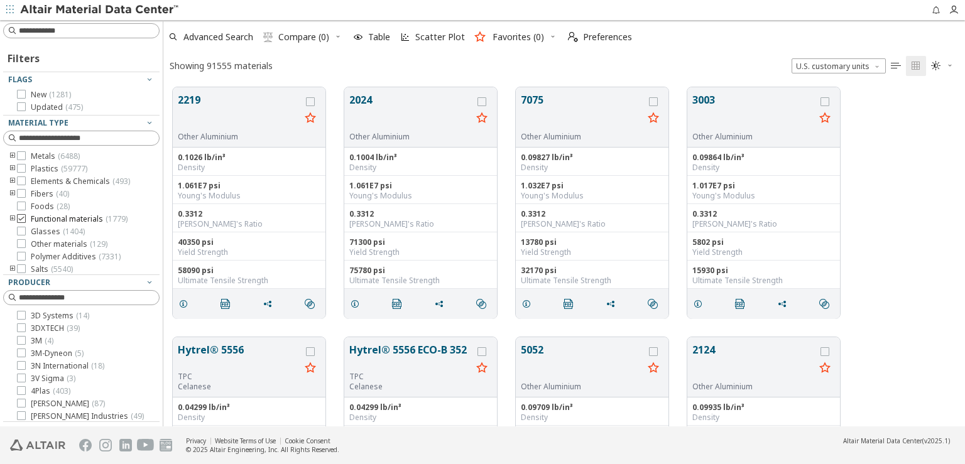
scroll to position [339, 791]
click at [954, 9] on icon "button" at bounding box center [954, 10] width 10 height 10
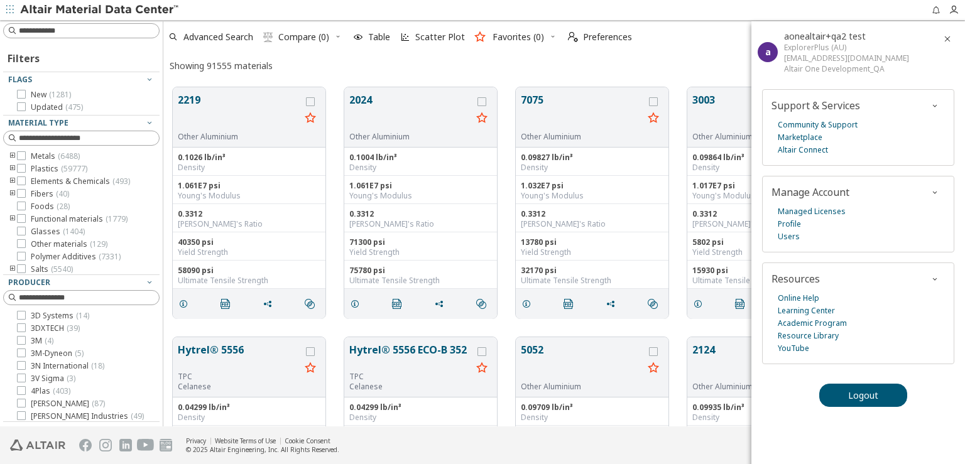
click at [949, 36] on icon "button" at bounding box center [948, 39] width 10 height 10
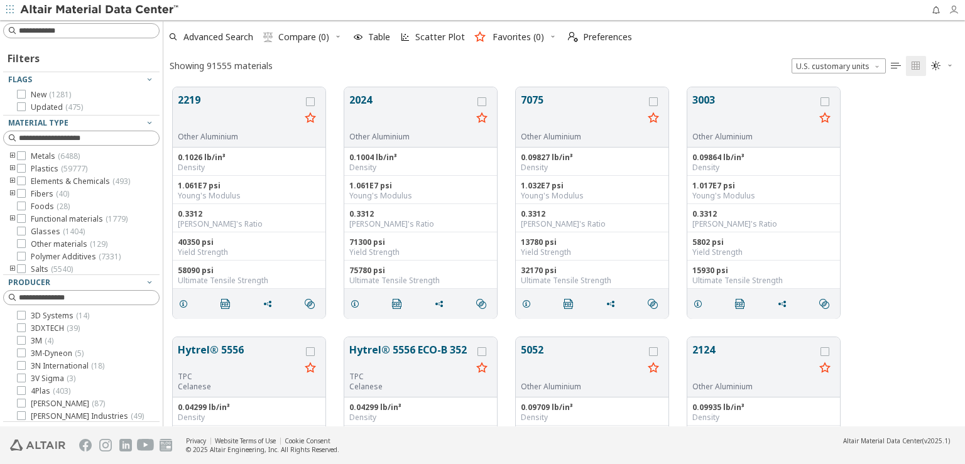
click at [953, 11] on icon "button" at bounding box center [954, 10] width 10 height 10
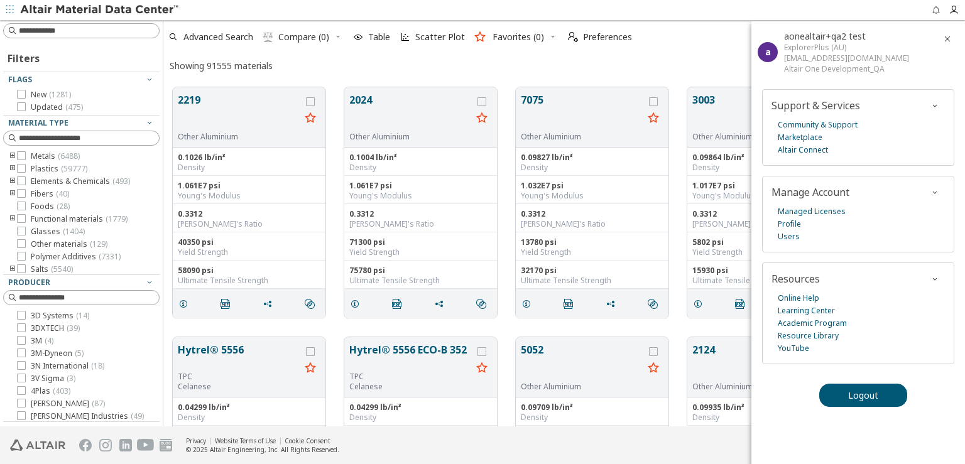
click at [938, 10] on icon "button" at bounding box center [936, 10] width 10 height 10
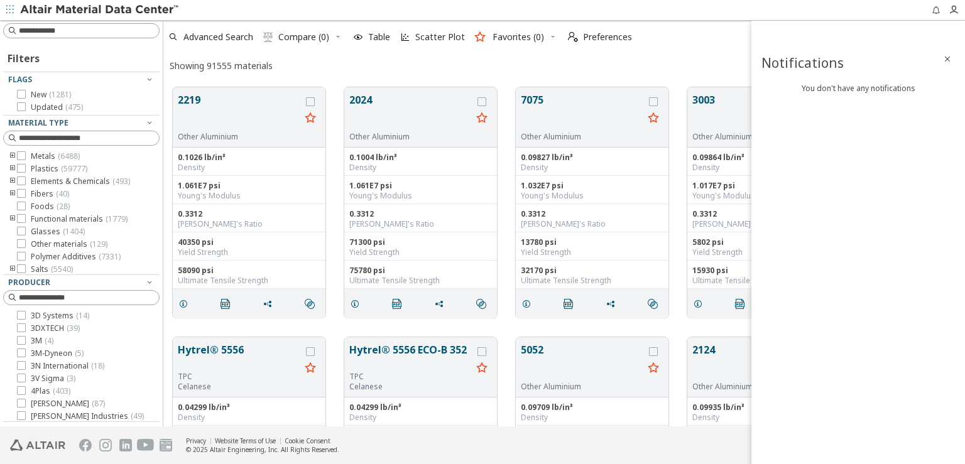
click at [945, 57] on icon "button" at bounding box center [948, 59] width 10 height 10
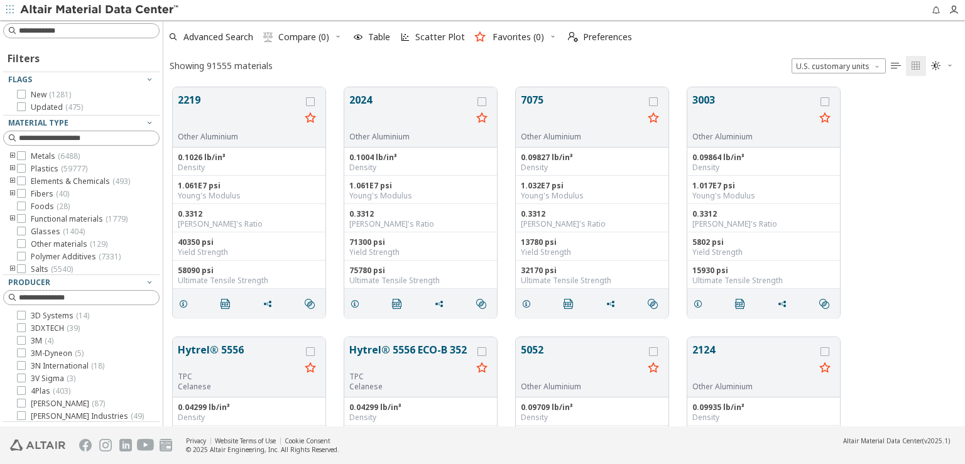
click at [4, 16] on span "button" at bounding box center [10, 10] width 13 height 20
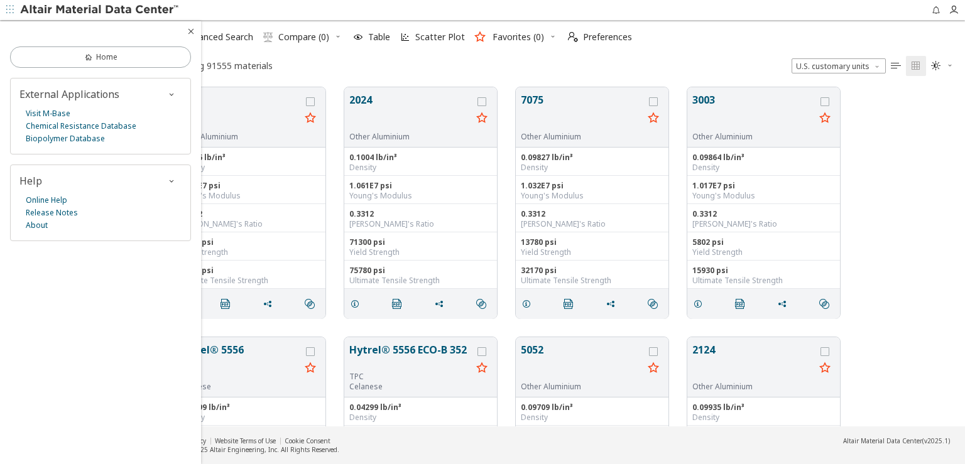
click at [50, 221] on div "Online Help Release Notes About" at bounding box center [100, 213] width 162 height 38
click at [40, 225] on link "About" at bounding box center [37, 225] width 22 height 13
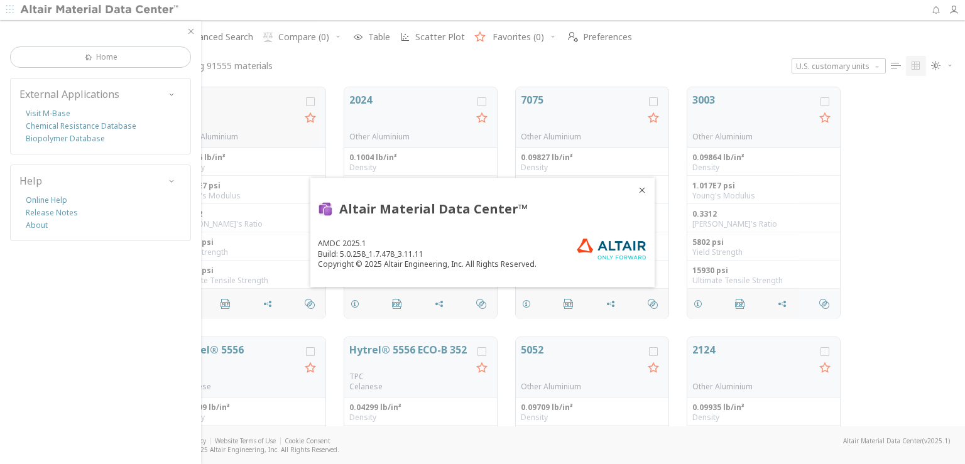
click at [639, 190] on icon "Close" at bounding box center [642, 190] width 10 height 10
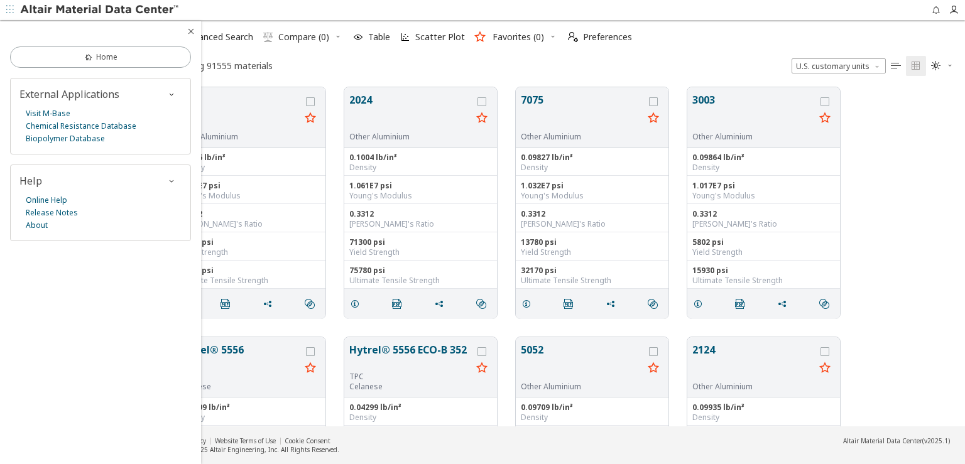
click at [949, 66] on icon "button" at bounding box center [951, 66] width 8 height 8
click at [955, 16] on span "button" at bounding box center [957, 10] width 16 height 20
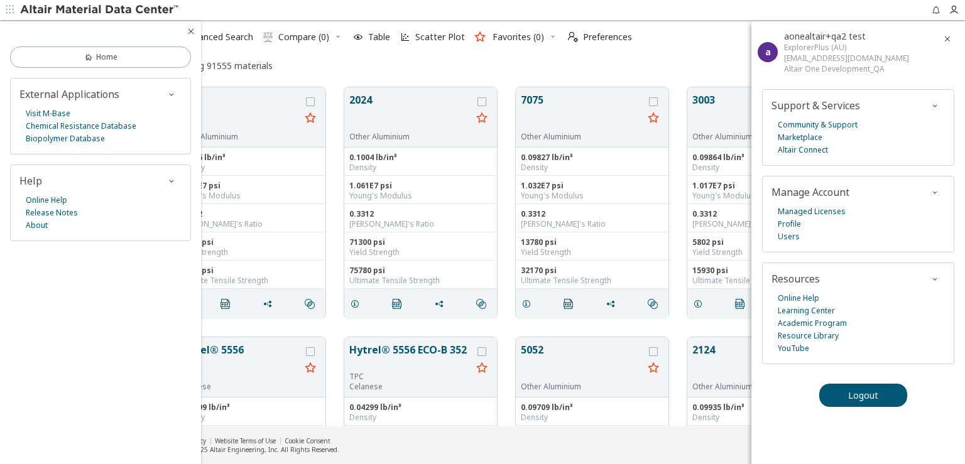
click at [736, 439] on footer "Privacy Website Terms of Use Cookie Consent © 2025 Altair Engineering, Inc. All…" at bounding box center [482, 446] width 965 height 38
click at [773, 50] on div "a" at bounding box center [768, 52] width 20 height 20
click at [935, 10] on icon "button" at bounding box center [936, 10] width 10 height 10
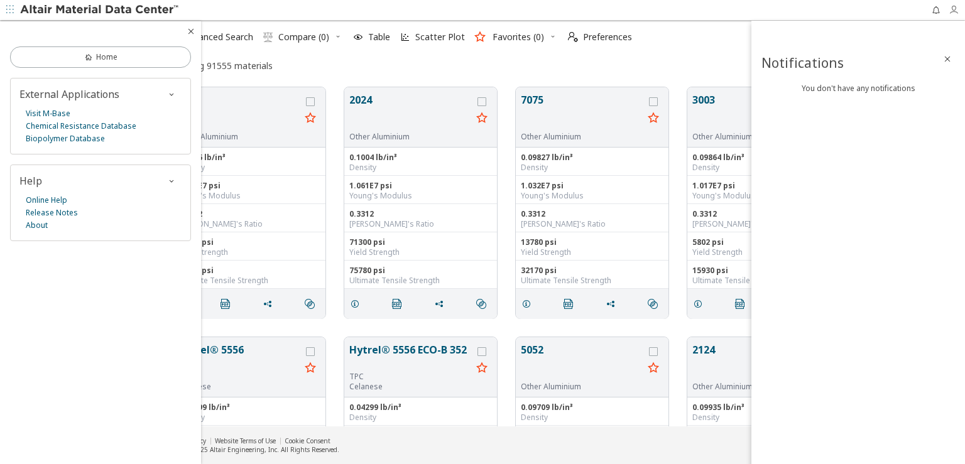
click at [955, 10] on icon "button" at bounding box center [954, 10] width 10 height 10
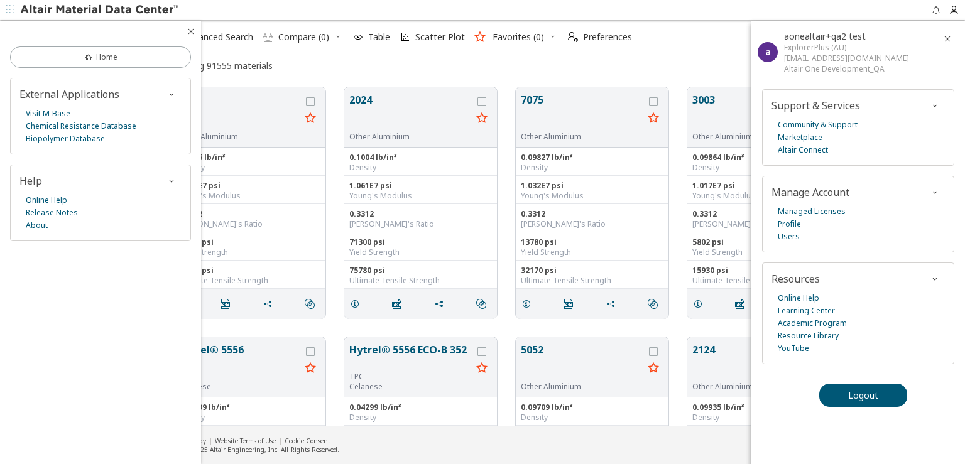
click at [949, 41] on icon "button" at bounding box center [948, 39] width 10 height 10
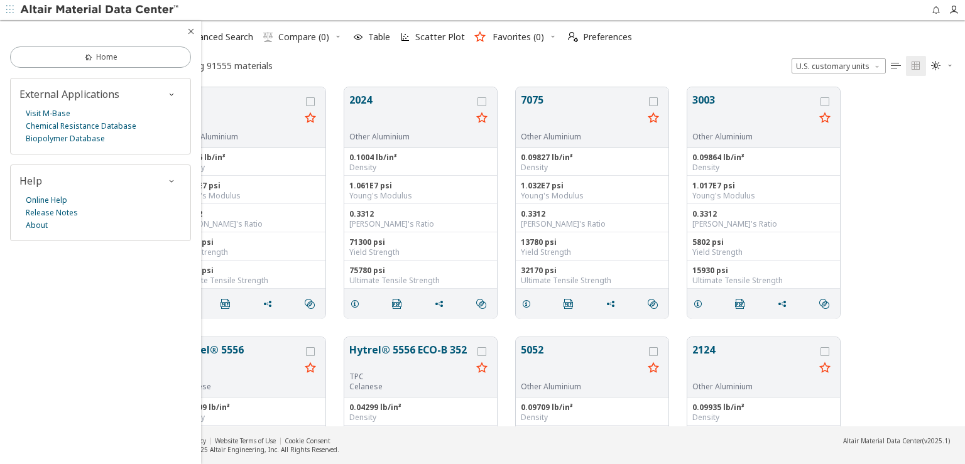
click at [192, 35] on icon "button" at bounding box center [191, 31] width 10 height 10
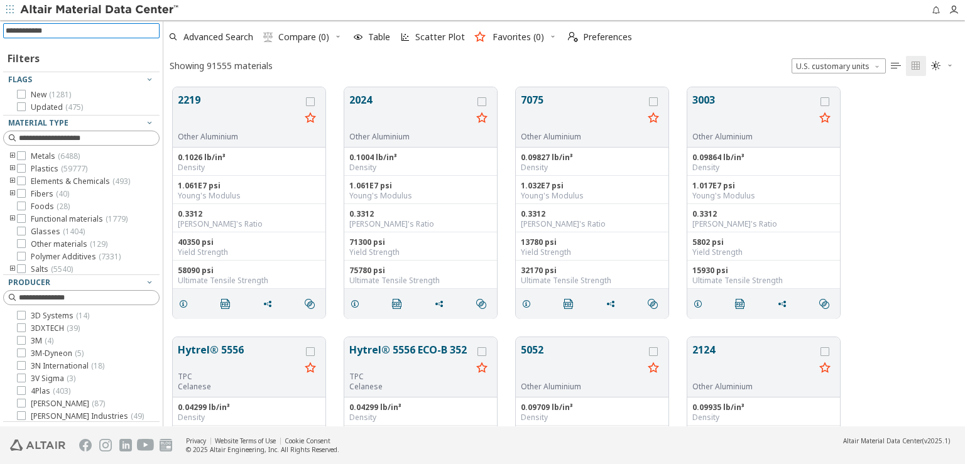
click at [66, 28] on input at bounding box center [83, 31] width 154 height 14
type input "*******"
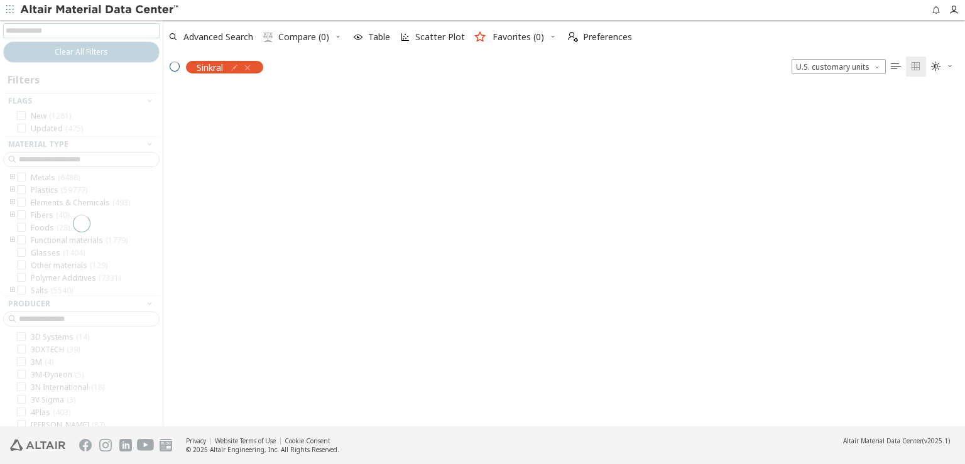
scroll to position [11, 11]
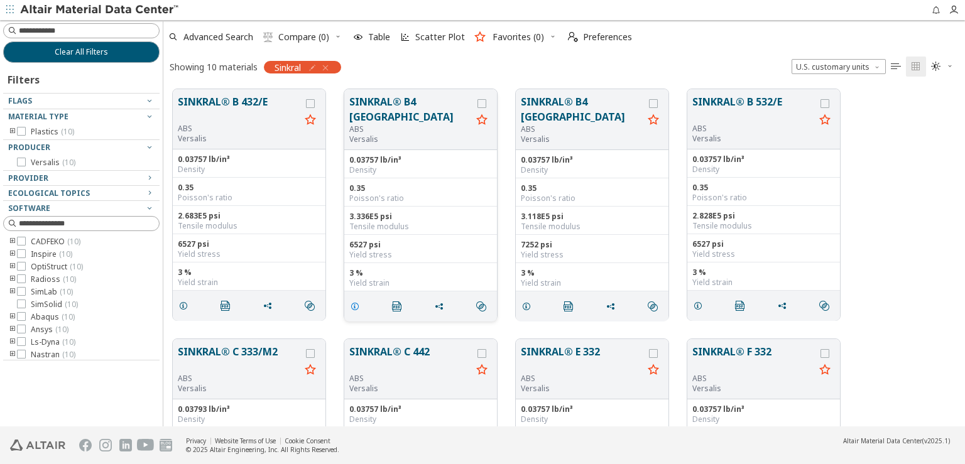
click at [358, 298] on span "grid" at bounding box center [358, 307] width 20 height 24
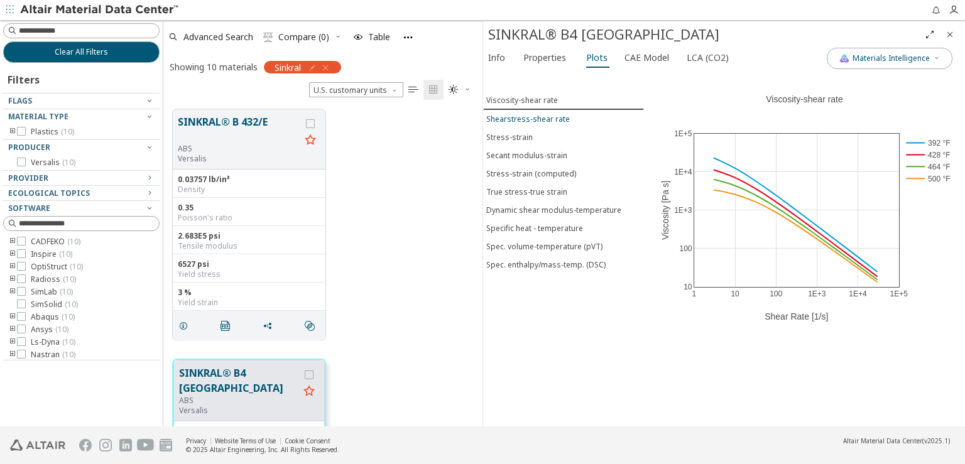
click at [553, 118] on div "Shearstress-shear rate" at bounding box center [528, 119] width 84 height 11
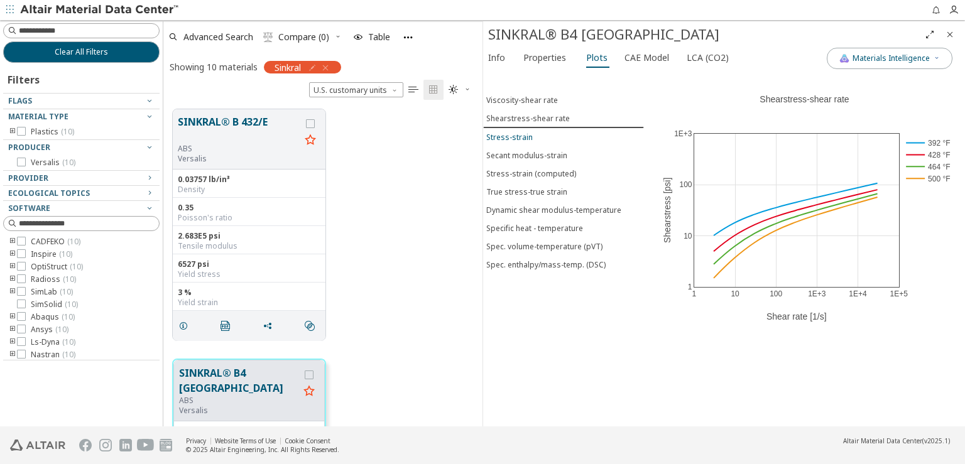
click at [530, 135] on div "Stress-strain" at bounding box center [509, 137] width 47 height 11
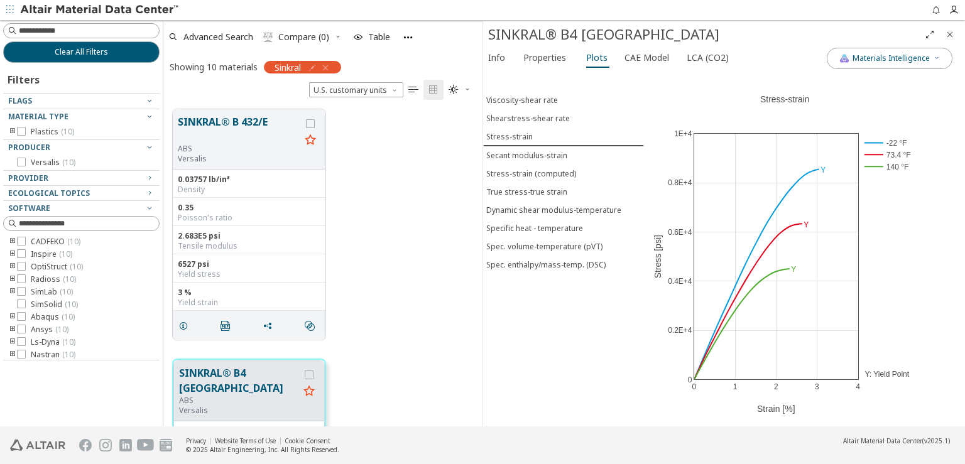
click at [953, 35] on icon "Close" at bounding box center [950, 35] width 10 height 10
